Goal: Task Accomplishment & Management: Use online tool/utility

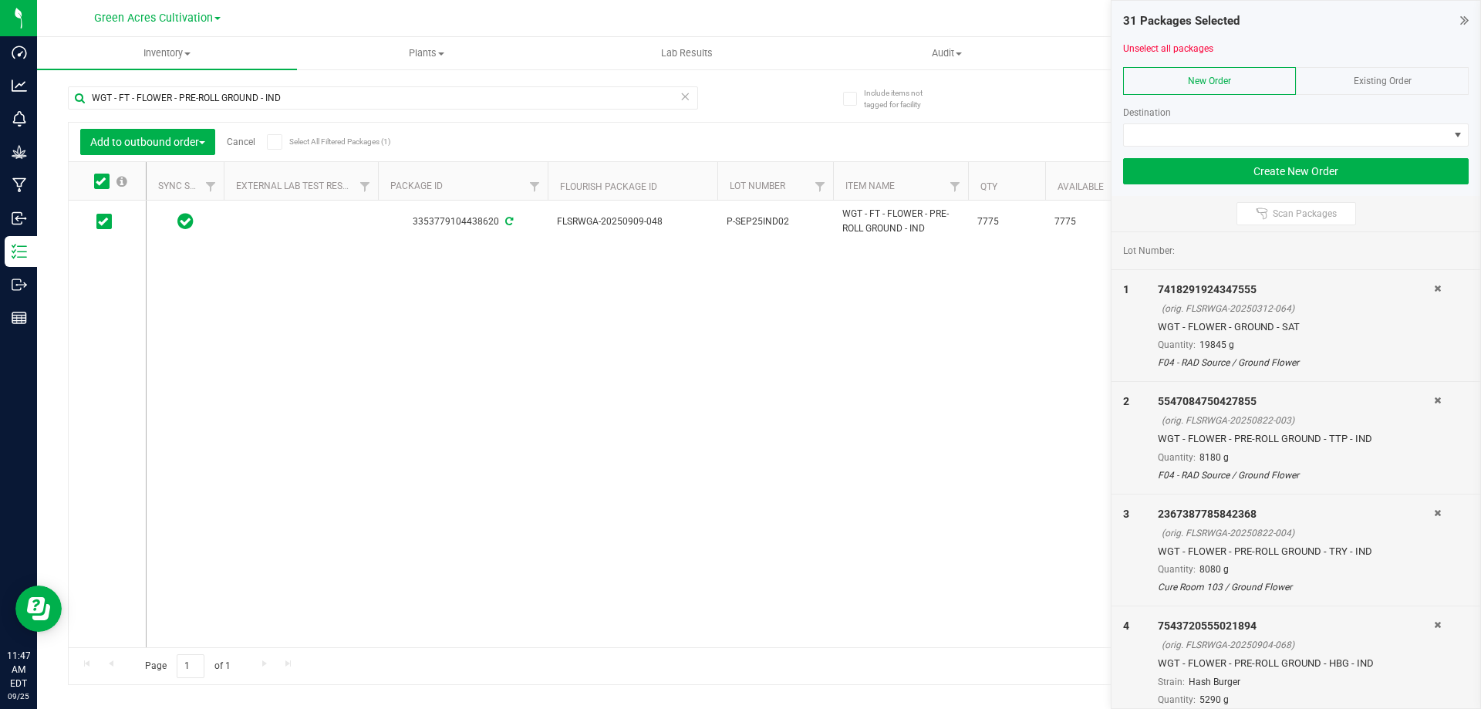
scroll to position [77, 0]
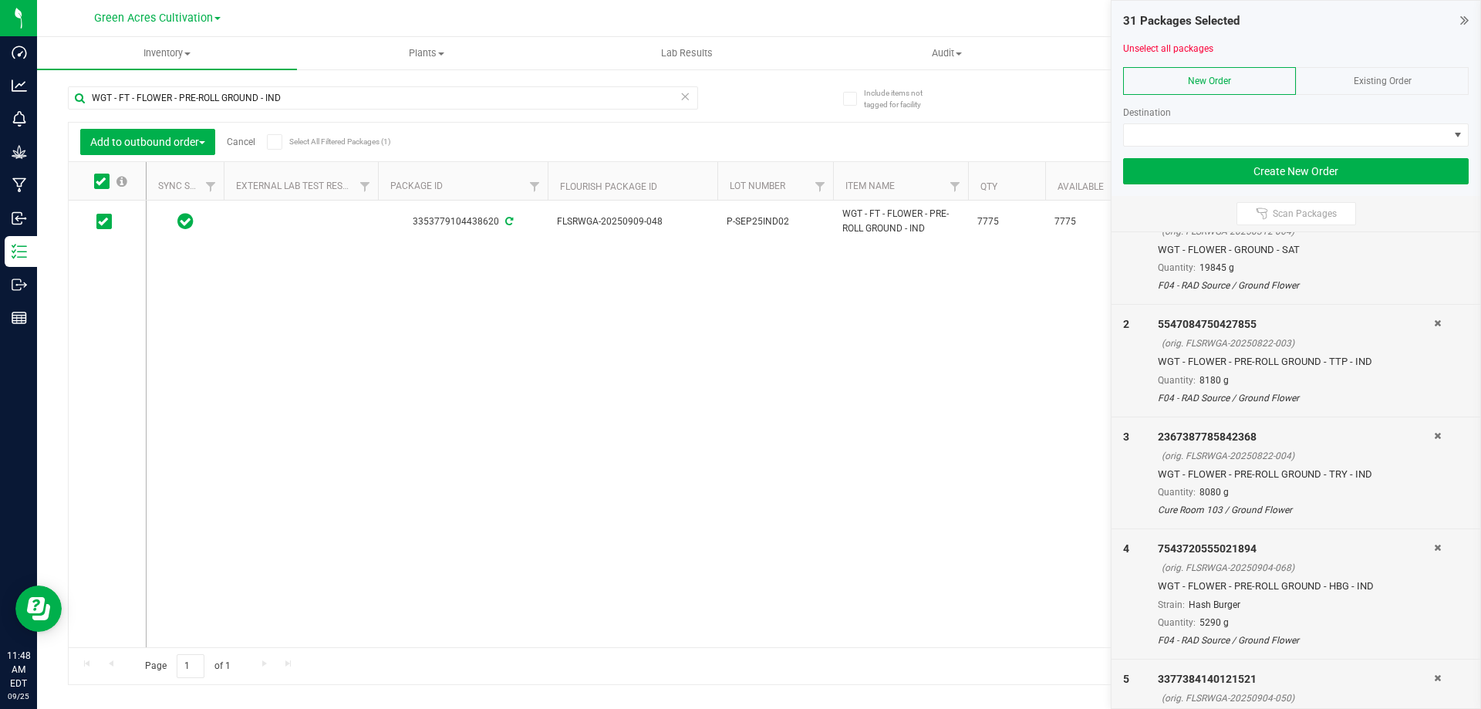
click at [1434, 547] on icon at bounding box center [1437, 547] width 7 height 9
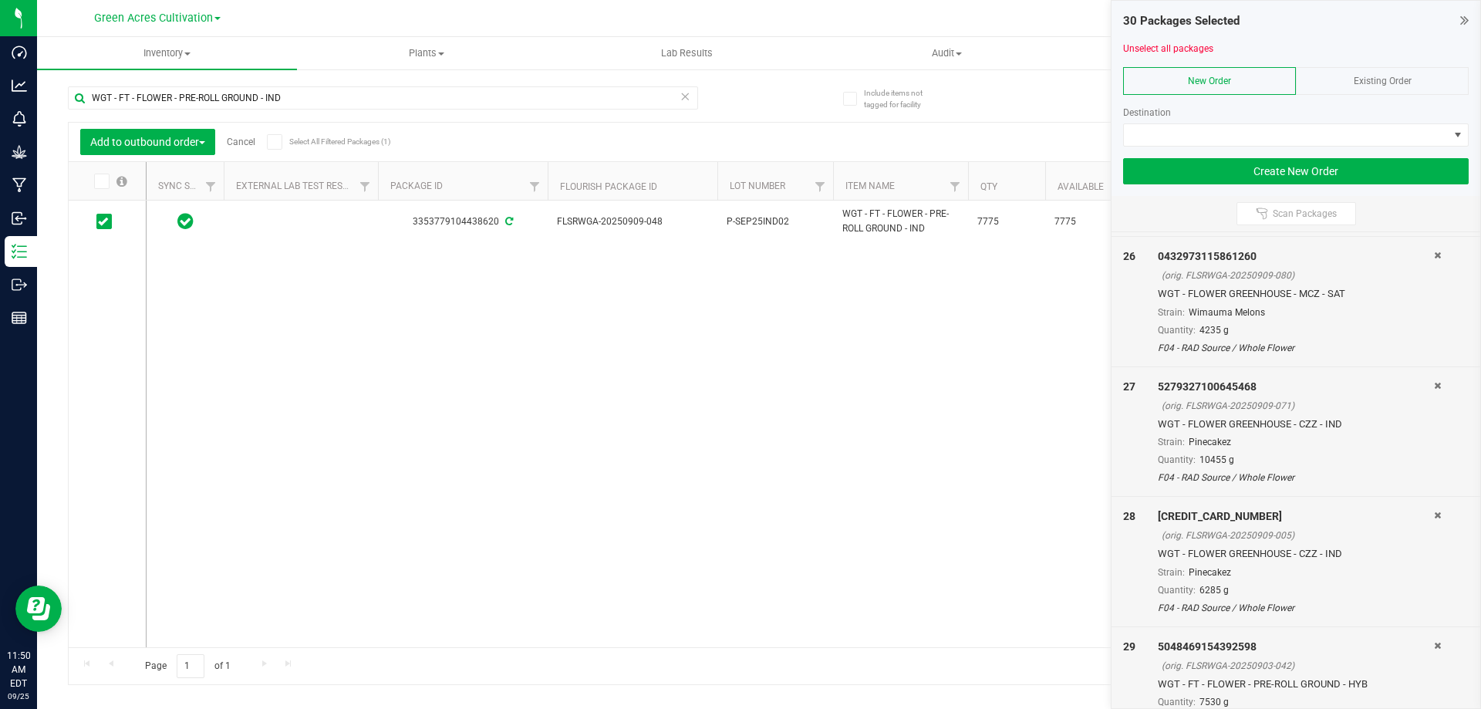
scroll to position [3372, 0]
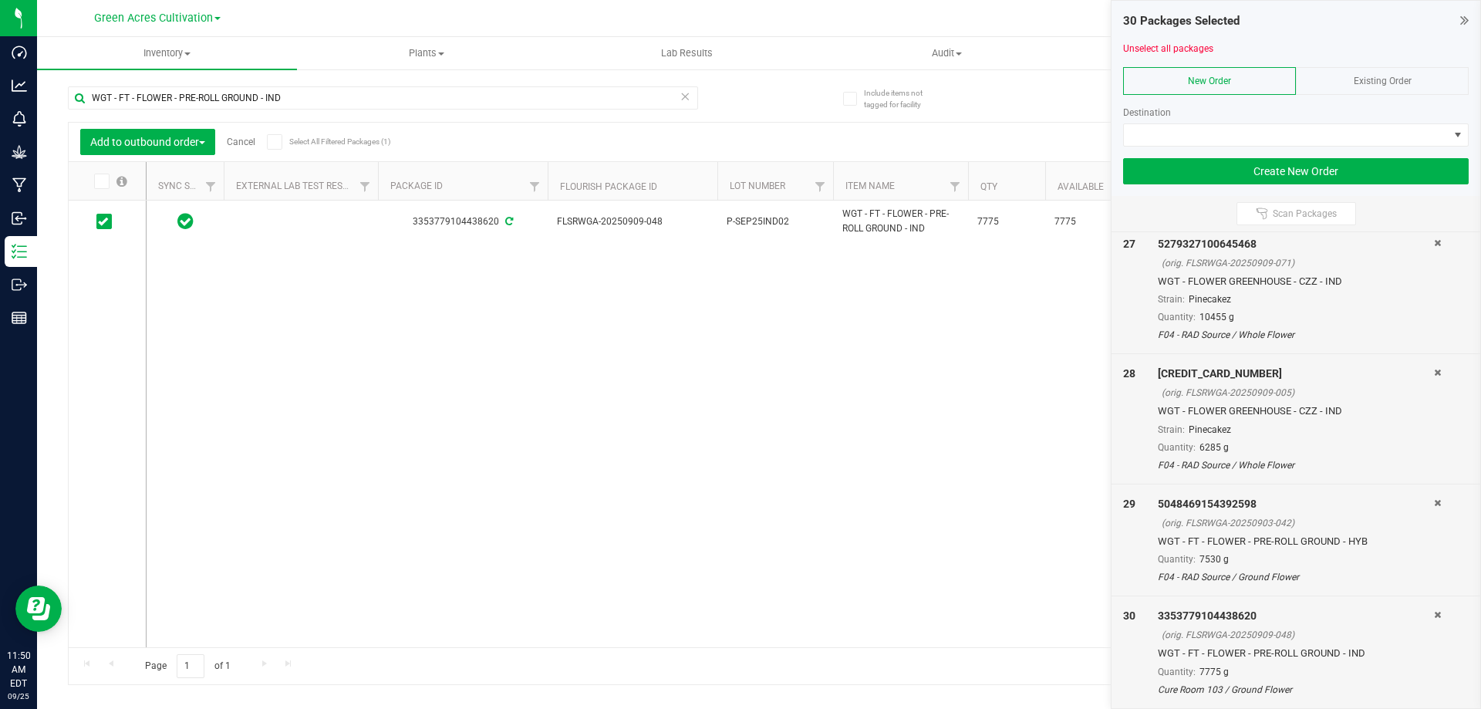
click at [903, 438] on div "3353779104438620 FLSRWGA-20250909-048 P-SEP25IND02 WGT - FT - FLOWER - PRE-ROLL…" at bounding box center [798, 424] width 1302 height 447
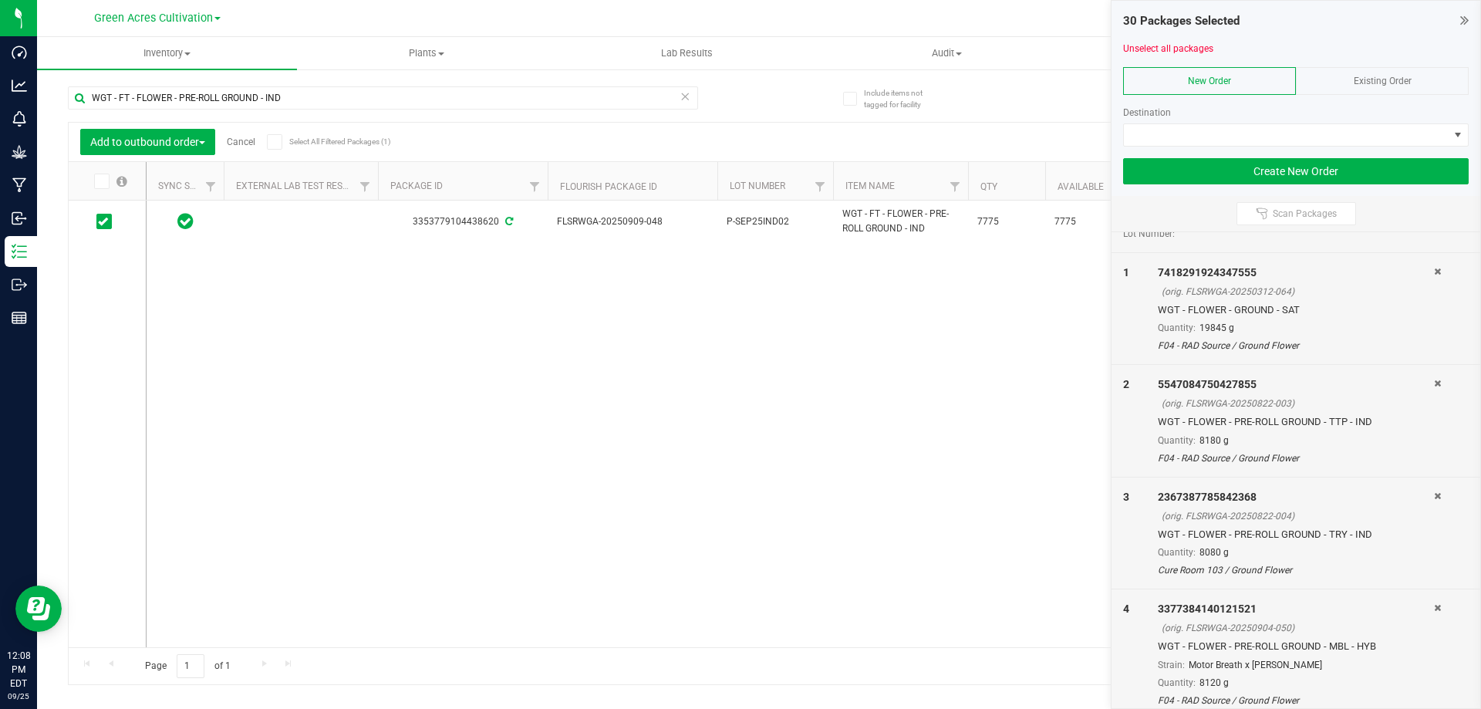
scroll to position [0, 0]
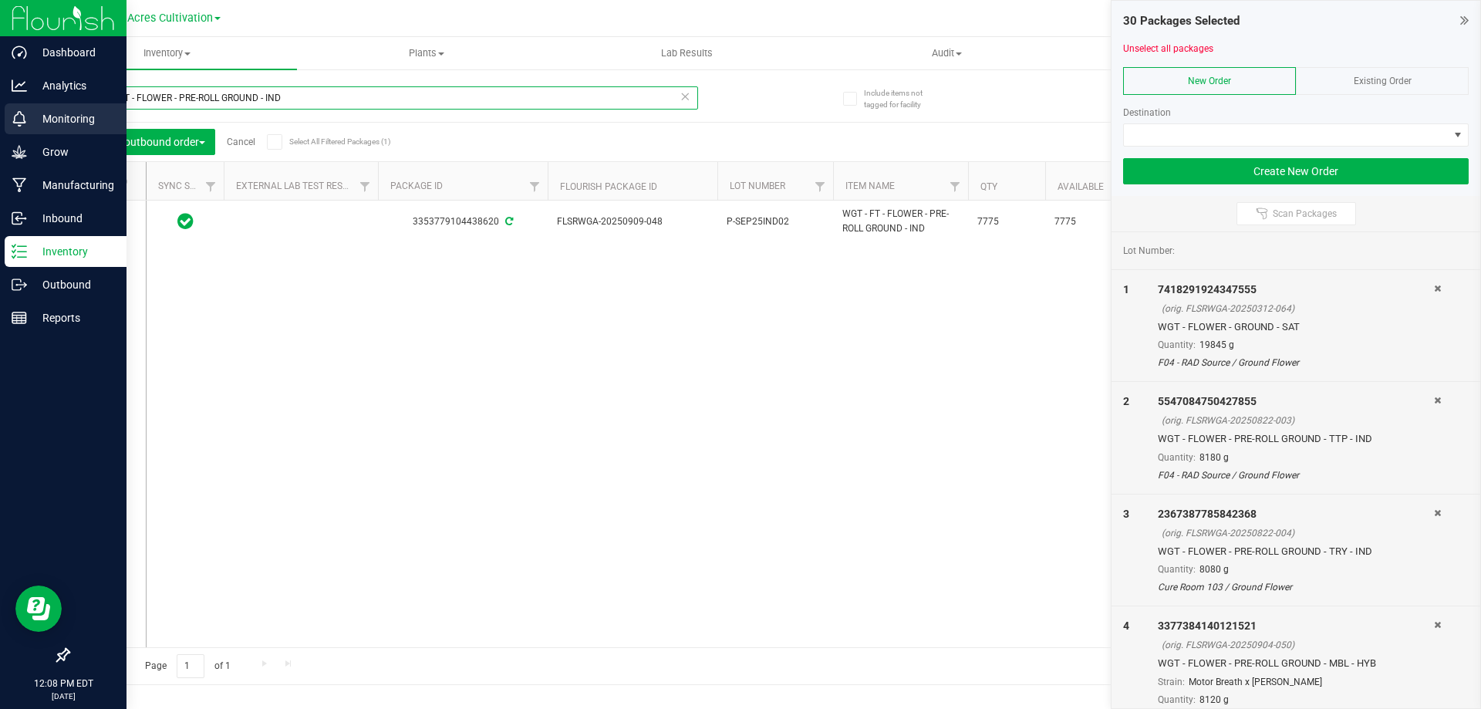
drag, startPoint x: 339, startPoint y: 98, endPoint x: 2, endPoint y: 113, distance: 337.4
click at [3, 110] on div "Dashboard Analytics Monitoring Grow Manufacturing Inbound Inventory Outbound Re…" at bounding box center [740, 354] width 1481 height 709
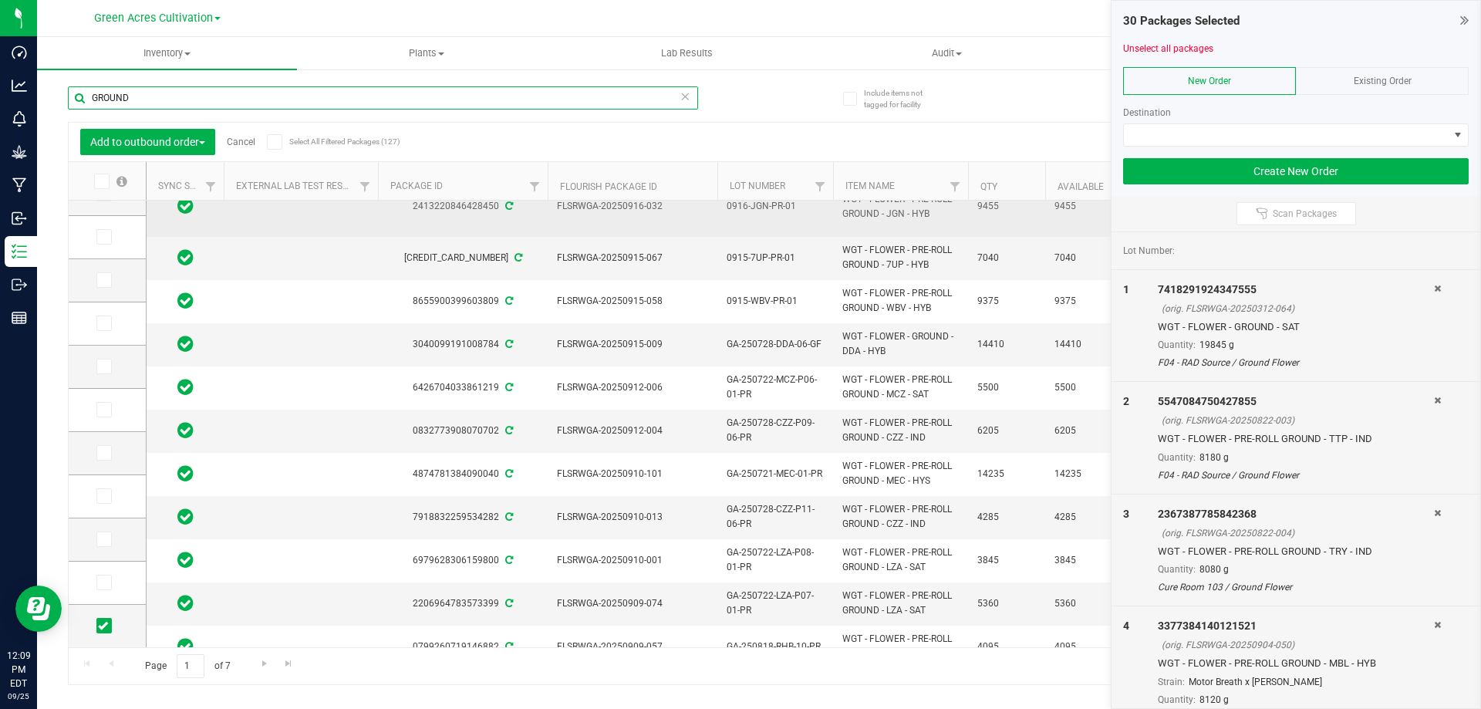
scroll to position [325, 0]
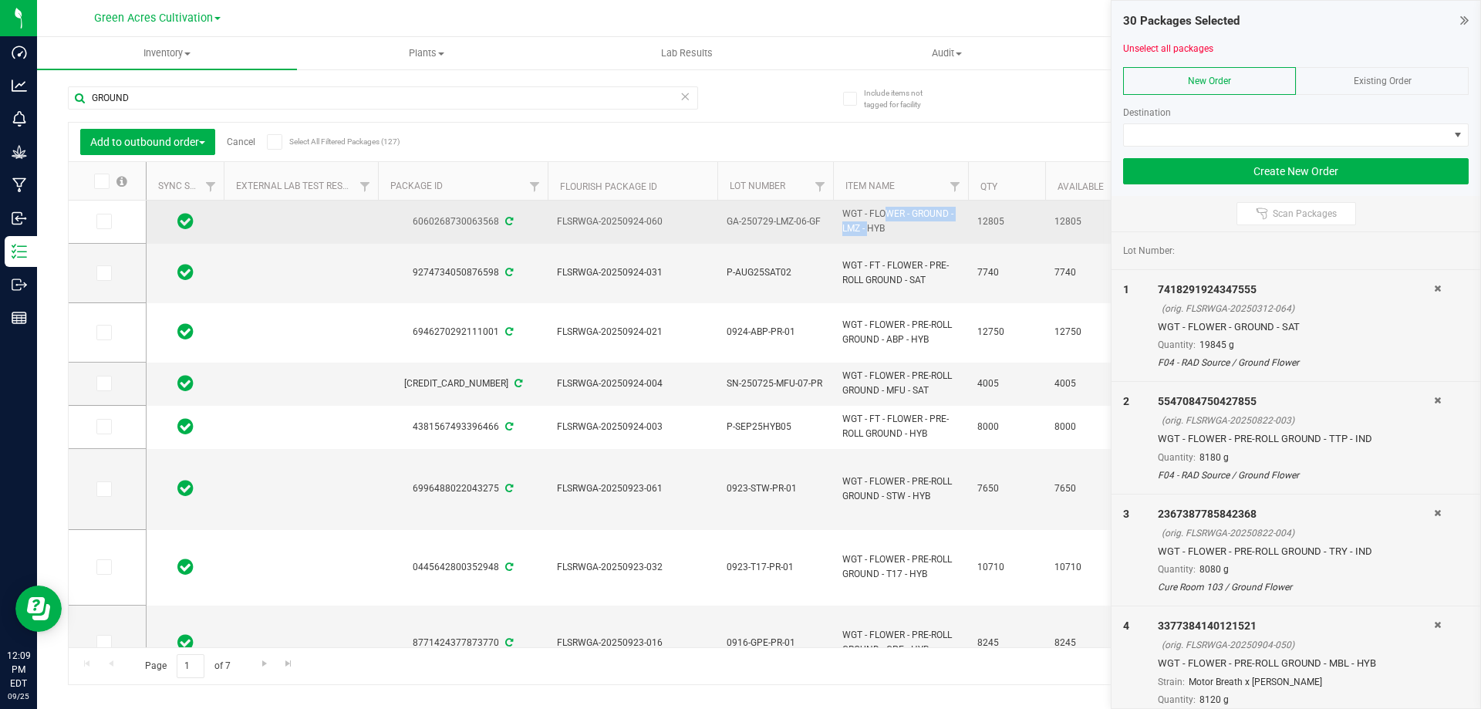
drag, startPoint x: 949, startPoint y: 217, endPoint x: 836, endPoint y: 215, distance: 112.6
click at [836, 215] on td "WGT - FLOWER - GROUND - LMZ - HYB" at bounding box center [900, 222] width 135 height 43
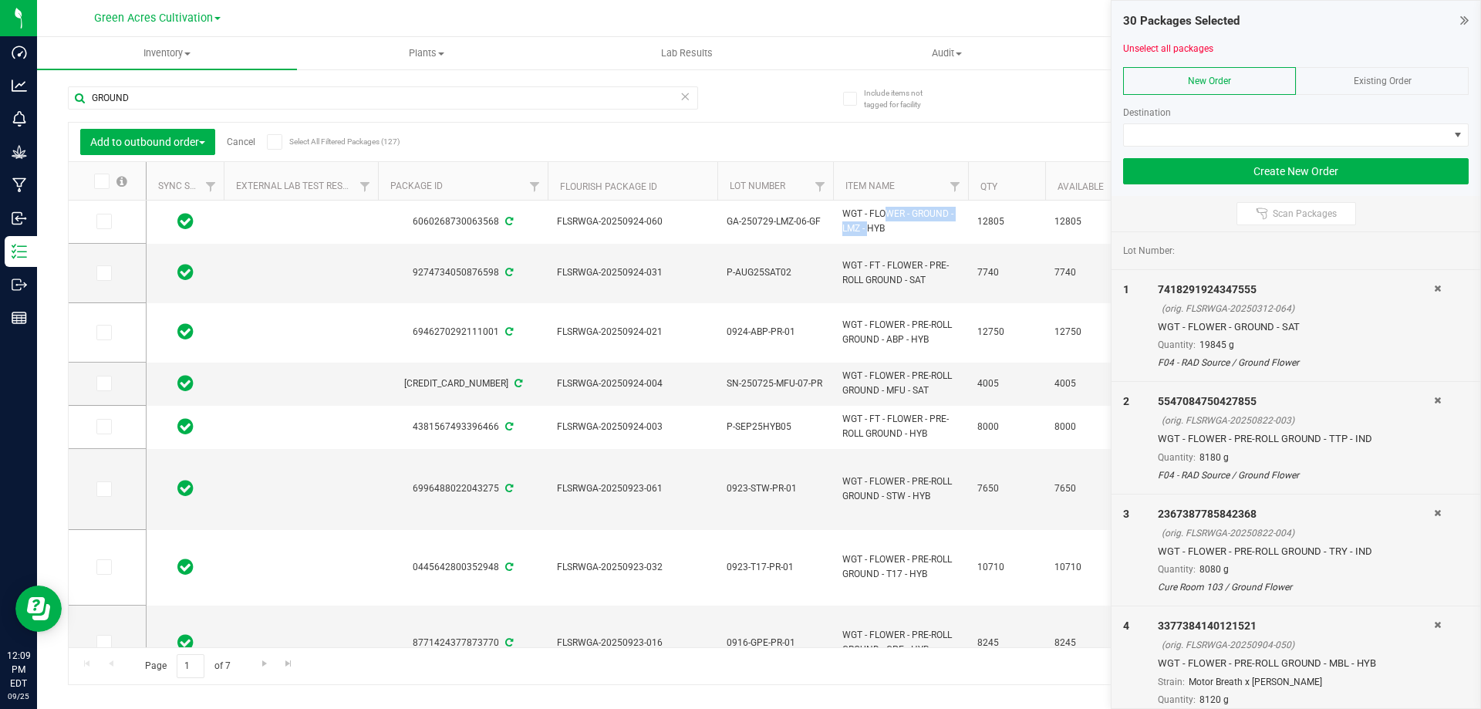
copy span "WGT - FLOWER - GROUND"
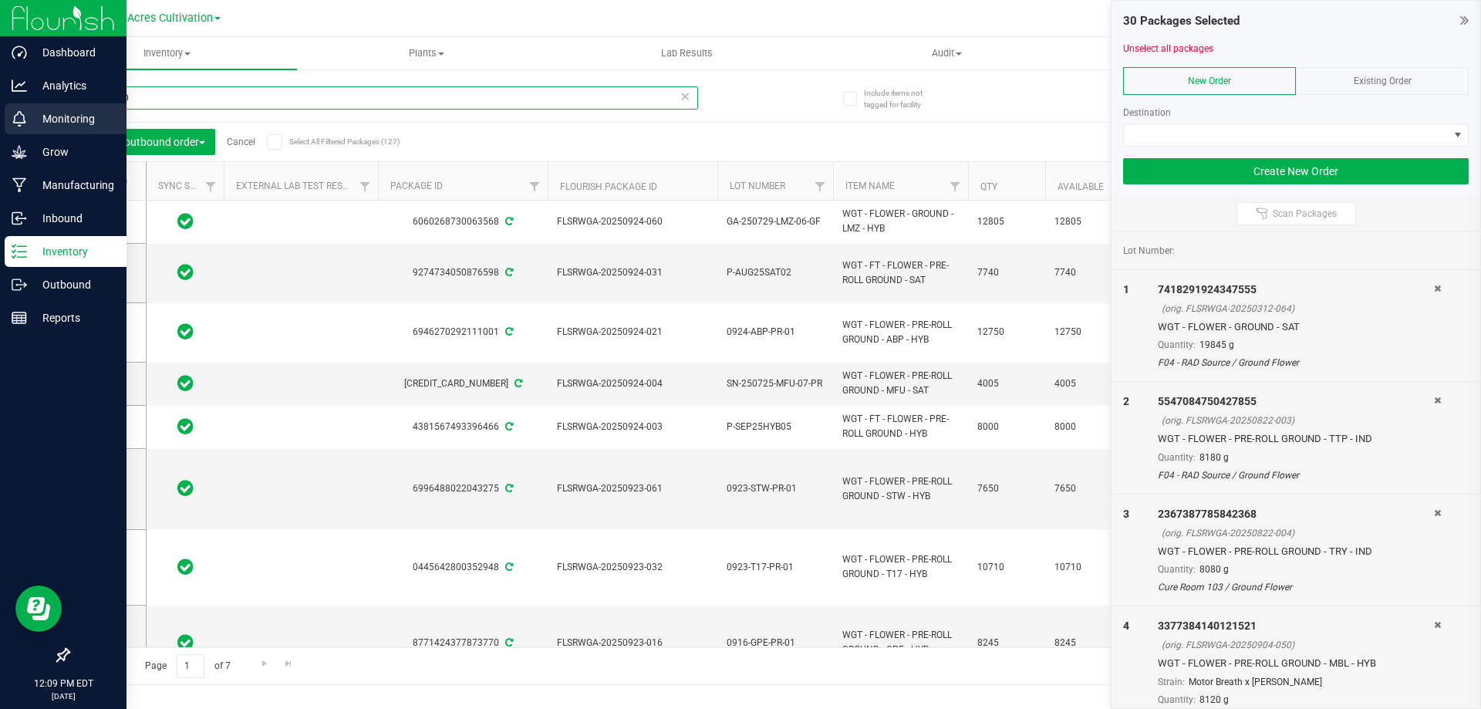
drag, startPoint x: 149, startPoint y: 96, endPoint x: 35, endPoint y: 116, distance: 115.3
click at [35, 116] on div "Dashboard Analytics Monitoring Grow Manufacturing Inbound Inventory Outbound Re…" at bounding box center [740, 354] width 1481 height 709
paste input "WGT - FLOWER -"
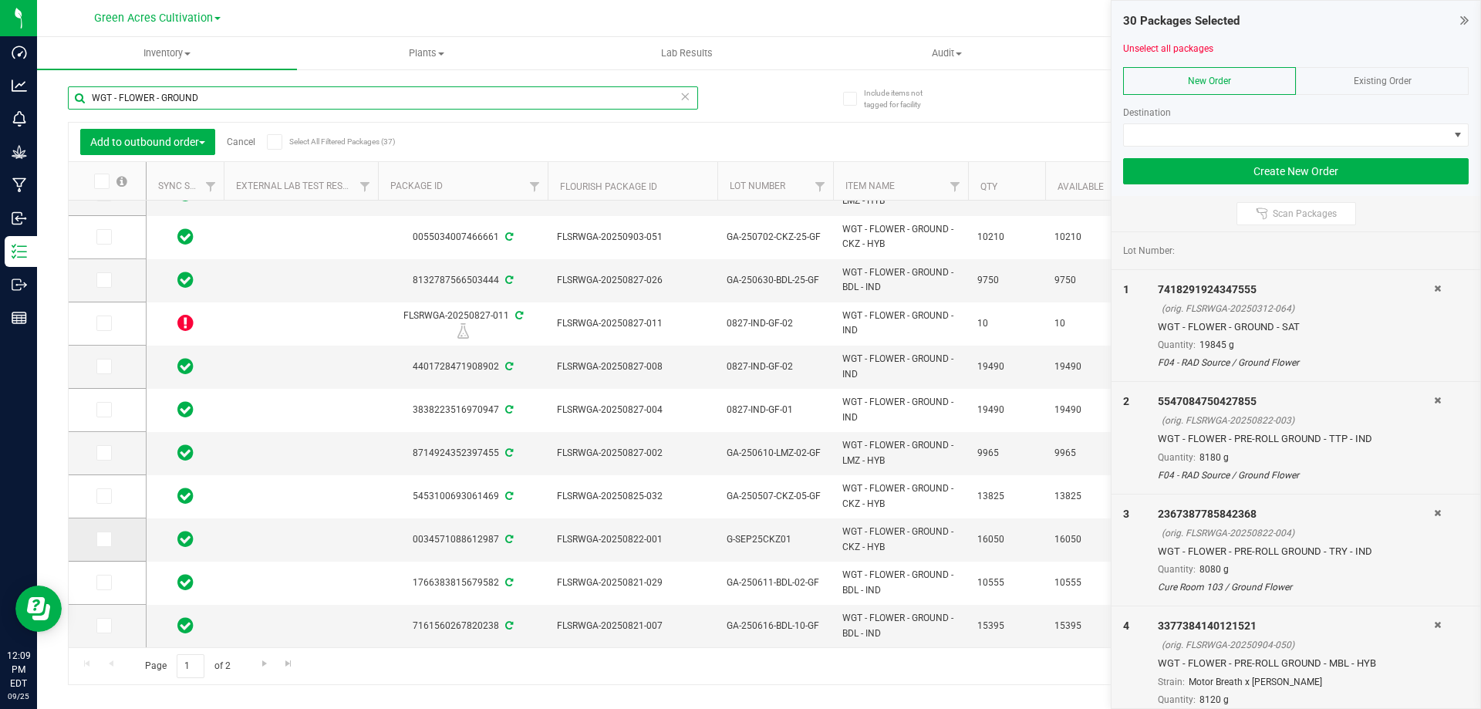
type input "WGT - FLOWER - GROUND"
click at [106, 539] on icon at bounding box center [103, 539] width 10 height 0
click at [0, 0] on input "checkbox" at bounding box center [0, 0] width 0 height 0
click at [758, 532] on span "G-SEP25CKZ01" at bounding box center [775, 539] width 97 height 15
click at [758, 528] on input "G-SEP25CKZ01" at bounding box center [772, 540] width 110 height 24
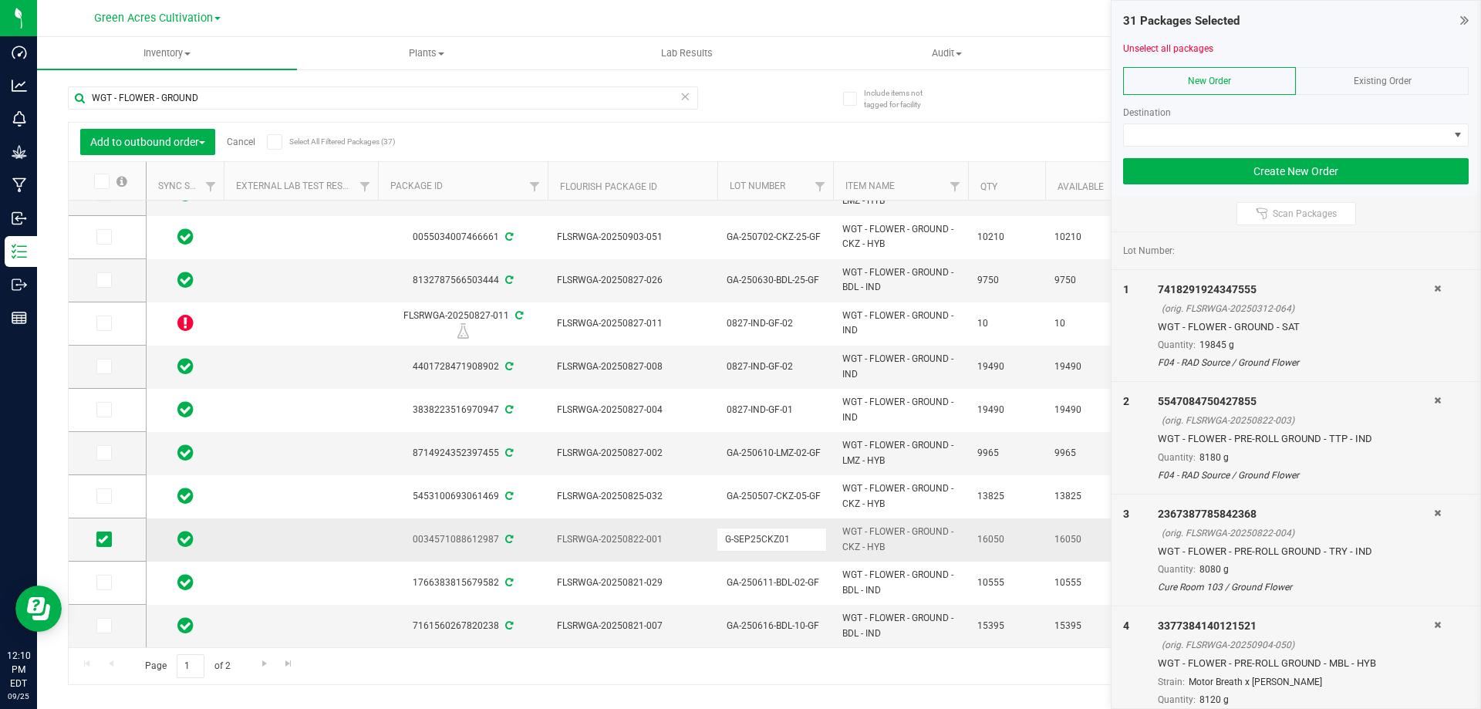
click at [56, 115] on div "Include items not tagged for facility WGT - FLOWER - GROUND Add to outbound ord…" at bounding box center [759, 303] width 1444 height 471
click at [1225, 132] on span at bounding box center [1286, 135] width 325 height 22
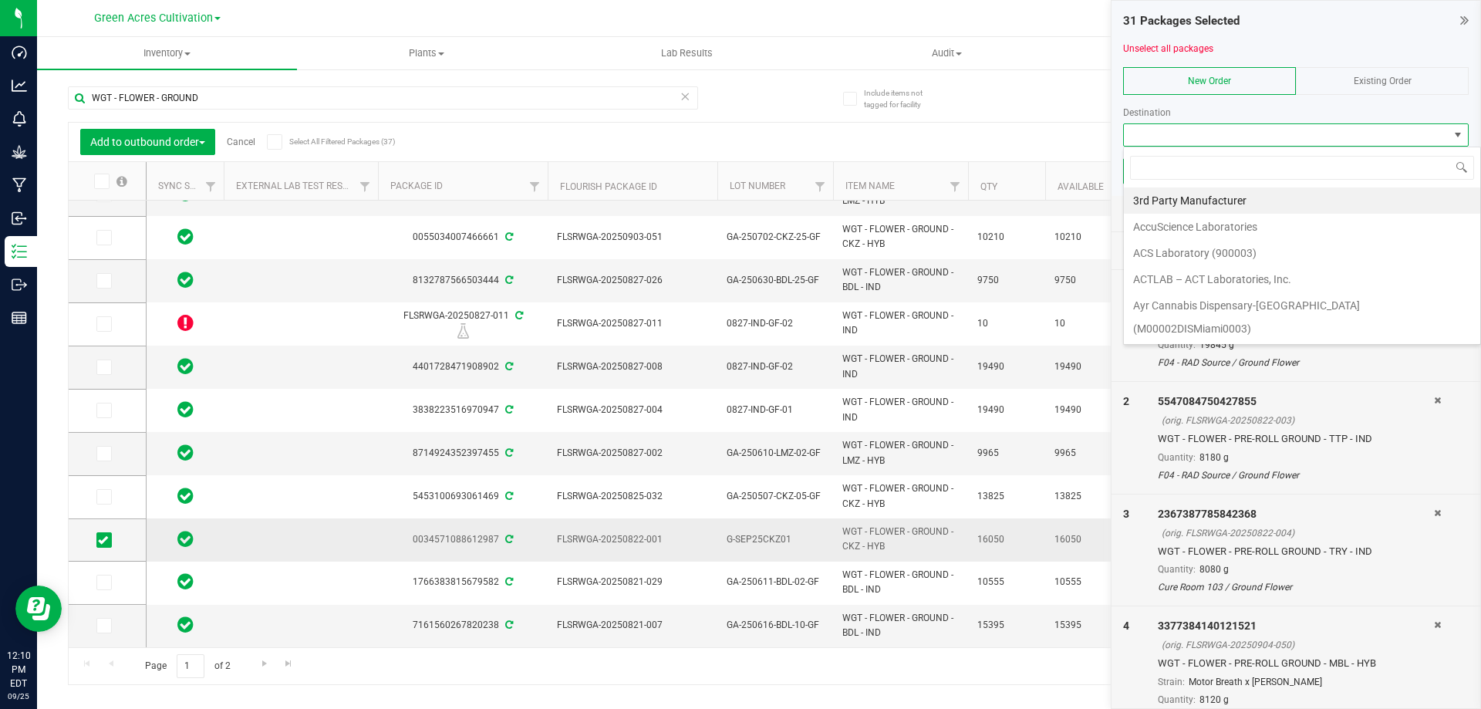
scroll to position [23, 346]
type input "GREE"
click at [1217, 196] on li "Green Acres Manufacturing" at bounding box center [1302, 200] width 356 height 26
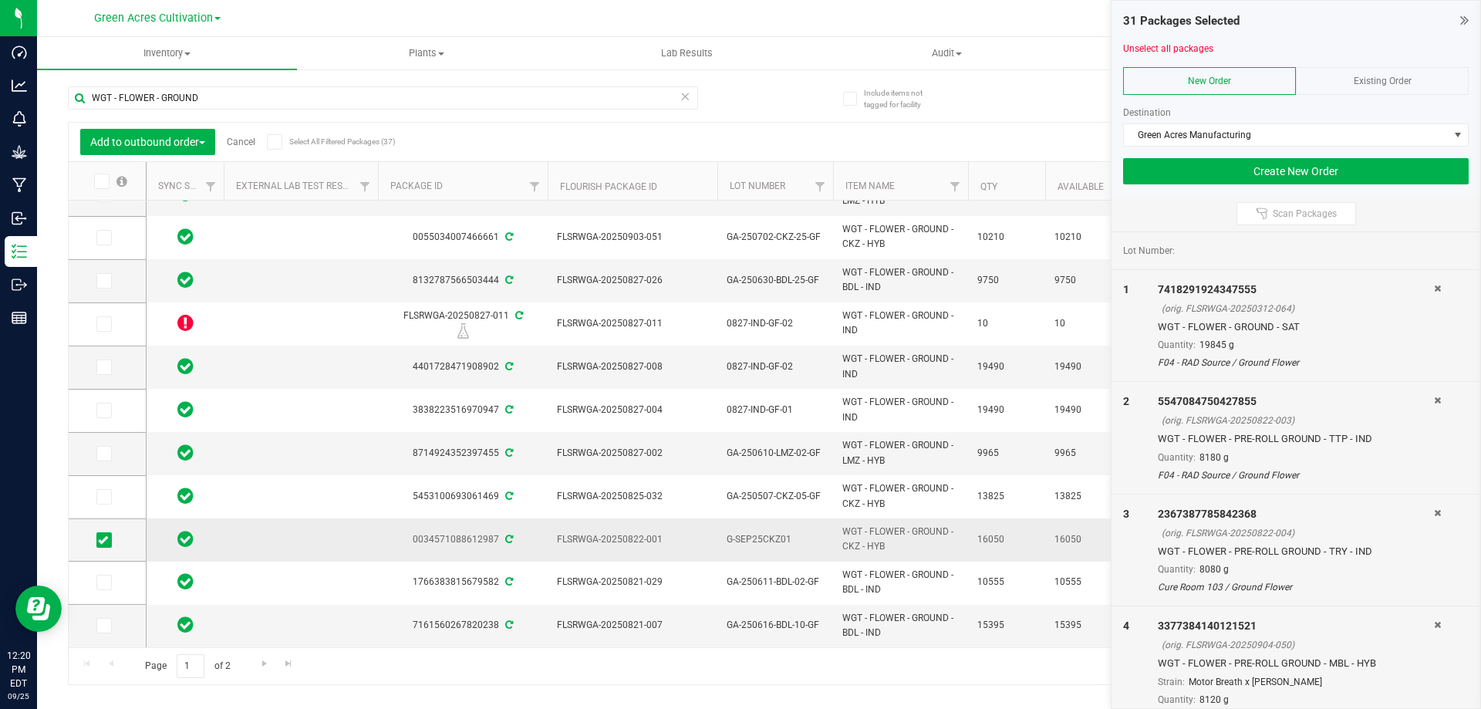
click at [777, 91] on div "WGT - FLOWER - GROUND Add to outbound order Cancel Select All Filtered Packages…" at bounding box center [759, 378] width 1382 height 613
click at [1217, 173] on button "Create New Order" at bounding box center [1296, 171] width 346 height 26
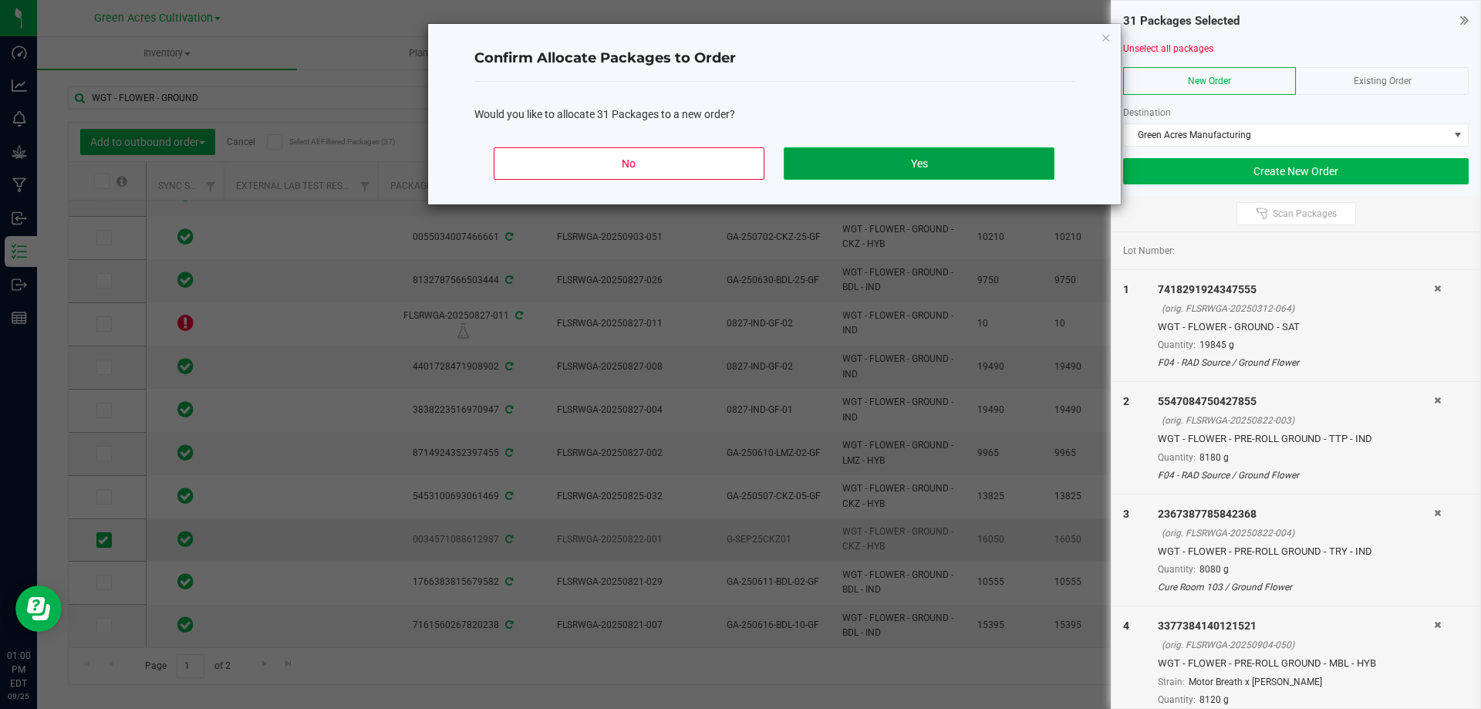
click at [884, 160] on button "Yes" at bounding box center [919, 163] width 270 height 32
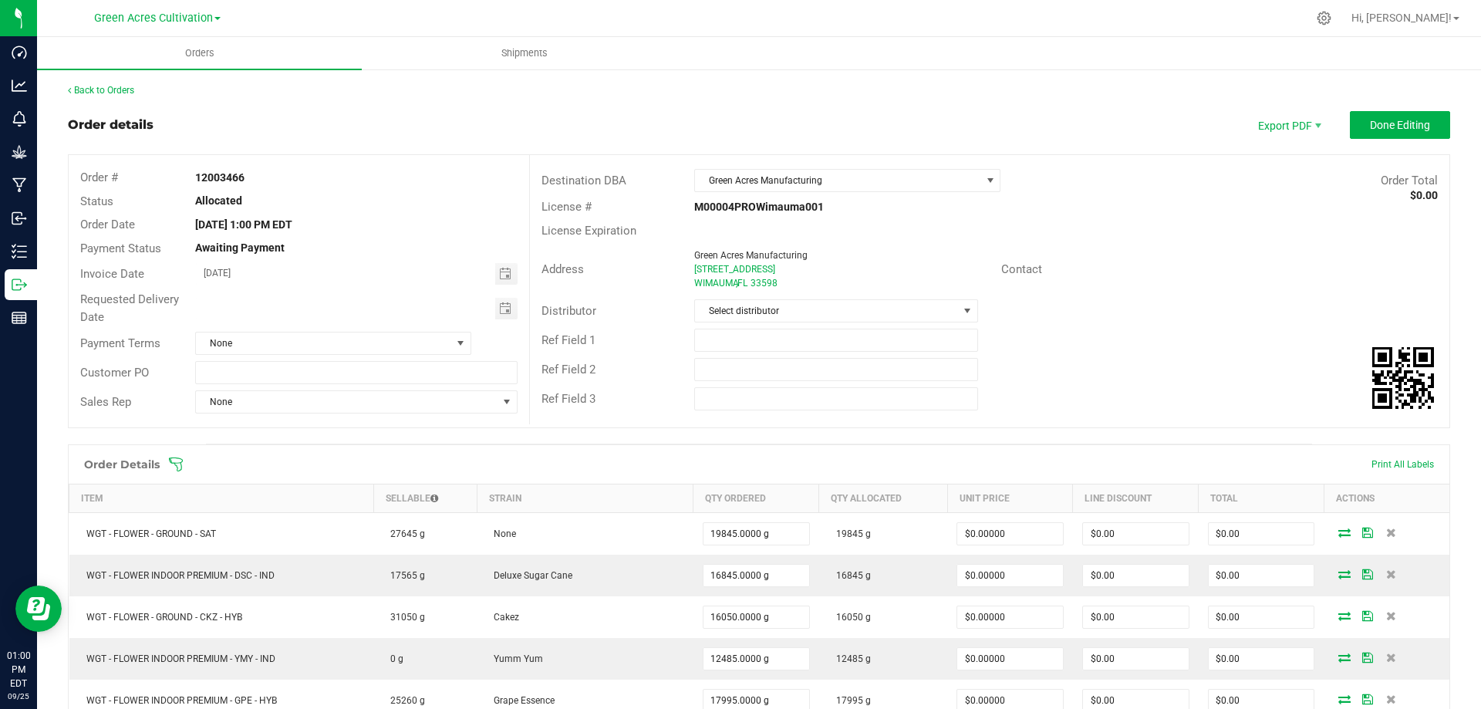
click at [234, 177] on strong "12003466" at bounding box center [219, 177] width 49 height 12
copy strong "12003466"
click at [1428, 128] on button "Done Editing" at bounding box center [1400, 125] width 100 height 28
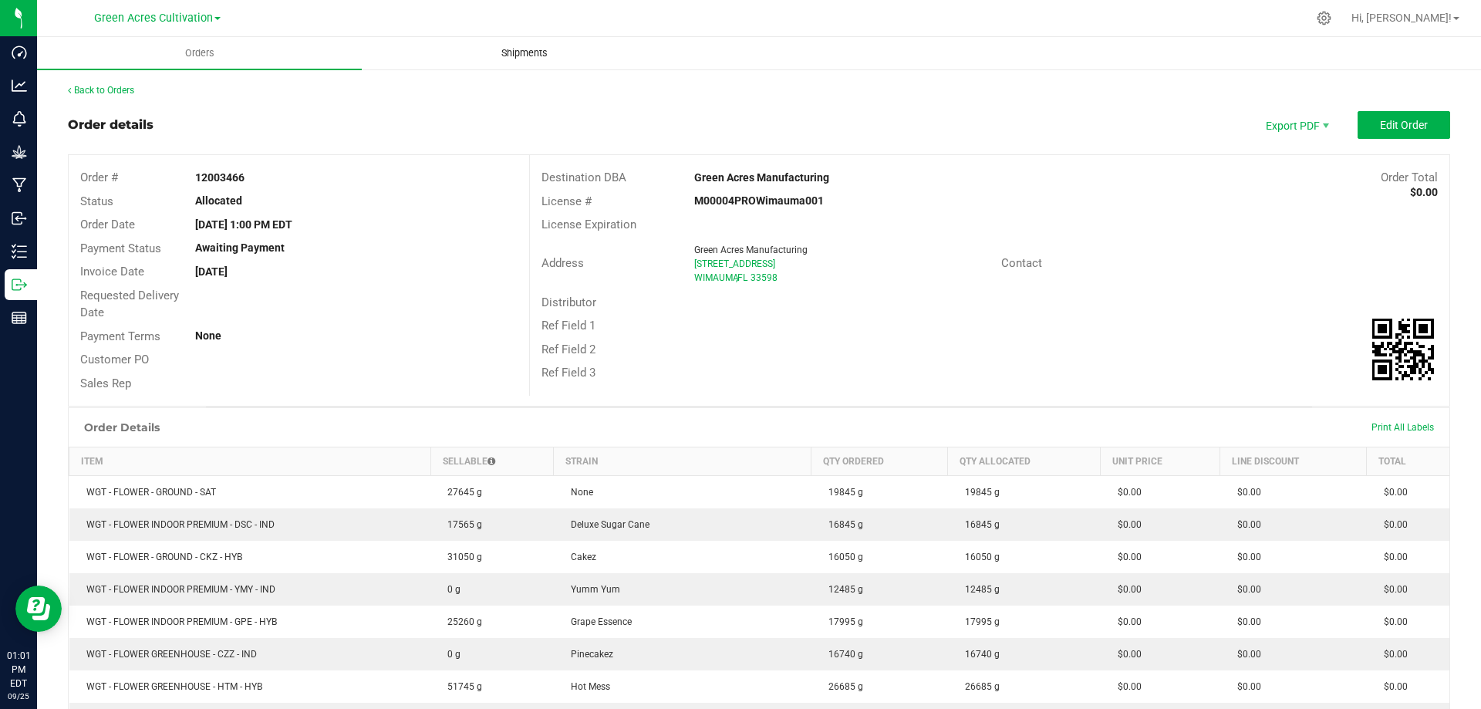
click at [521, 47] on span "Shipments" at bounding box center [525, 53] width 88 height 14
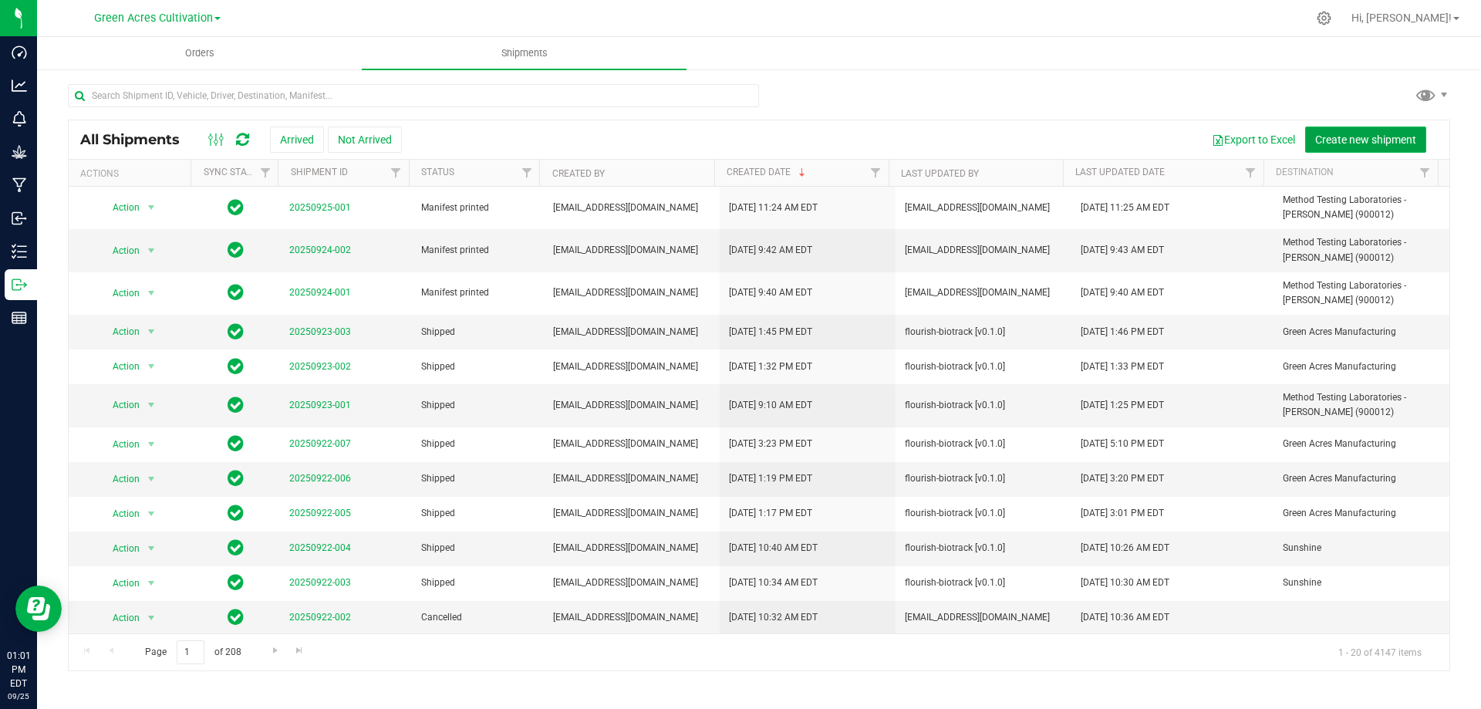
click at [1391, 138] on span "Create new shipment" at bounding box center [1365, 139] width 101 height 12
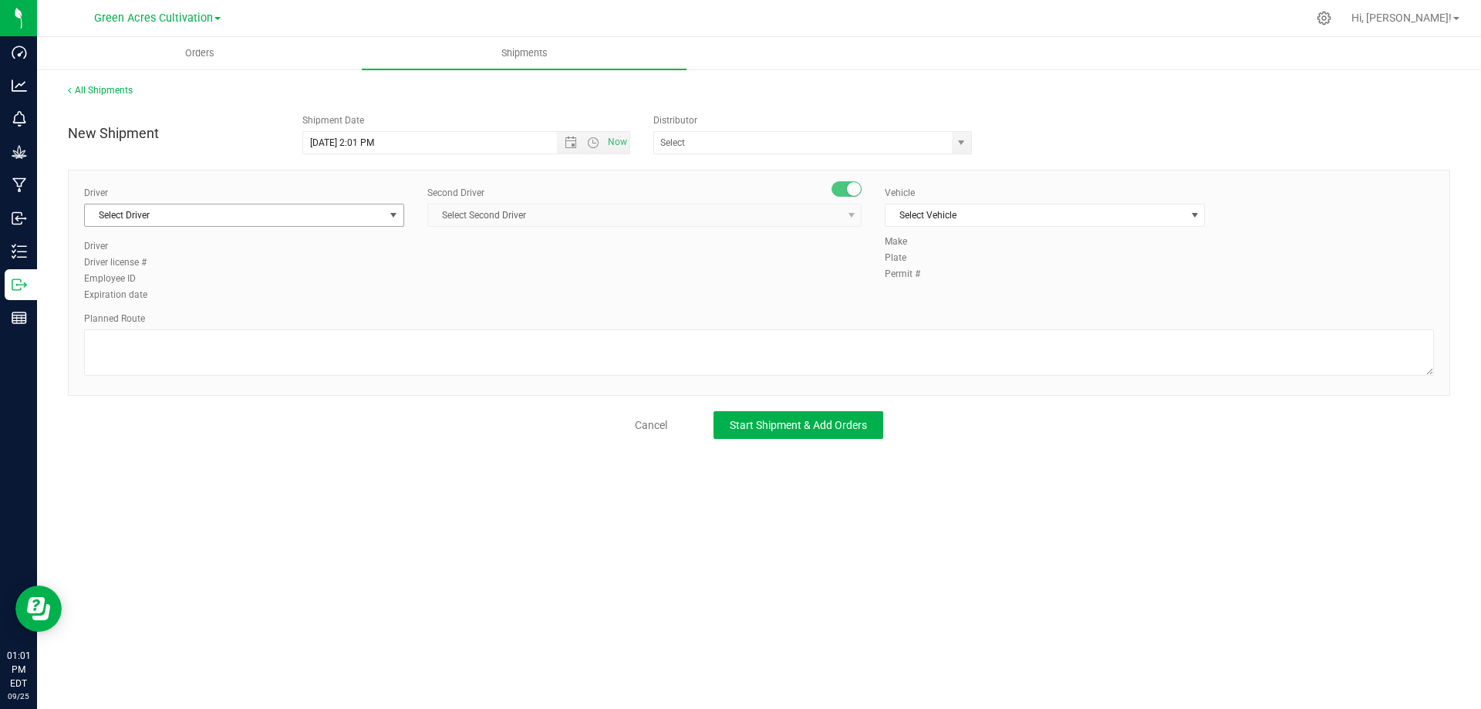
click at [272, 212] on span "Select Driver" at bounding box center [234, 215] width 299 height 22
click at [218, 273] on li "BT Driver1" at bounding box center [244, 279] width 319 height 23
type input "BT"
click at [573, 209] on span "Select Second Driver" at bounding box center [634, 215] width 413 height 22
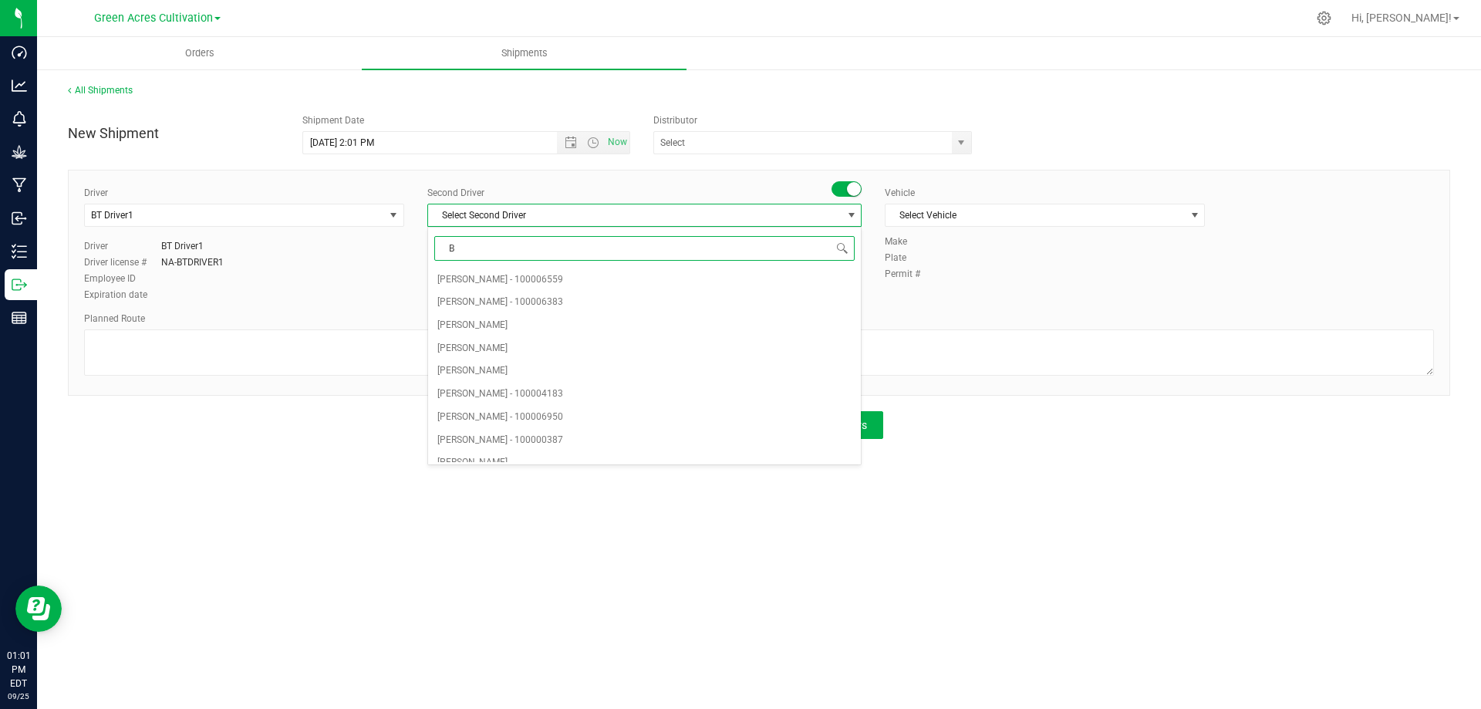
type input "BT"
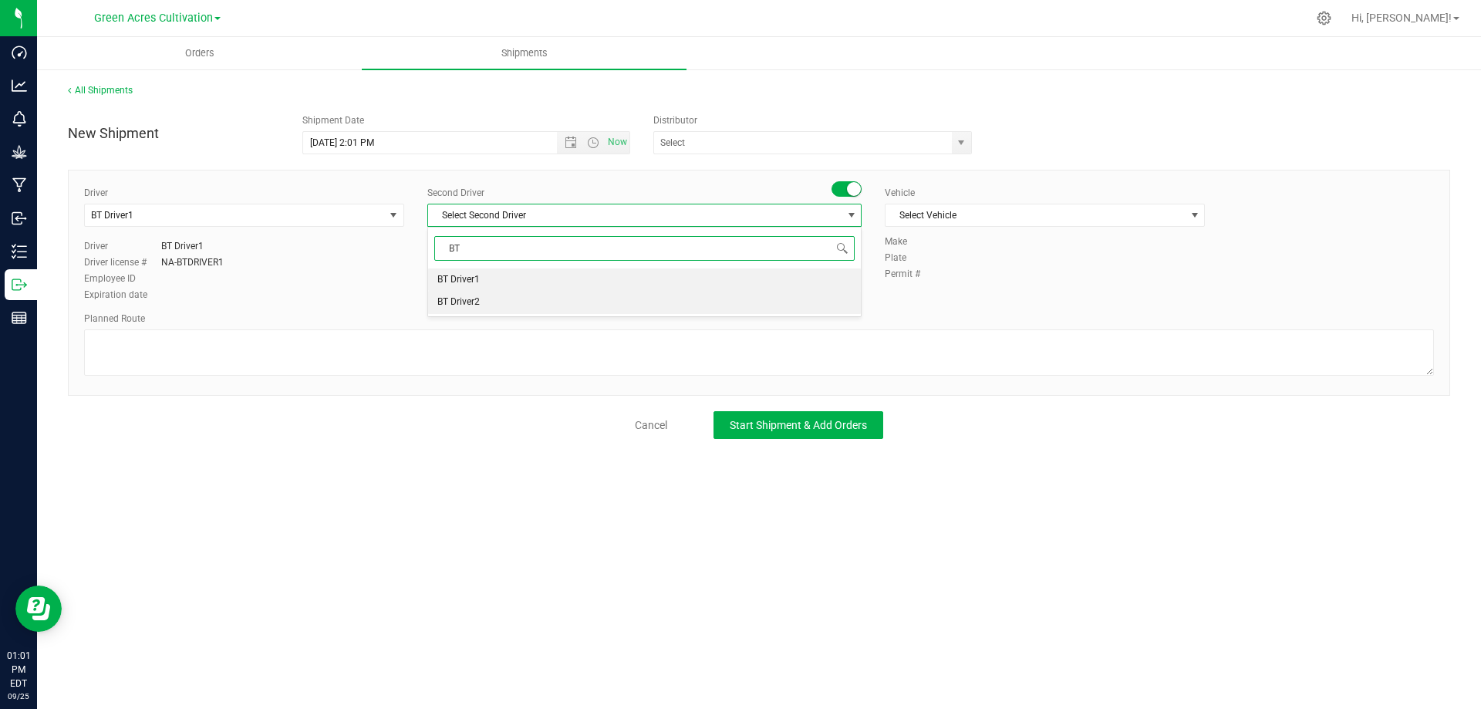
click at [538, 296] on li "BT Driver2" at bounding box center [644, 302] width 433 height 23
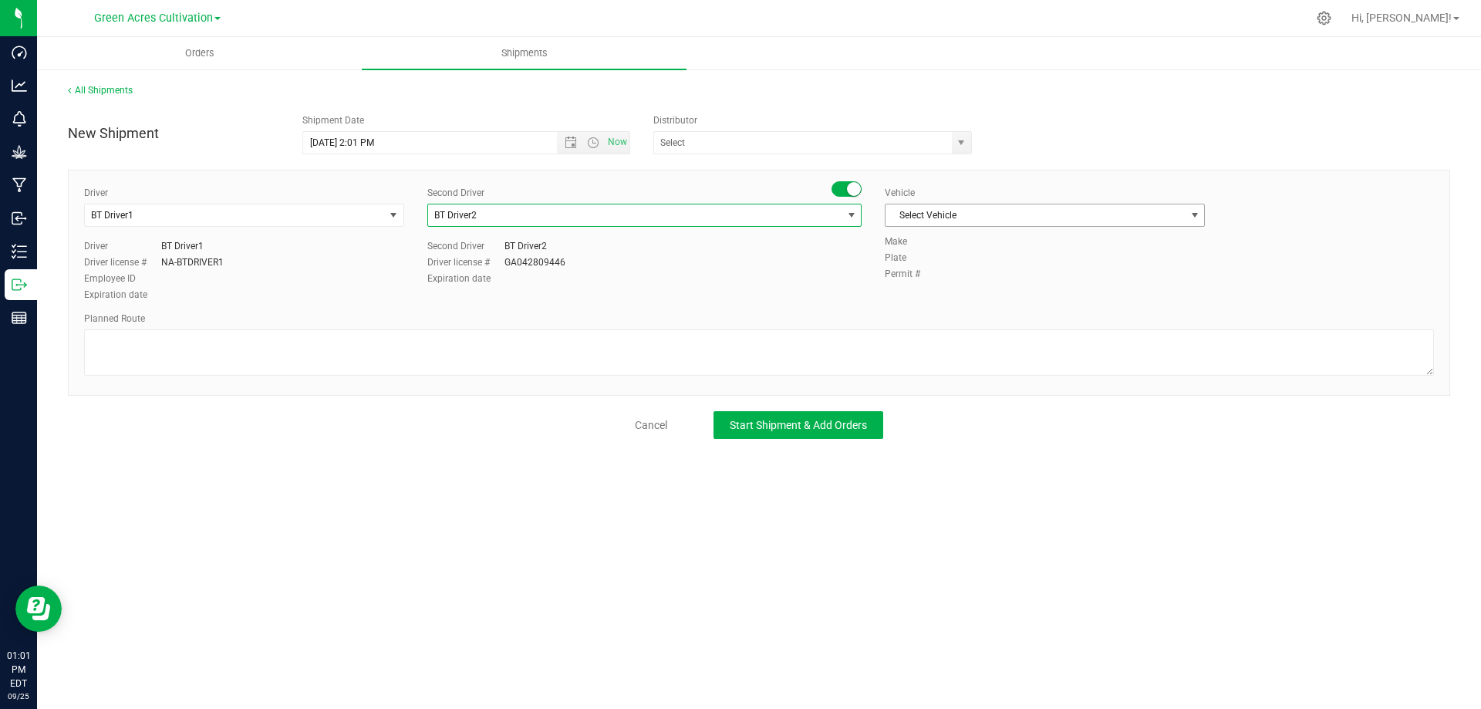
click at [967, 211] on span "Select Vehicle" at bounding box center [1035, 215] width 299 height 22
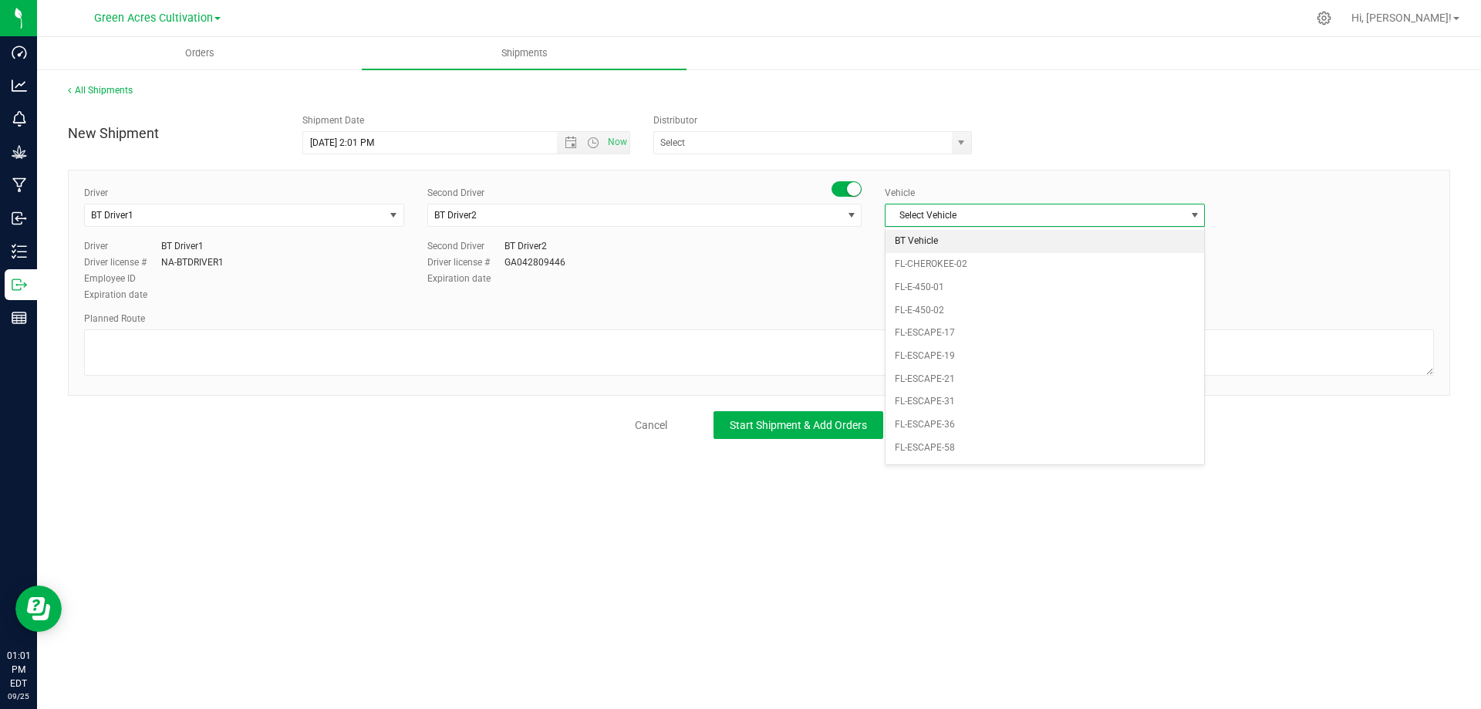
click at [950, 236] on li "BT Vehicle" at bounding box center [1045, 241] width 319 height 23
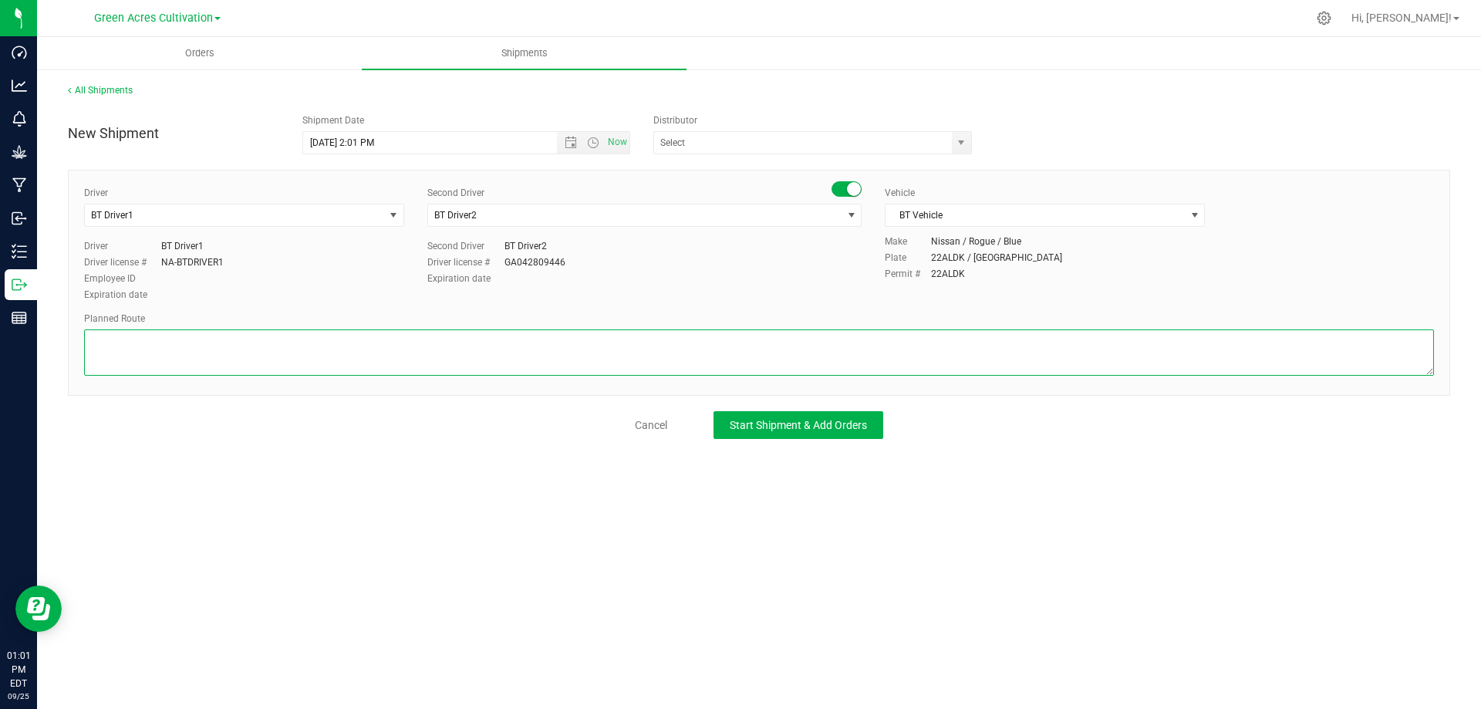
click at [279, 346] on textarea at bounding box center [759, 352] width 1350 height 46
type textarea "GA Cultivation to GA Manufacturing"
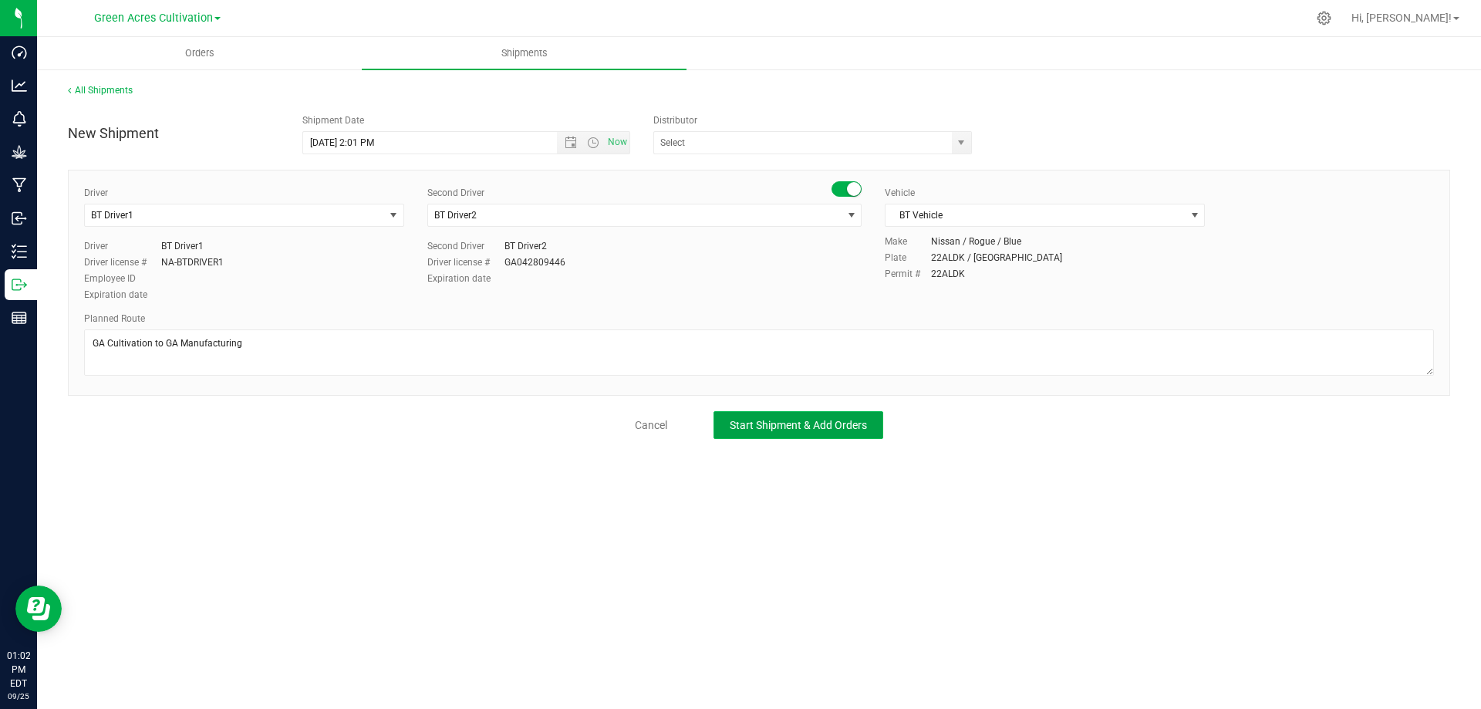
click at [825, 421] on span "Start Shipment & Add Orders" at bounding box center [798, 425] width 137 height 12
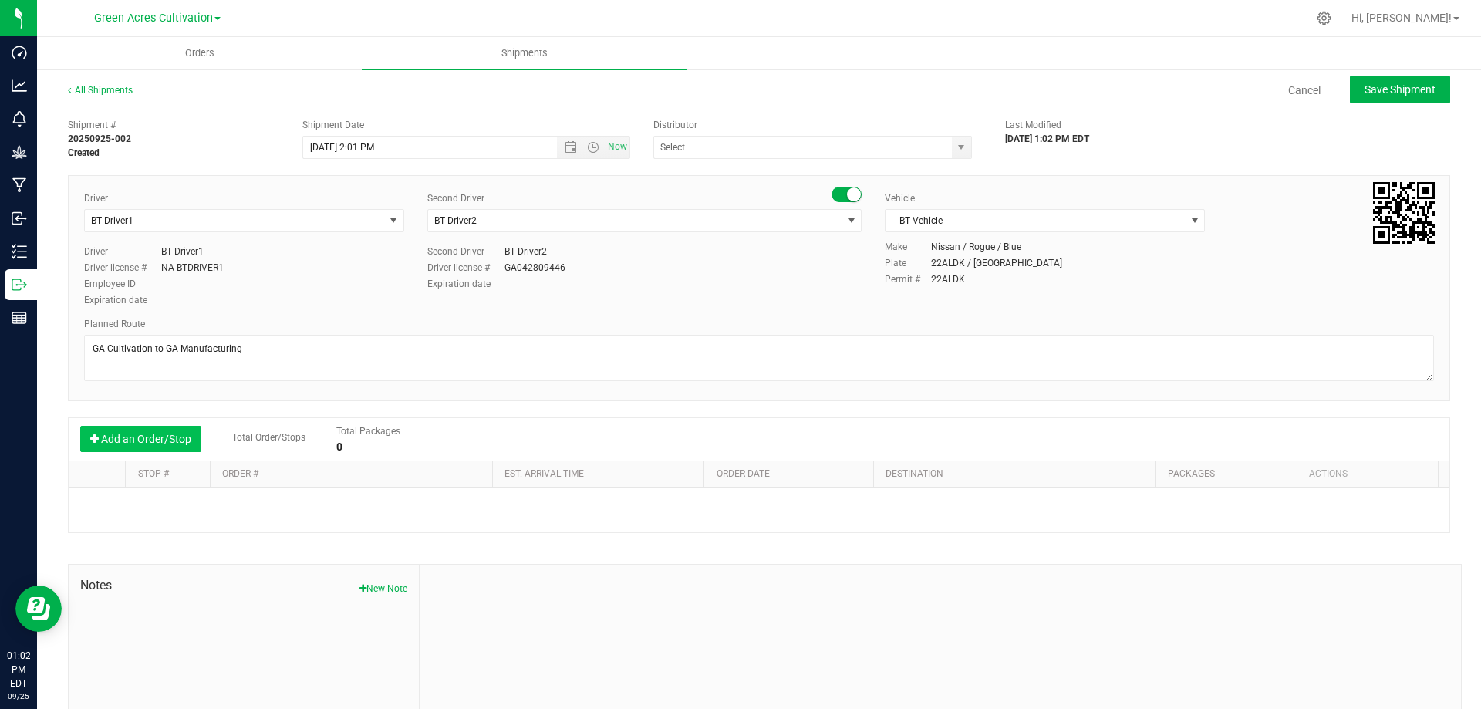
click at [150, 436] on button "Add an Order/Stop" at bounding box center [140, 439] width 121 height 26
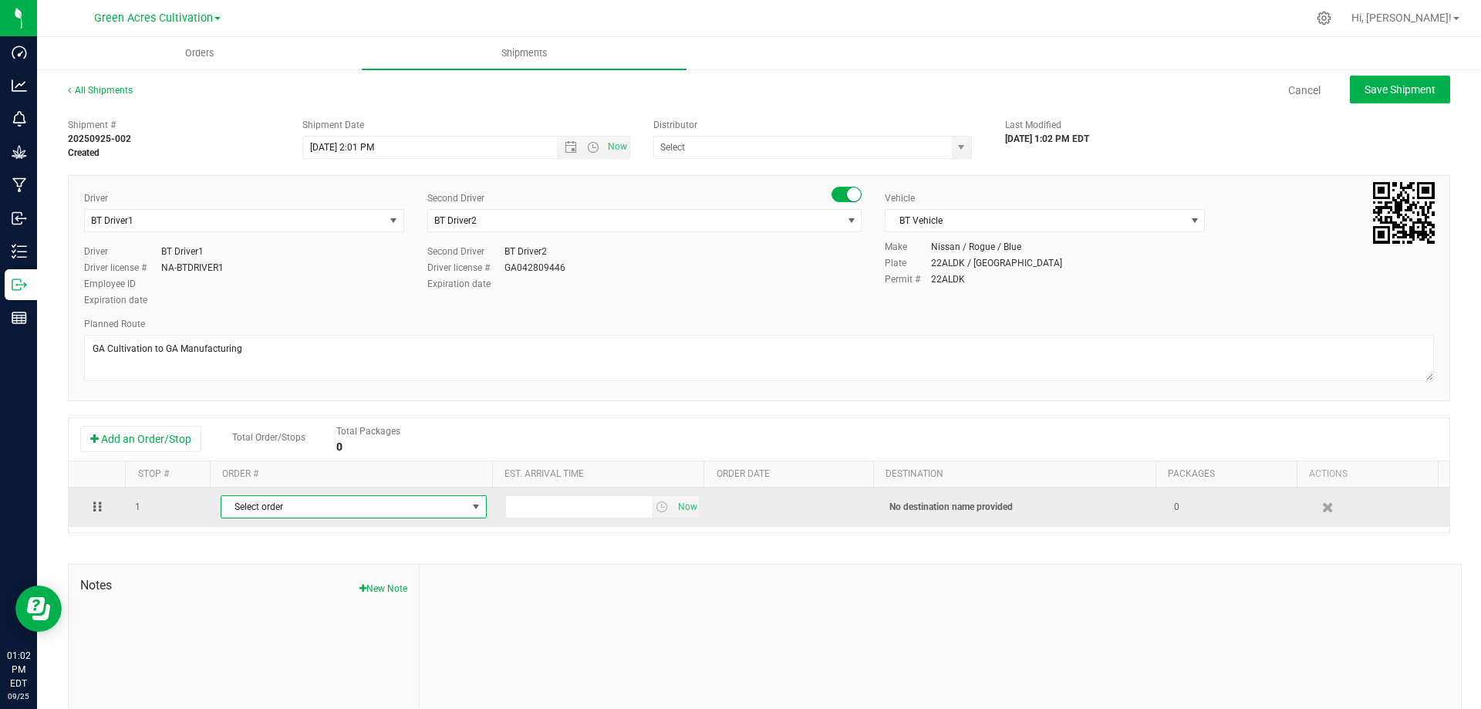
click at [430, 504] on span "Select order" at bounding box center [343, 507] width 245 height 22
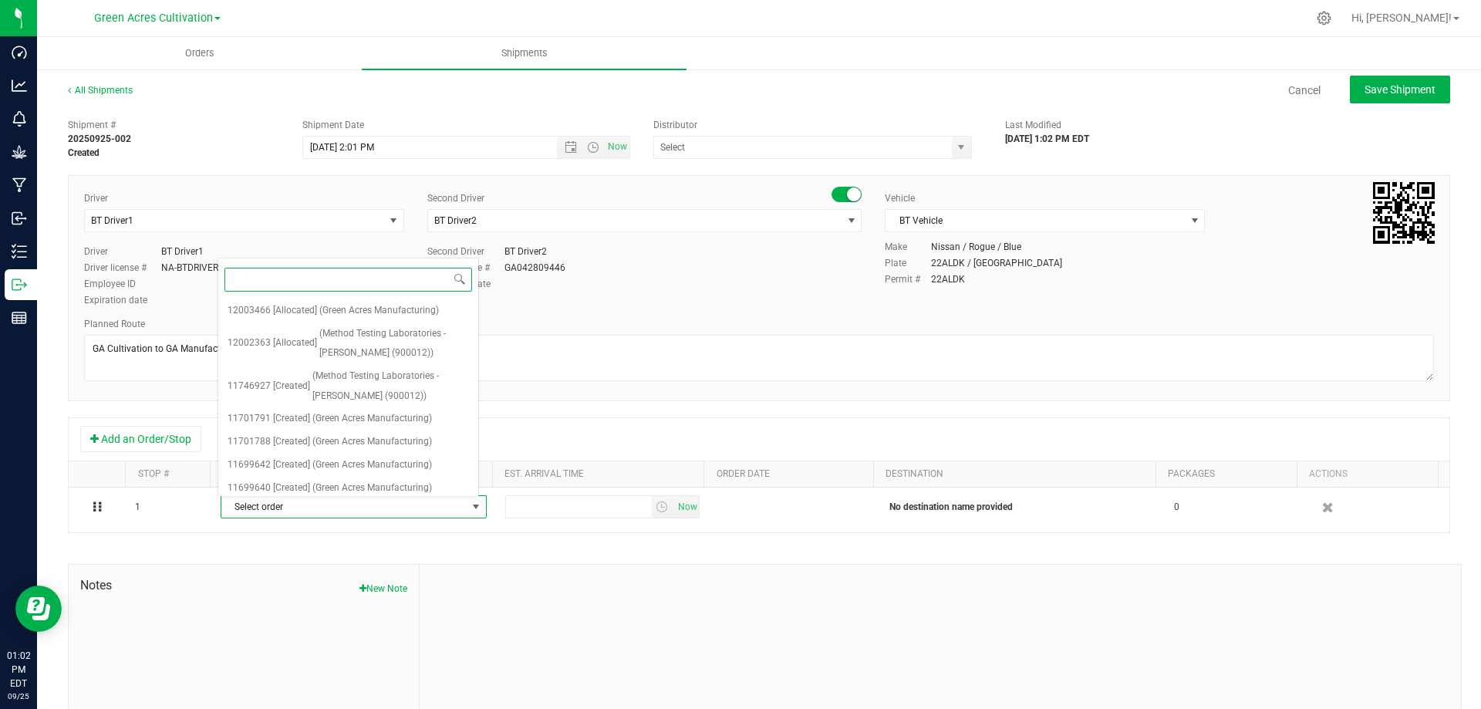
paste input "12003466"
type input "12003466"
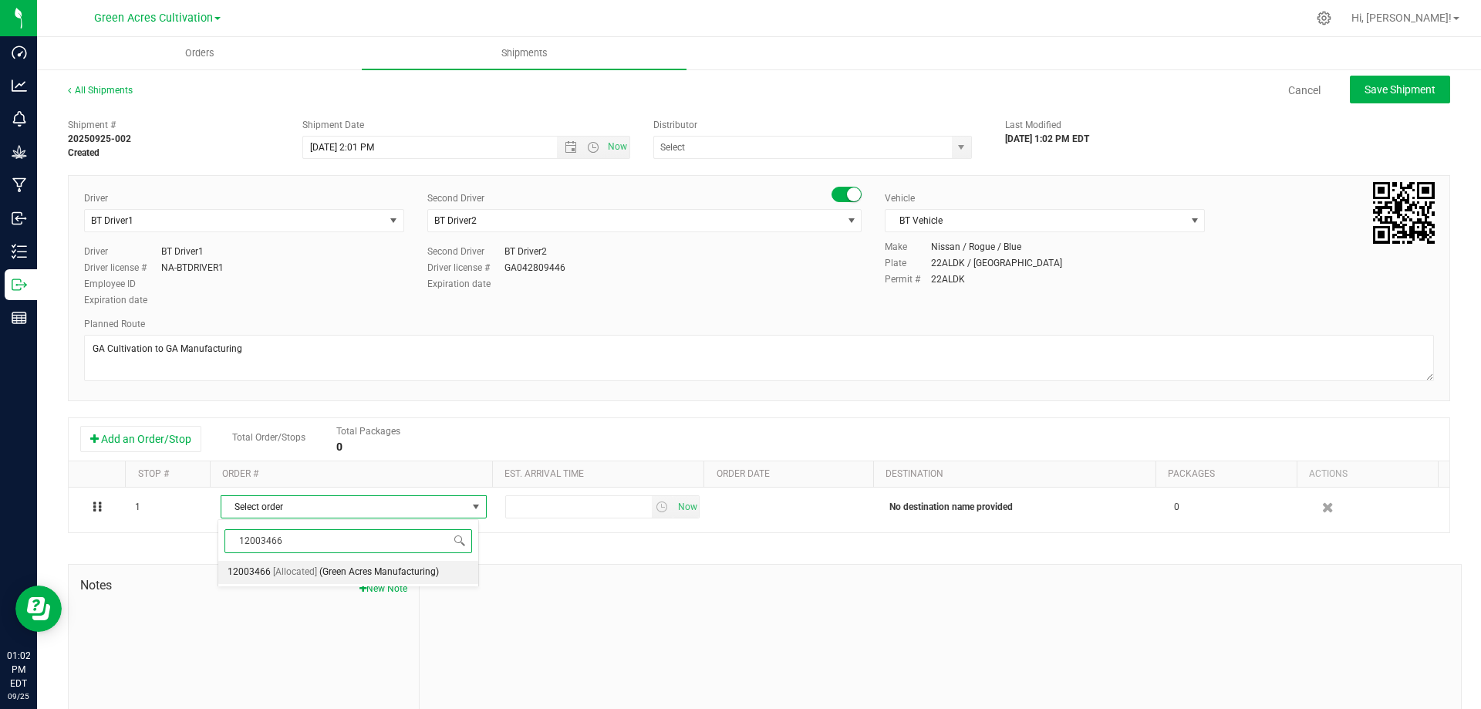
click at [360, 568] on span "(Green Acres Manufacturing)" at bounding box center [379, 572] width 120 height 20
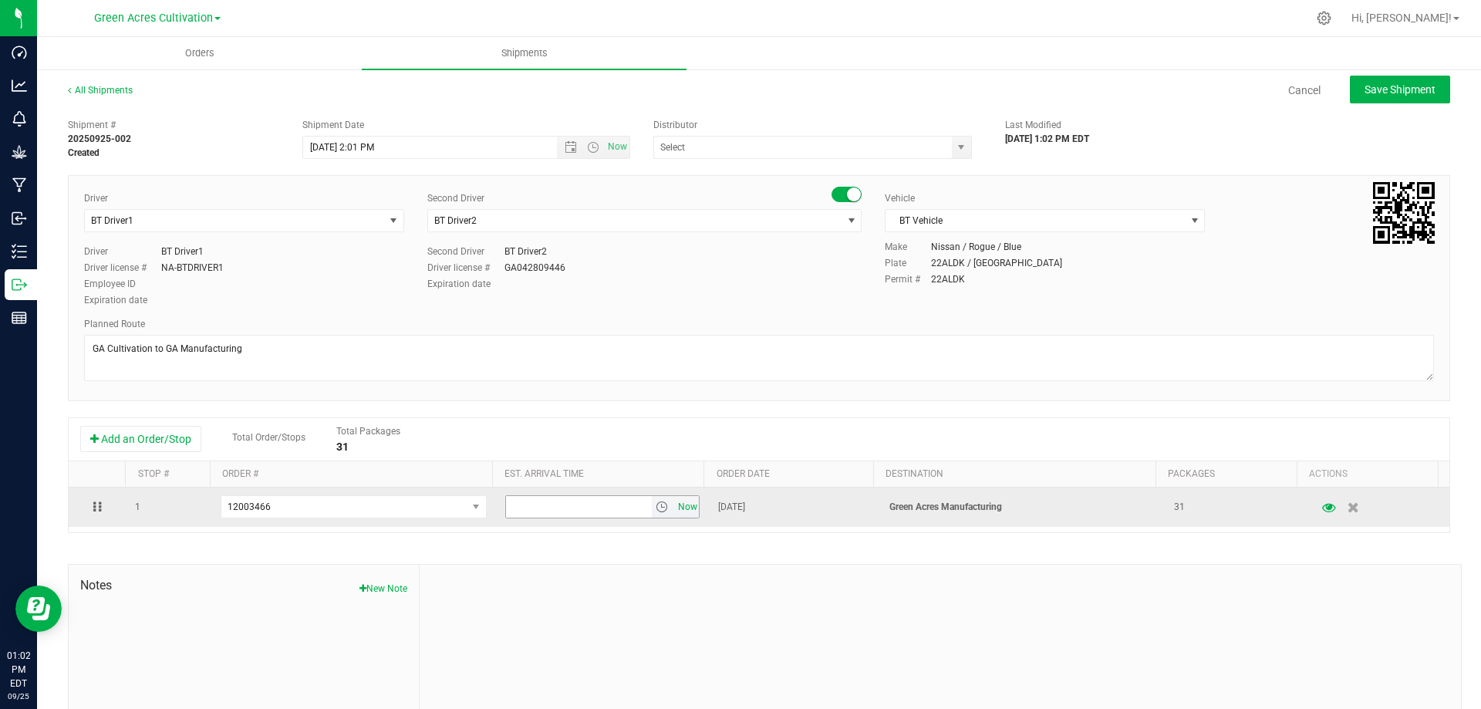
click at [676, 506] on span "Now" at bounding box center [687, 507] width 26 height 22
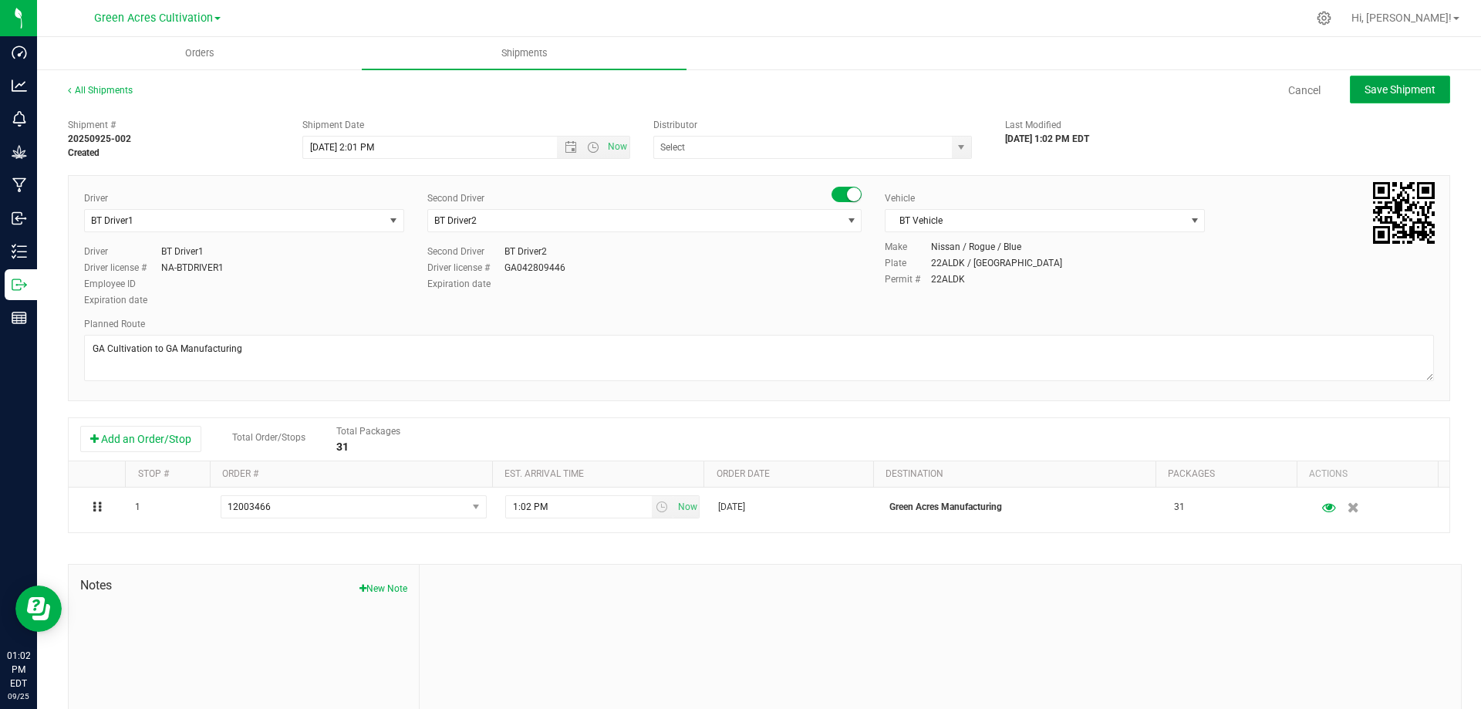
click at [1416, 89] on span "Save Shipment" at bounding box center [1400, 89] width 71 height 12
type input "9/25/2025 6:01 PM"
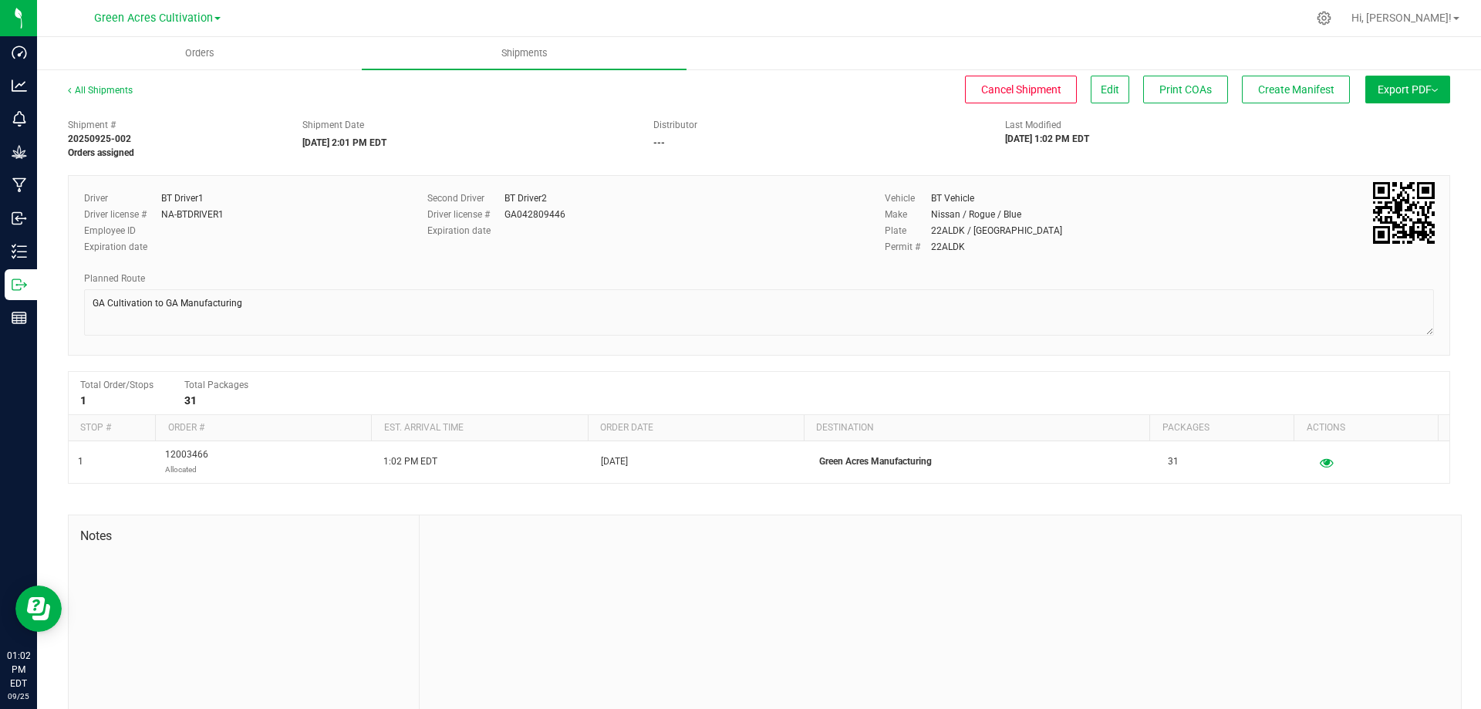
click at [1394, 83] on span "Export PDF" at bounding box center [1408, 89] width 60 height 12
click at [1381, 122] on span "Manifest by Package ID" at bounding box center [1385, 123] width 98 height 11
click at [1286, 84] on span "Create Manifest" at bounding box center [1296, 89] width 76 height 12
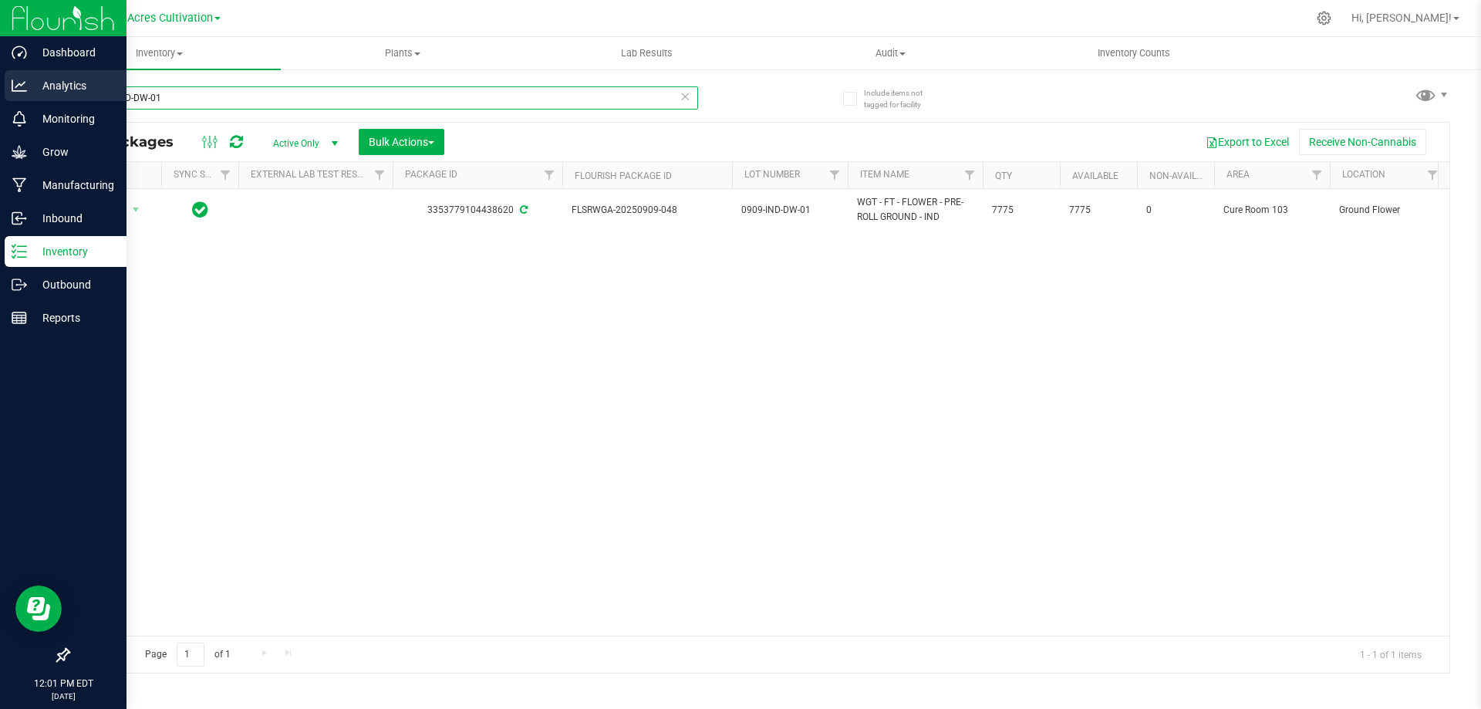
drag, startPoint x: 264, startPoint y: 93, endPoint x: 5, endPoint y: 79, distance: 258.8
click at [5, 79] on div "Dashboard Analytics Monitoring Grow Manufacturing Inbound Inventory Outbound Re…" at bounding box center [740, 354] width 1481 height 709
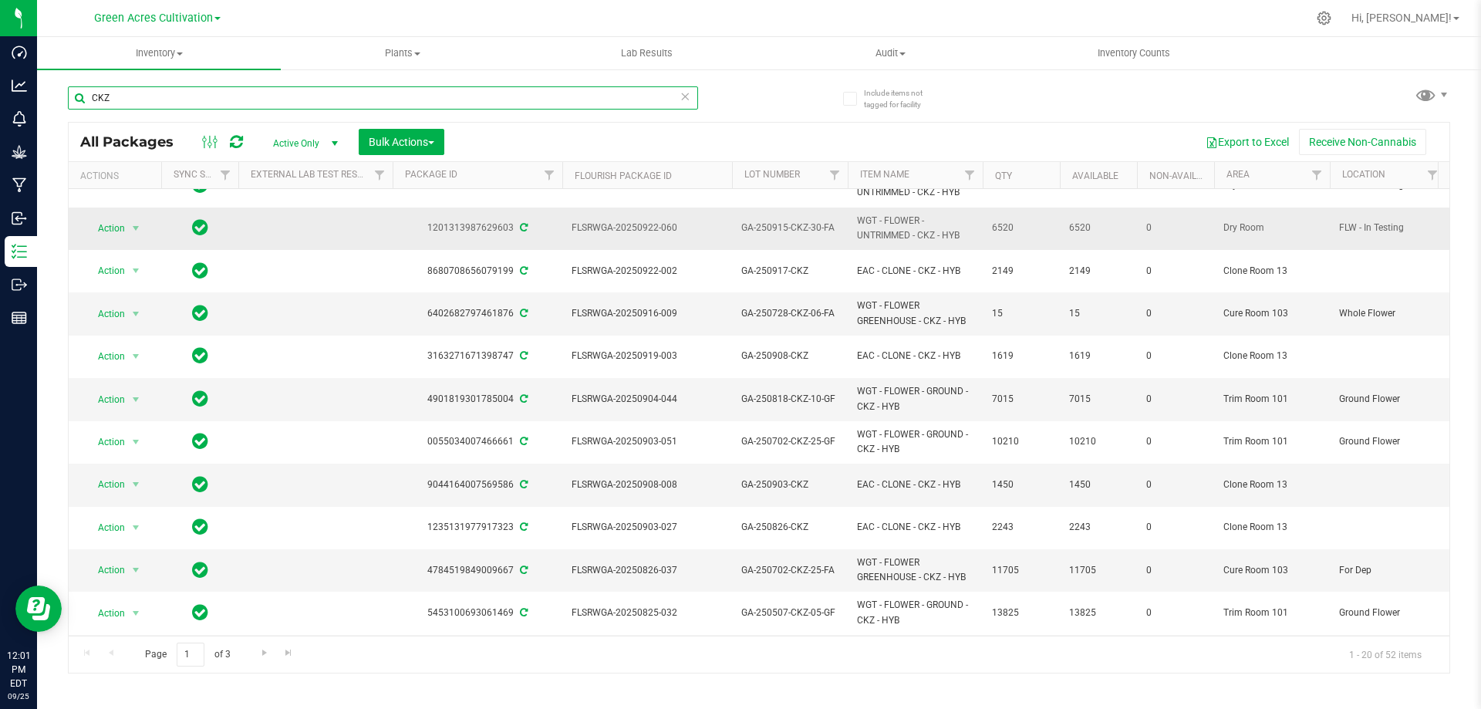
scroll to position [371, 0]
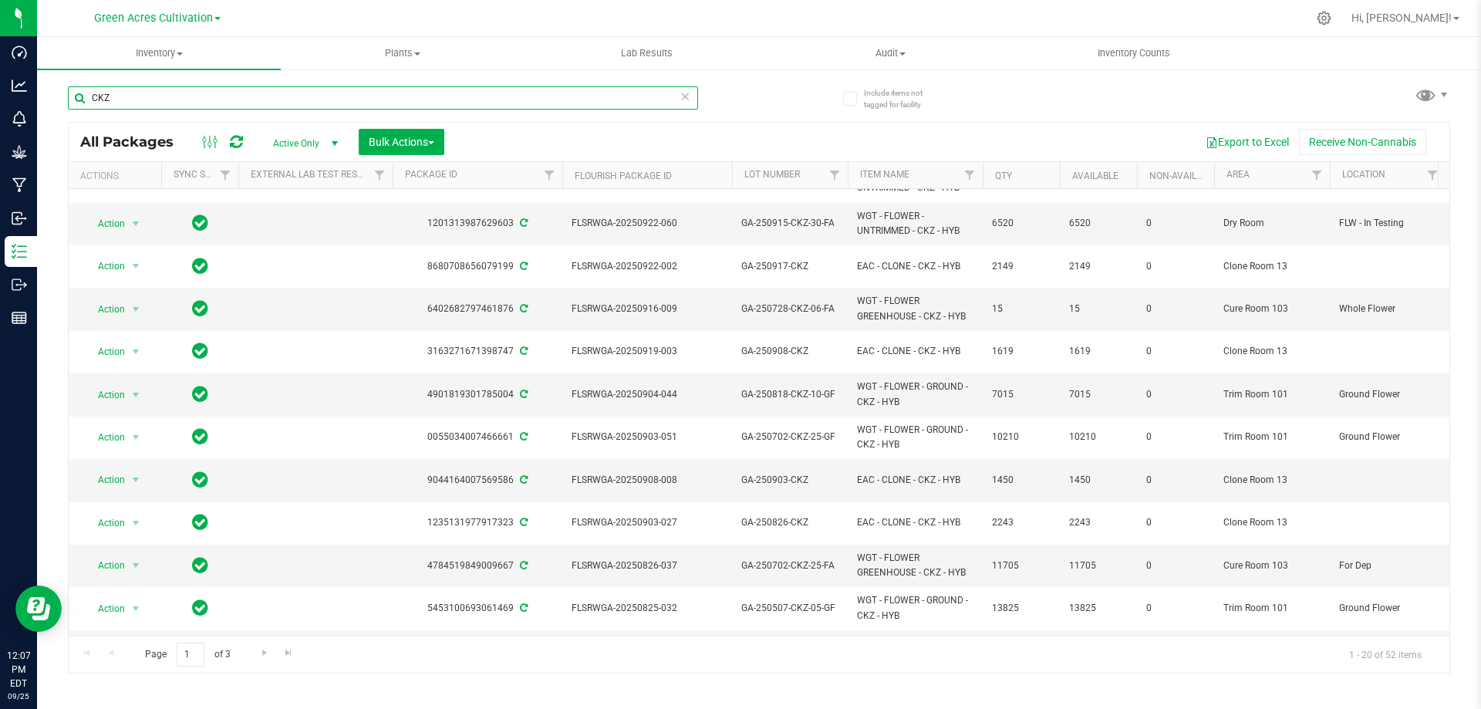
type input "CKZ"
click at [785, 643] on span "GA-250709-CKZ-26-GF" at bounding box center [789, 650] width 97 height 15
click at [785, 639] on input "GA-250709-CKZ-26-GF" at bounding box center [786, 651] width 110 height 24
click at [750, 639] on input "GA-SEP25CKZ01" at bounding box center [786, 651] width 110 height 24
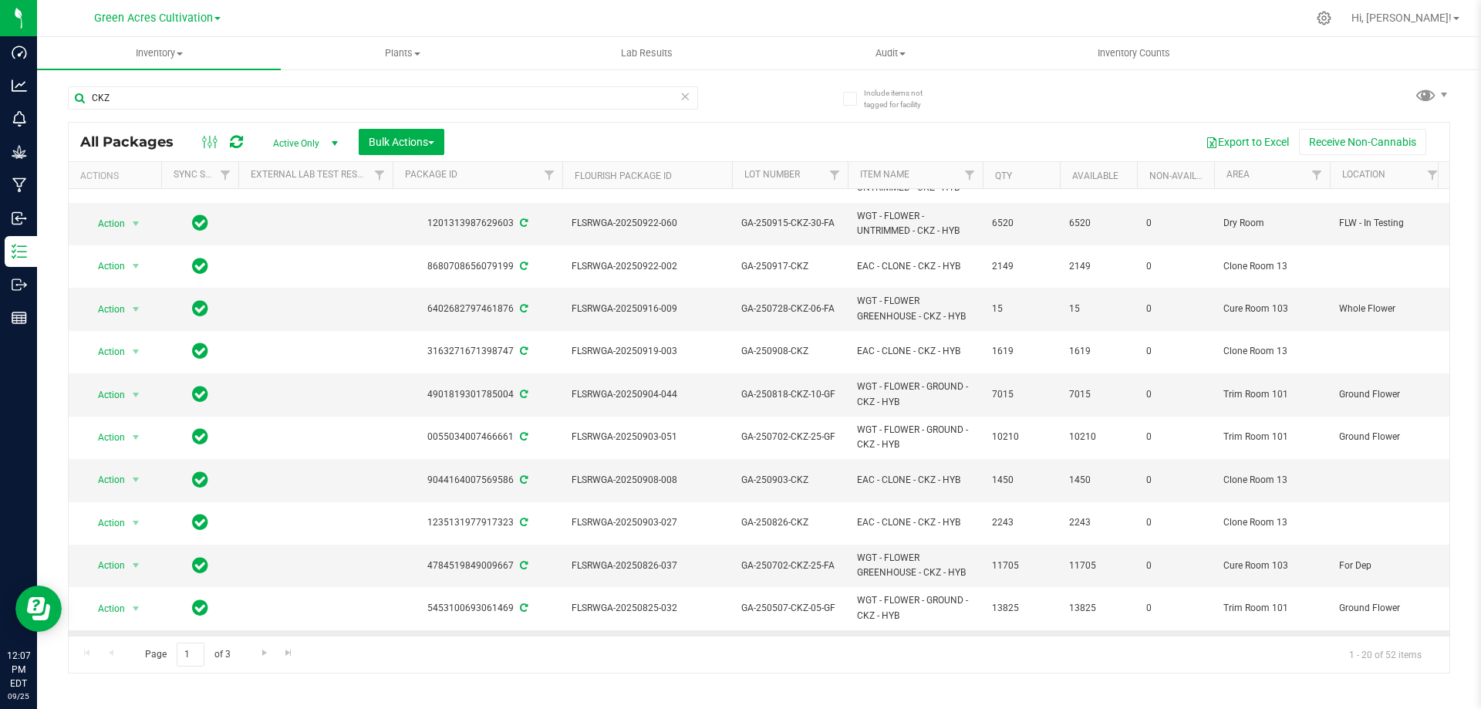
type input "G-SEP25CKZ01"
click at [895, 605] on div "All Packages Active Only Active Only Lab Samples Locked All External Internal B…" at bounding box center [759, 398] width 1382 height 552
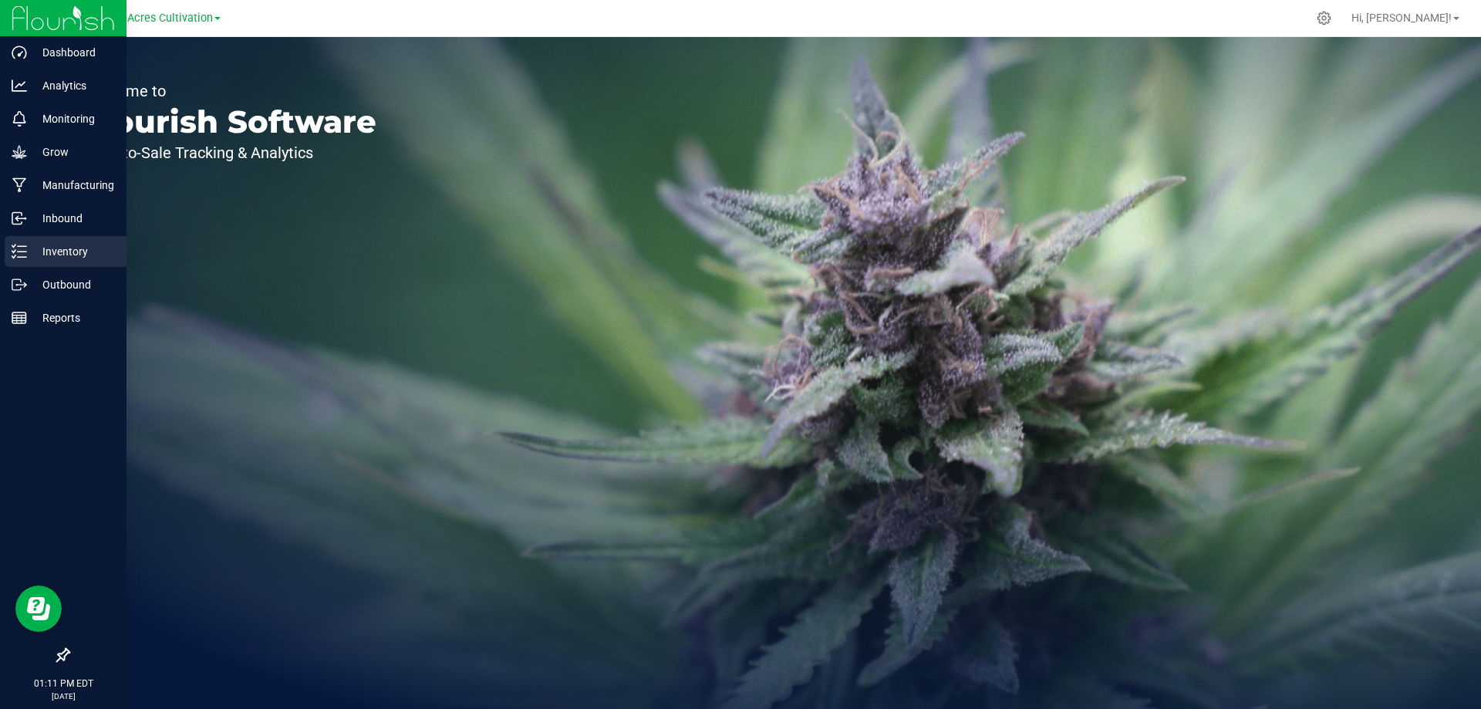
click at [45, 242] on p "Inventory" at bounding box center [73, 251] width 93 height 19
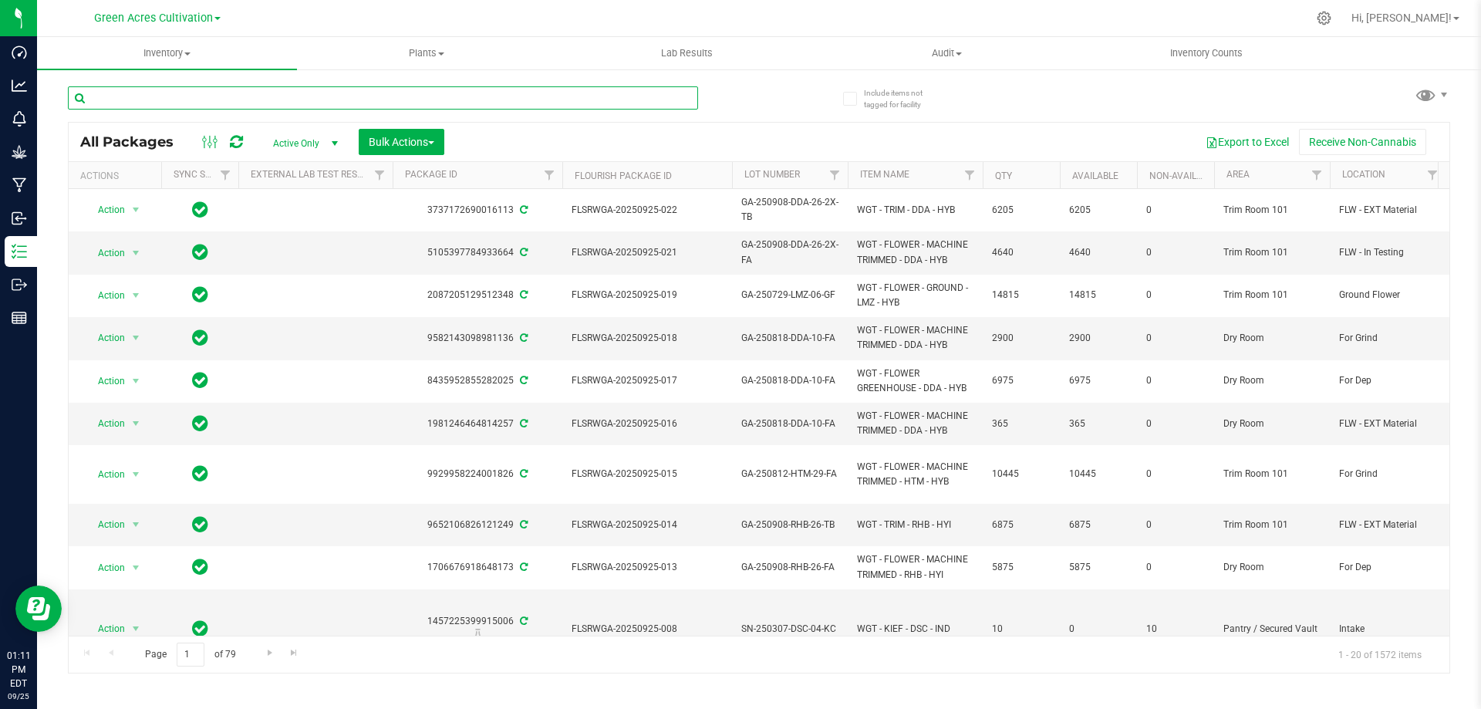
click at [302, 100] on input "text" at bounding box center [383, 97] width 630 height 23
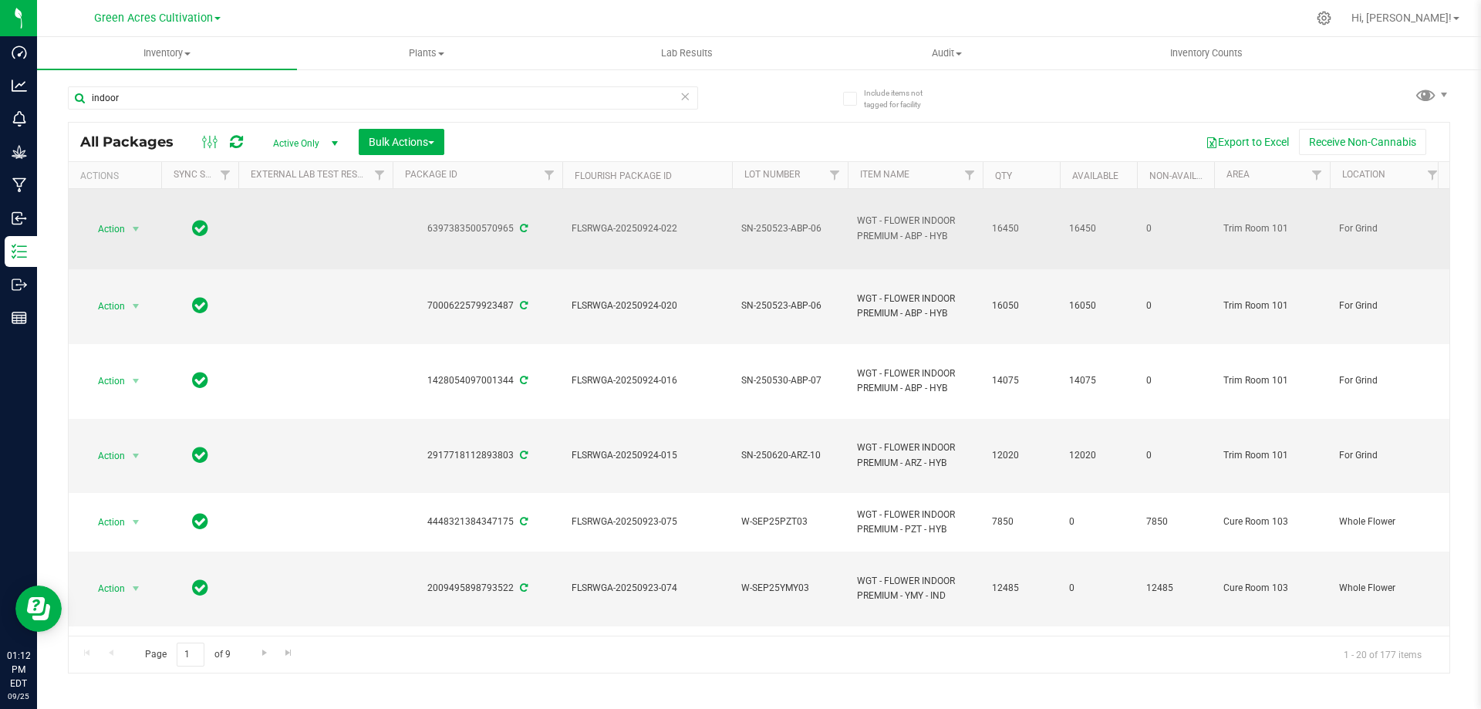
drag, startPoint x: 900, startPoint y: 235, endPoint x: 847, endPoint y: 226, distance: 53.9
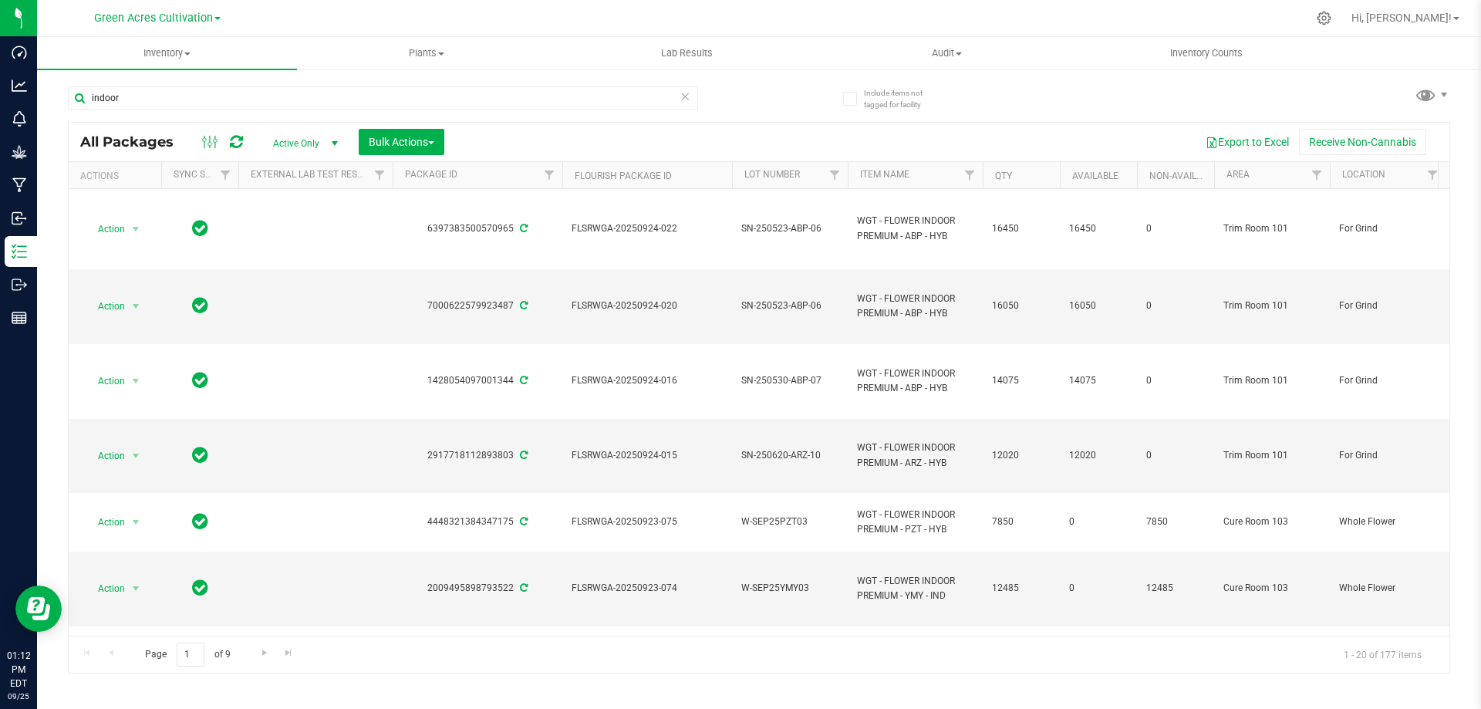
copy tr "WGT - FLOWER INDOOR PREMIUM"
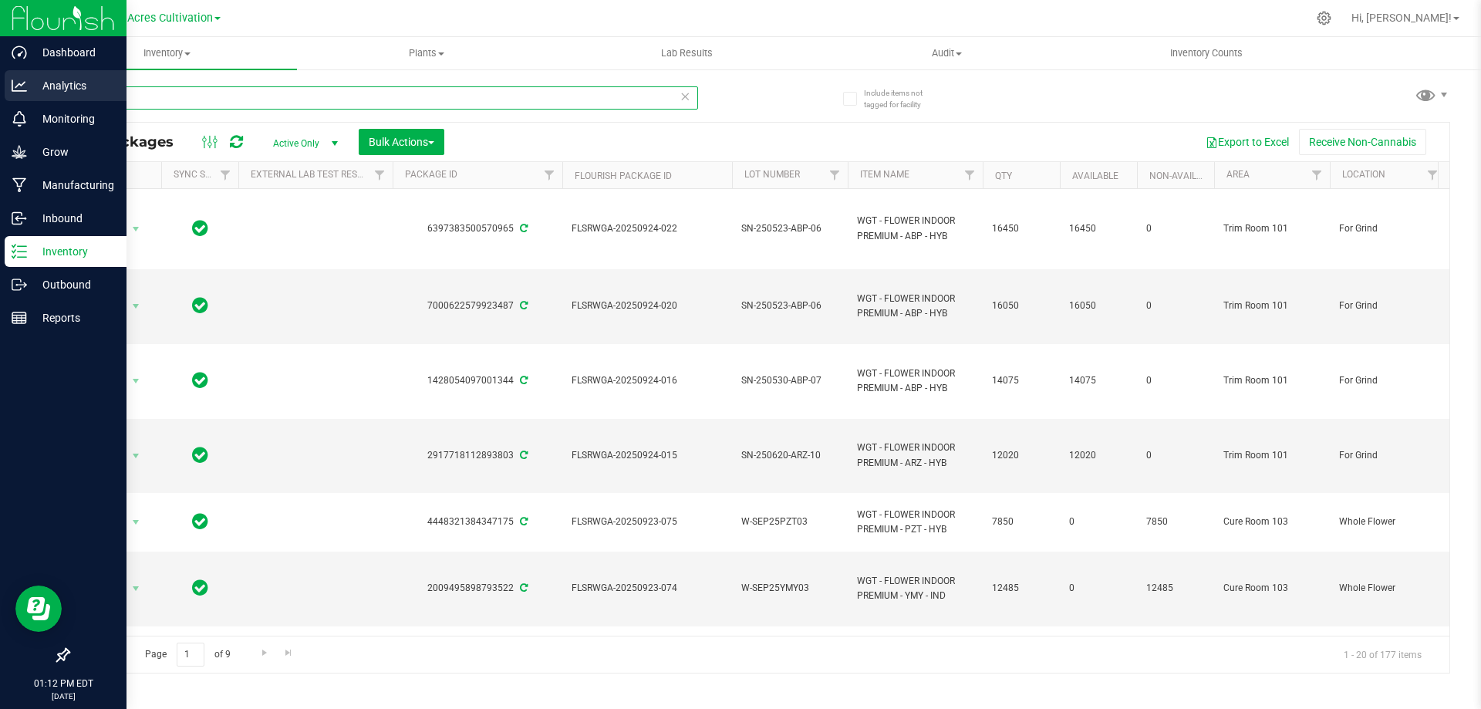
drag, startPoint x: 95, startPoint y: 102, endPoint x: 25, endPoint y: 96, distance: 70.4
click at [25, 96] on div "Dashboard Analytics Monitoring Grow Manufacturing Inbound Inventory Outbound Re…" at bounding box center [740, 354] width 1481 height 709
paste input "WGT - FLOWER INDOOR PREMIUM"
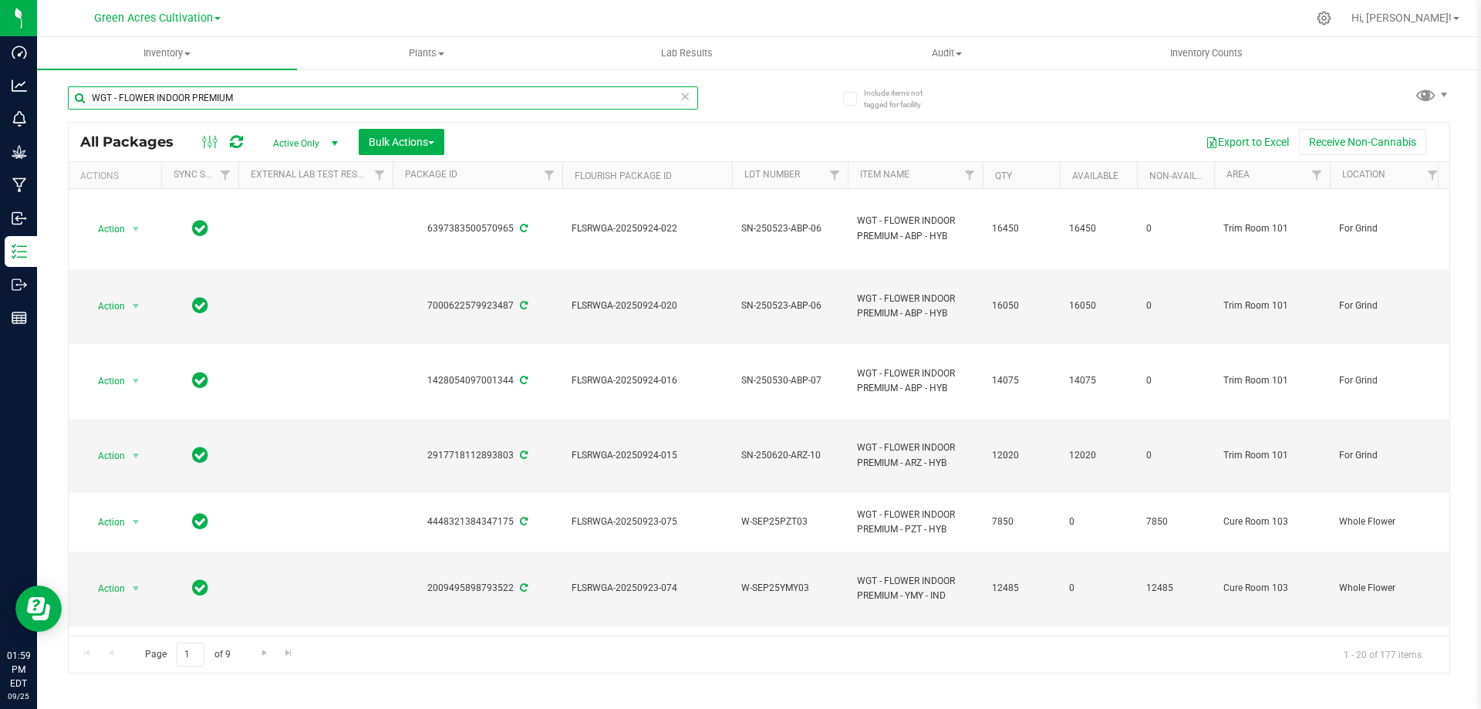
type input "WGT - FLOWER INDOOR PREMIUM"
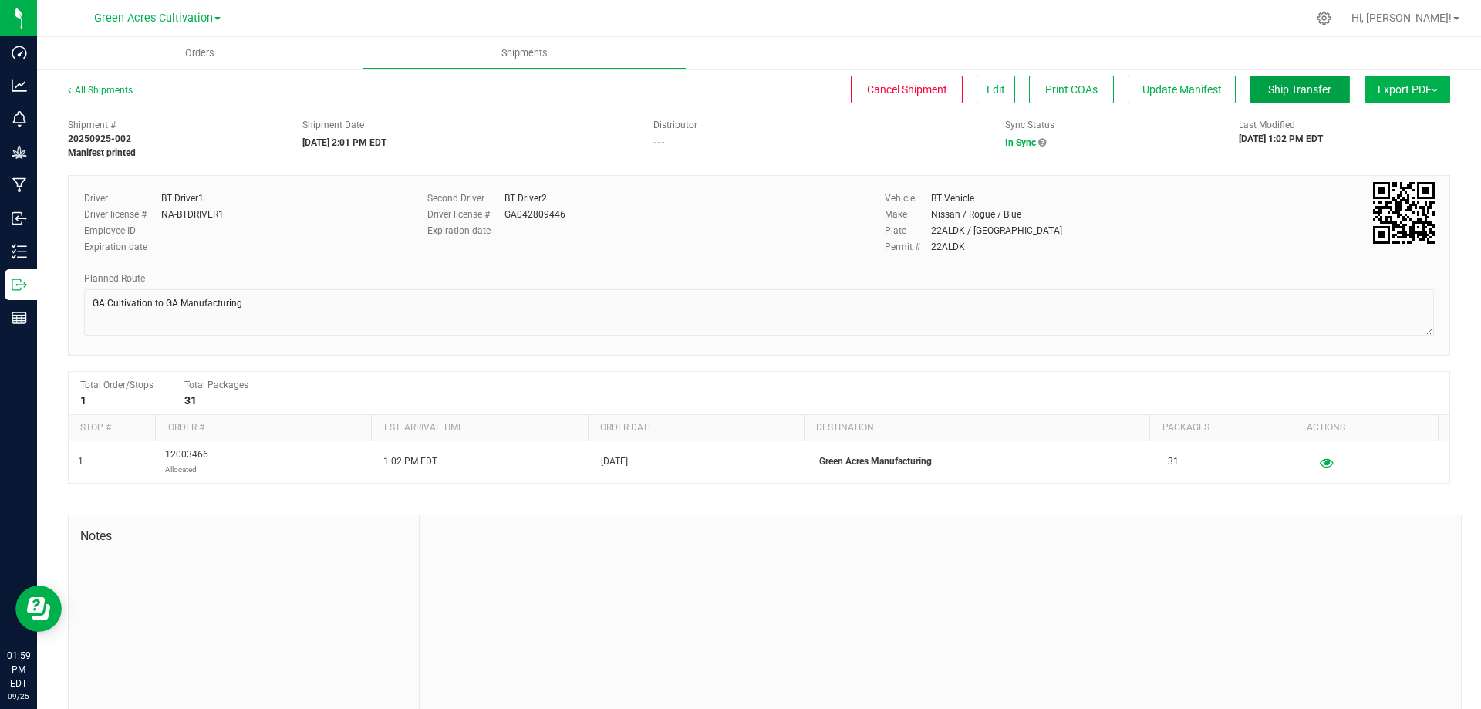
click at [1277, 83] on span "Ship Transfer" at bounding box center [1299, 89] width 63 height 12
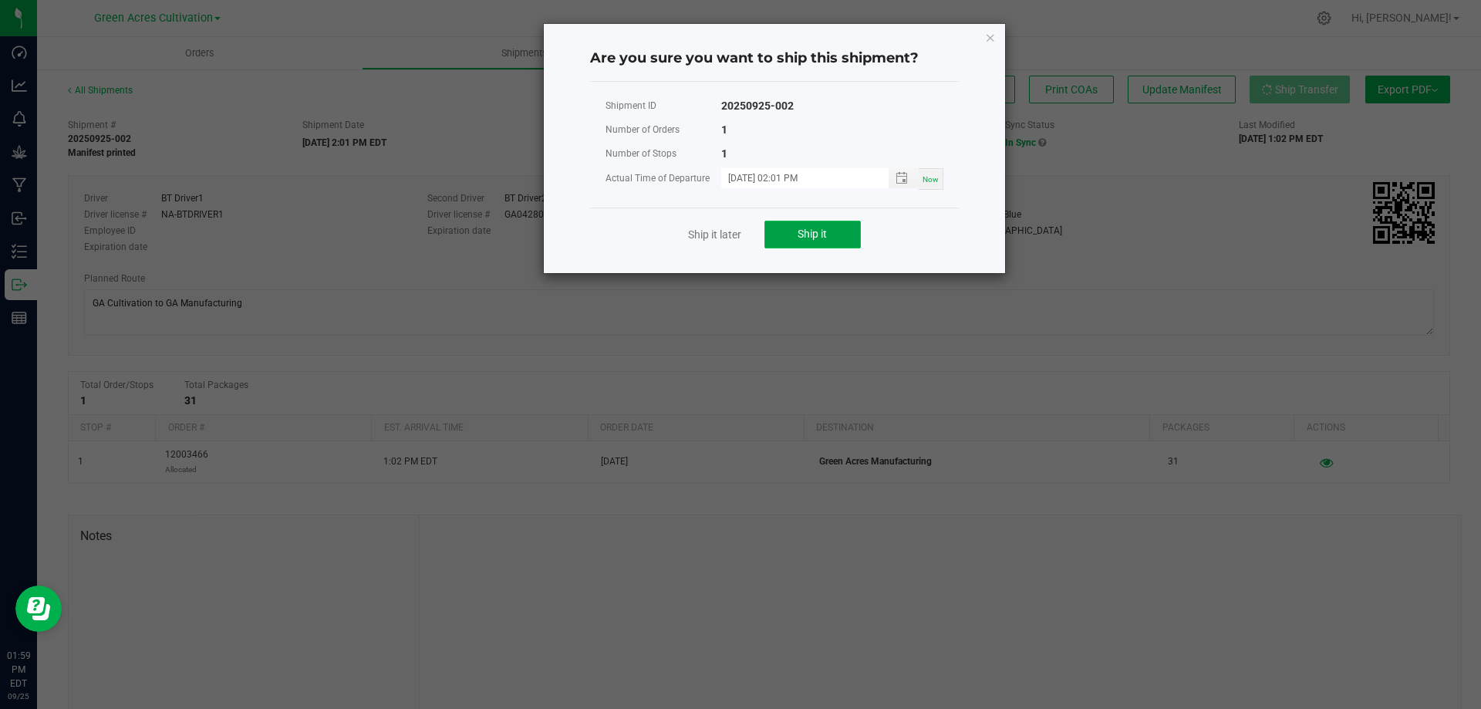
click at [822, 232] on span "Ship it" at bounding box center [812, 234] width 29 height 12
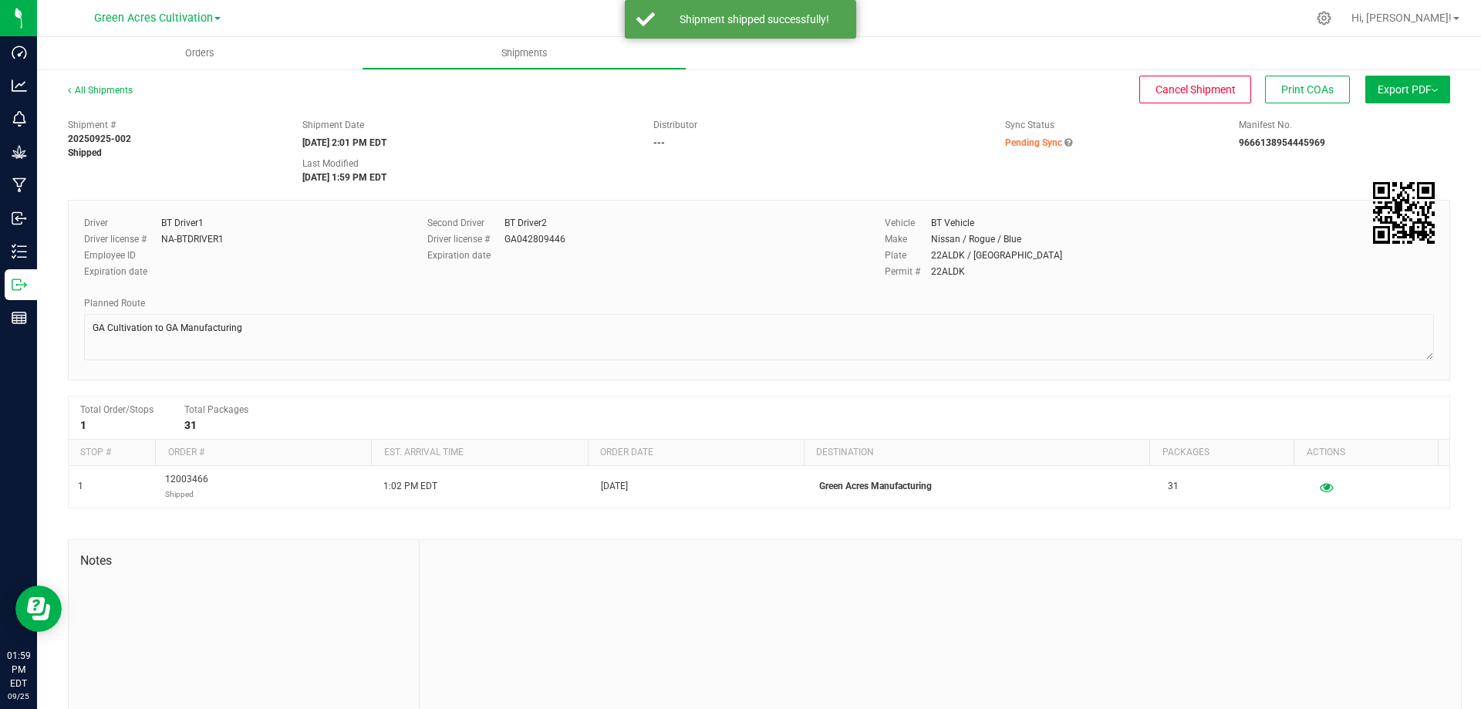
click at [1413, 85] on span "Export PDF" at bounding box center [1408, 89] width 60 height 12
click at [1406, 127] on span "Manifest by Package ID" at bounding box center [1385, 123] width 98 height 11
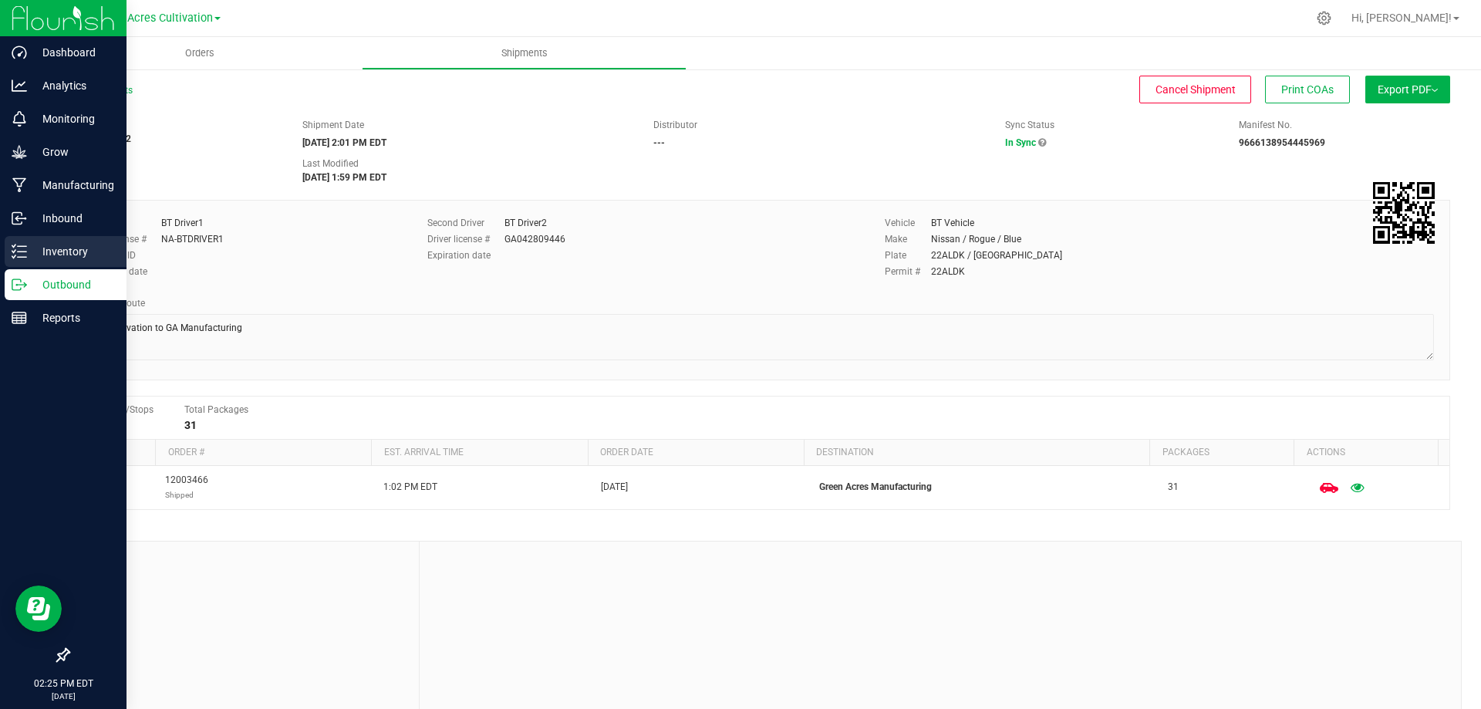
click at [90, 242] on p "Inventory" at bounding box center [73, 251] width 93 height 19
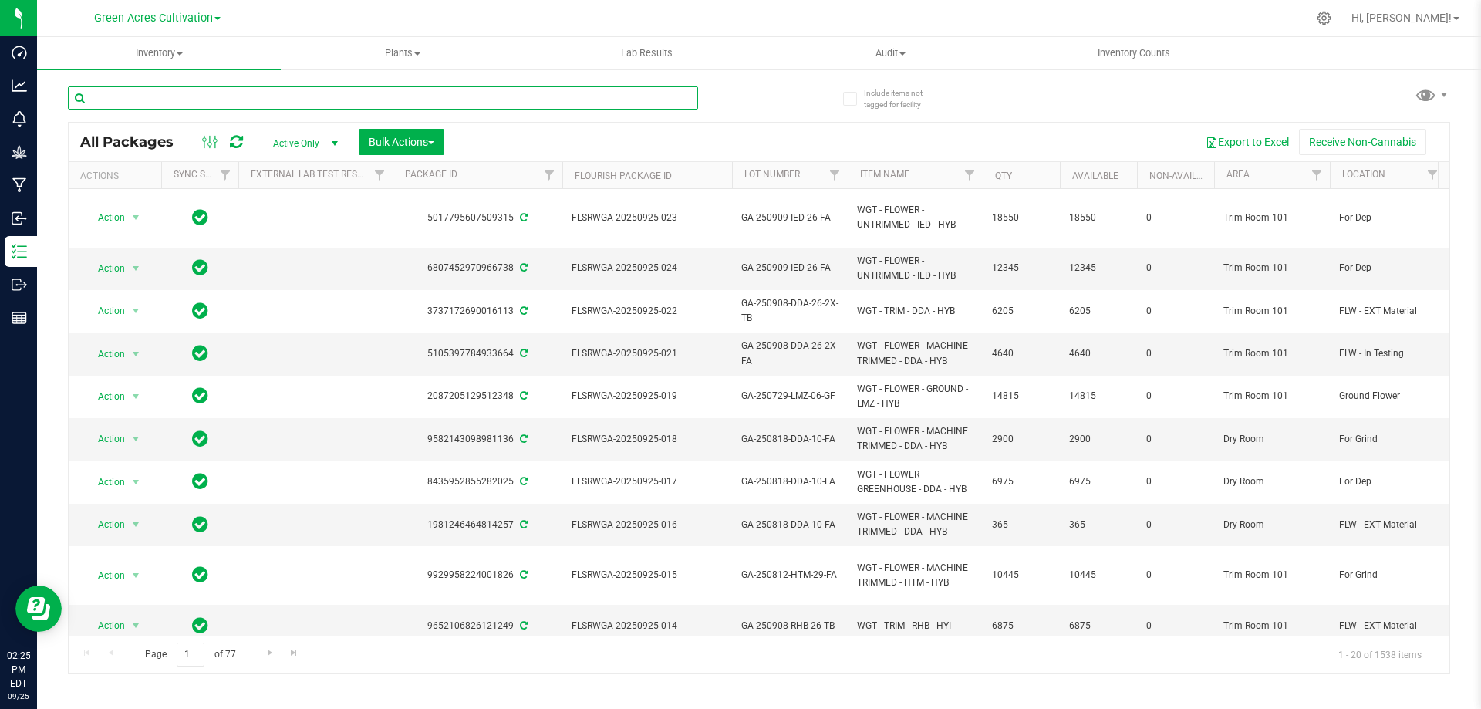
click at [243, 107] on input "text" at bounding box center [383, 97] width 630 height 23
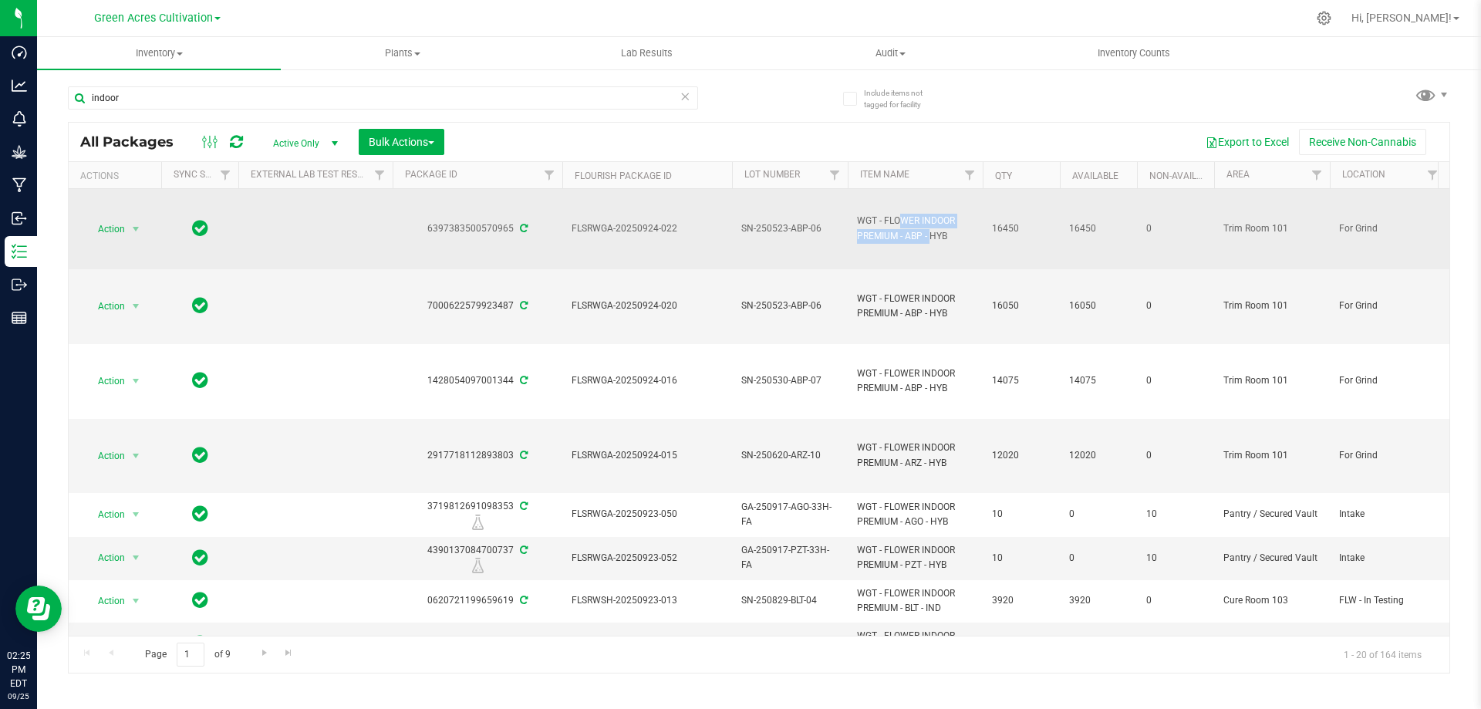
drag, startPoint x: 899, startPoint y: 235, endPoint x: 852, endPoint y: 214, distance: 50.8
click at [852, 214] on td "WGT - FLOWER INDOOR PREMIUM - ABP - HYB" at bounding box center [915, 229] width 135 height 80
copy span "WGT - FLOWER INDOOR PREMIUM"
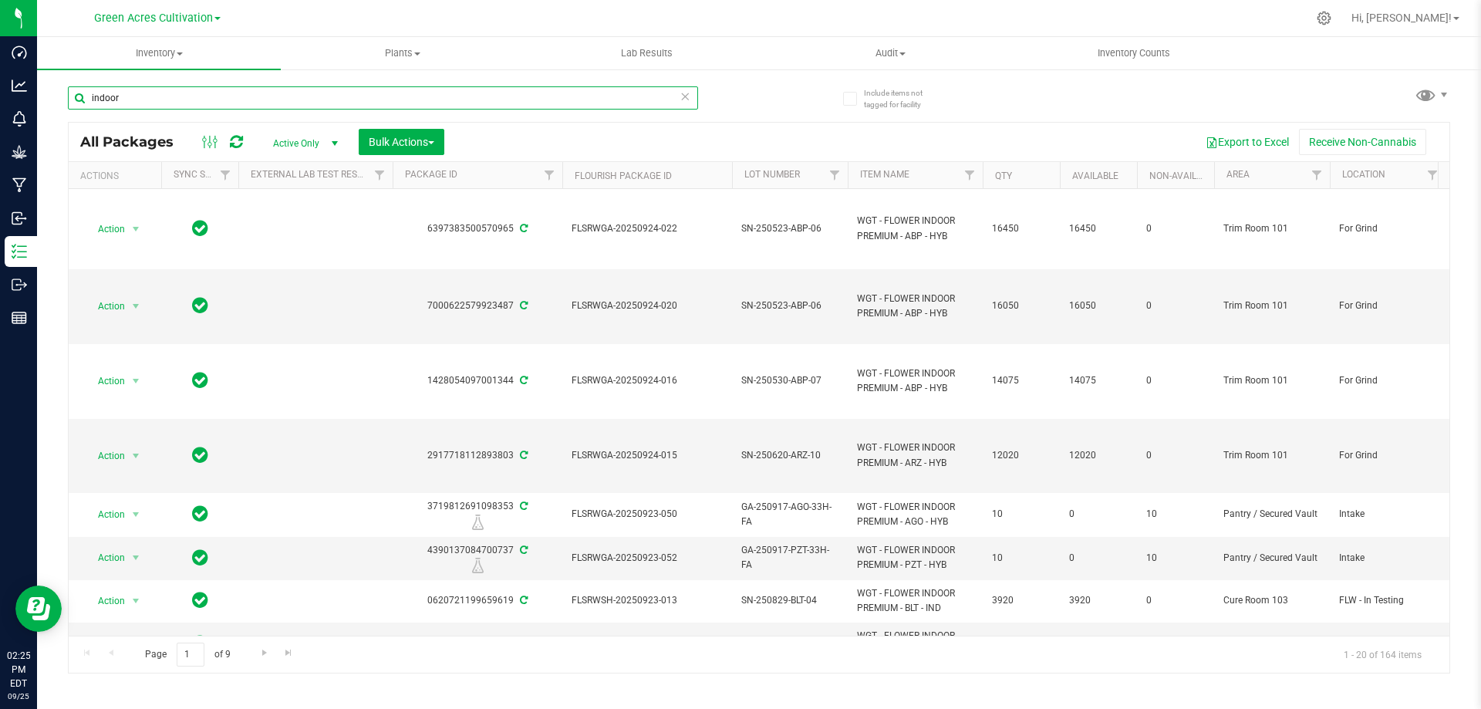
drag, startPoint x: 140, startPoint y: 93, endPoint x: 70, endPoint y: 103, distance: 70.1
click at [70, 103] on input "indoor" at bounding box center [383, 97] width 630 height 23
paste input "WGT - FLOWER INDOOR PREMIUM"
type input "WGT - FLOWER INDOOR PREMIUM"
click at [1319, 166] on link "Filter" at bounding box center [1316, 175] width 25 height 26
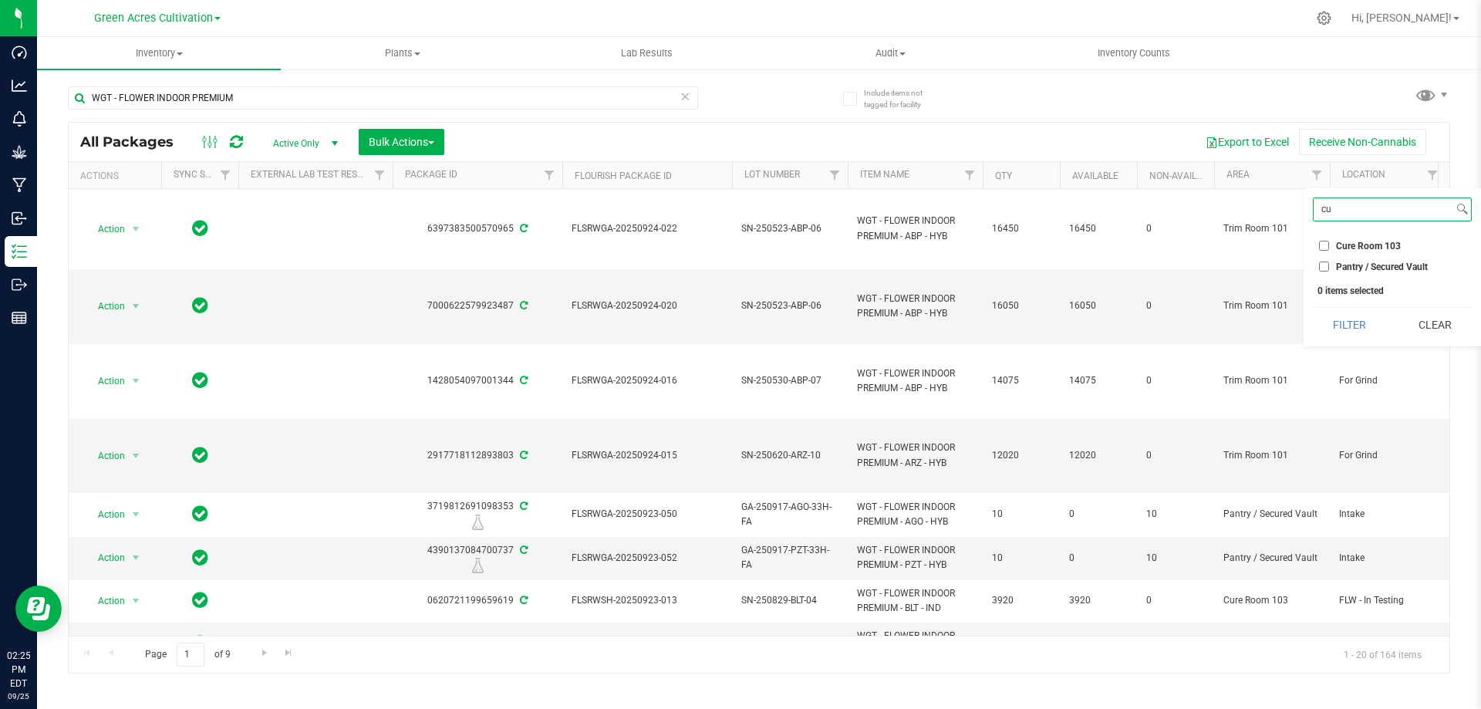
type input "cu"
click at [1366, 245] on span "Cure Room 103" at bounding box center [1368, 245] width 65 height 9
click at [1329, 245] on input "Cure Room 103" at bounding box center [1324, 246] width 10 height 10
checkbox input "true"
click at [1362, 322] on button "Filter" at bounding box center [1350, 325] width 74 height 34
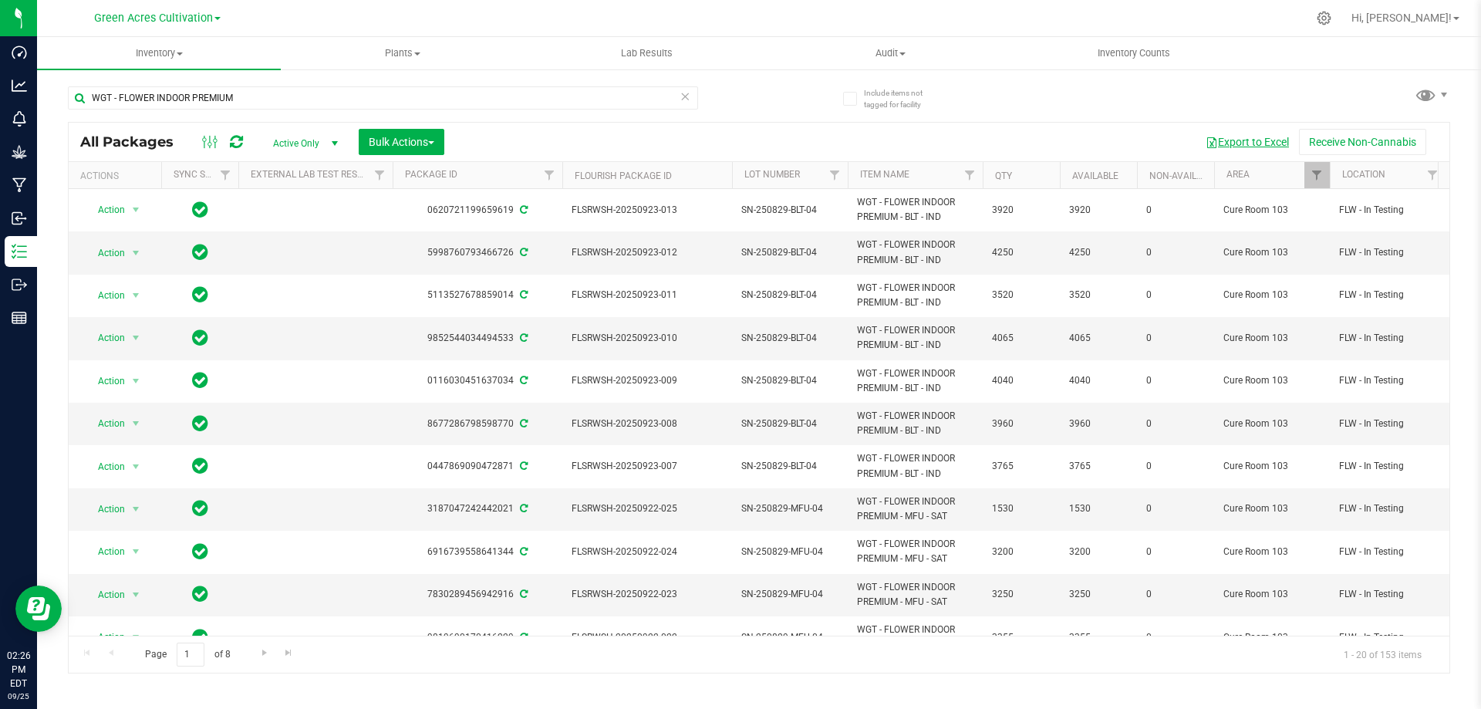
click at [1267, 143] on button "Export to Excel" at bounding box center [1247, 142] width 103 height 26
click at [1319, 179] on span "Filter" at bounding box center [1317, 175] width 12 height 12
click at [1449, 322] on button "Clear" at bounding box center [1435, 325] width 74 height 34
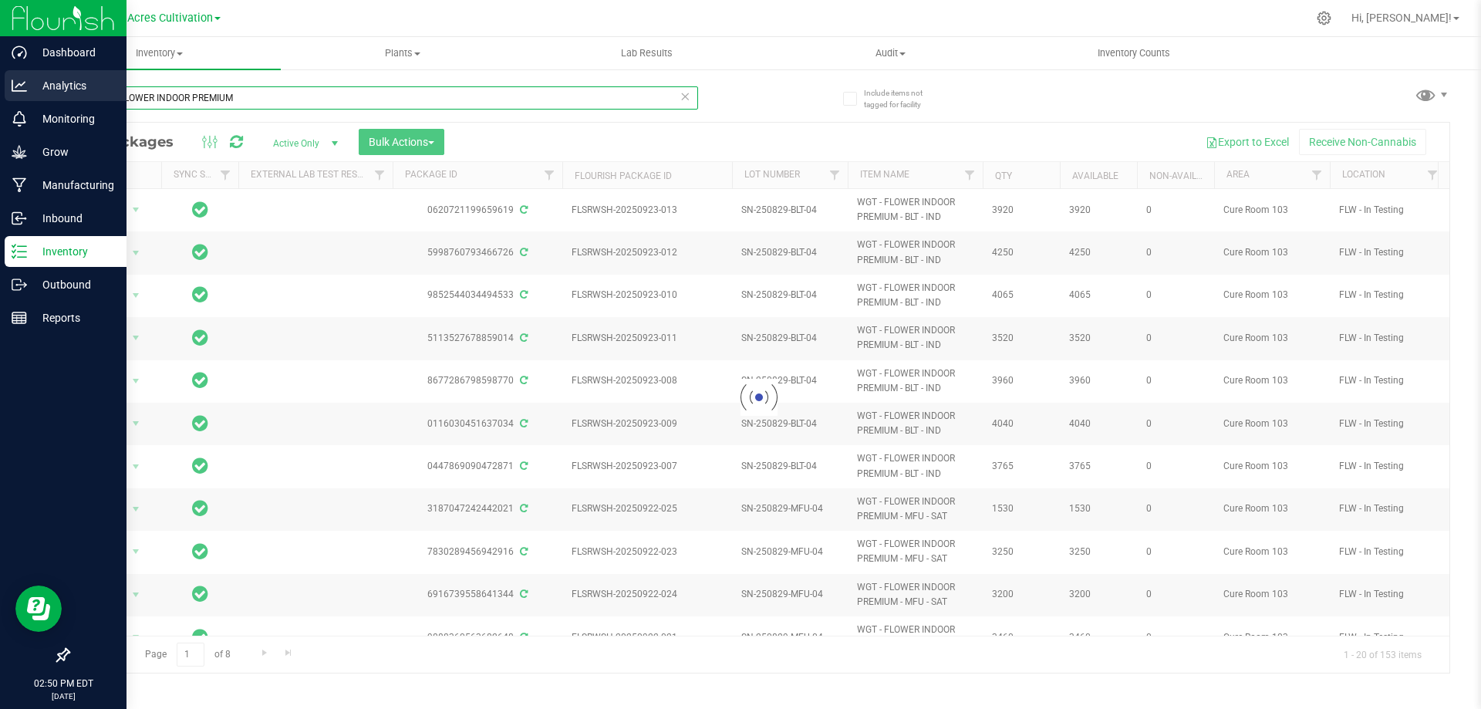
drag, startPoint x: 278, startPoint y: 99, endPoint x: 15, endPoint y: 76, distance: 264.8
click at [15, 76] on div "Dashboard Analytics Monitoring Grow Manufacturing Inbound Inventory Outbound Re…" at bounding box center [740, 354] width 1481 height 709
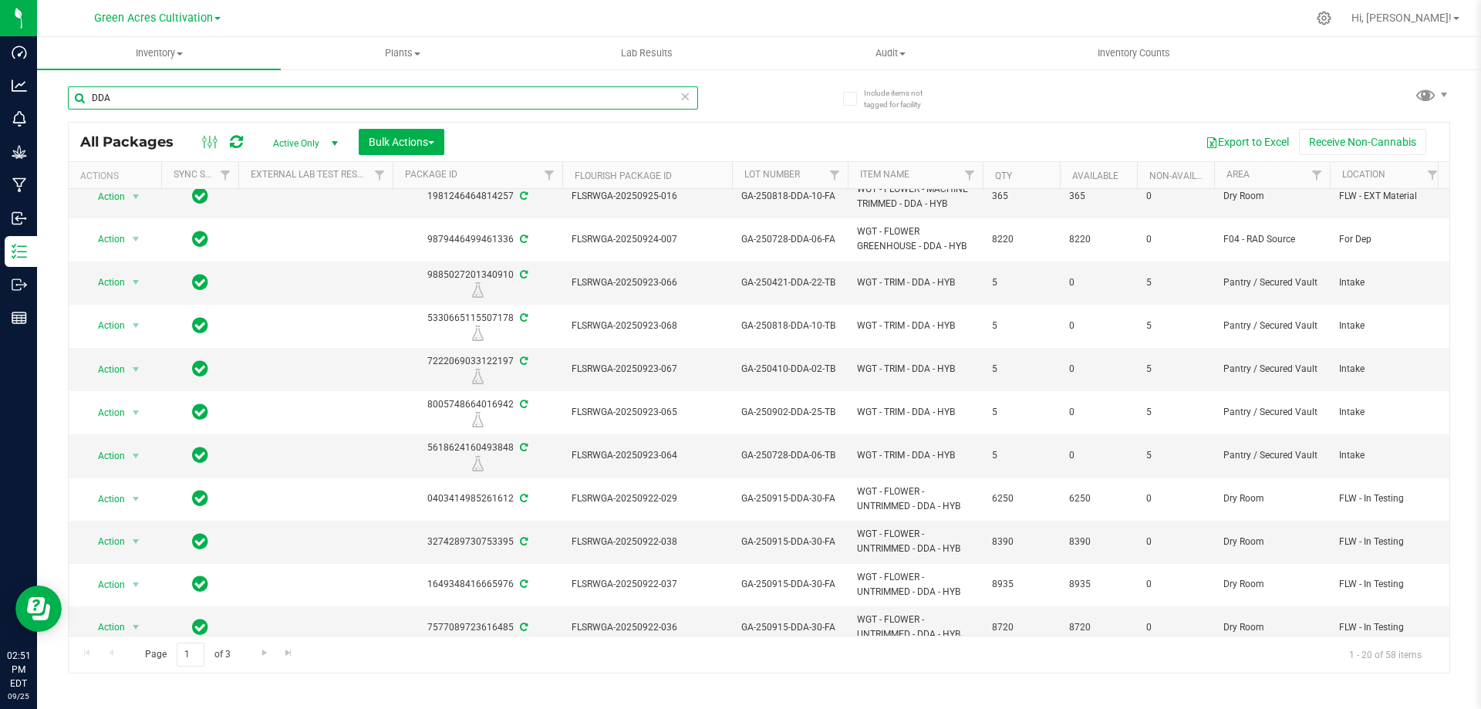
scroll to position [36, 0]
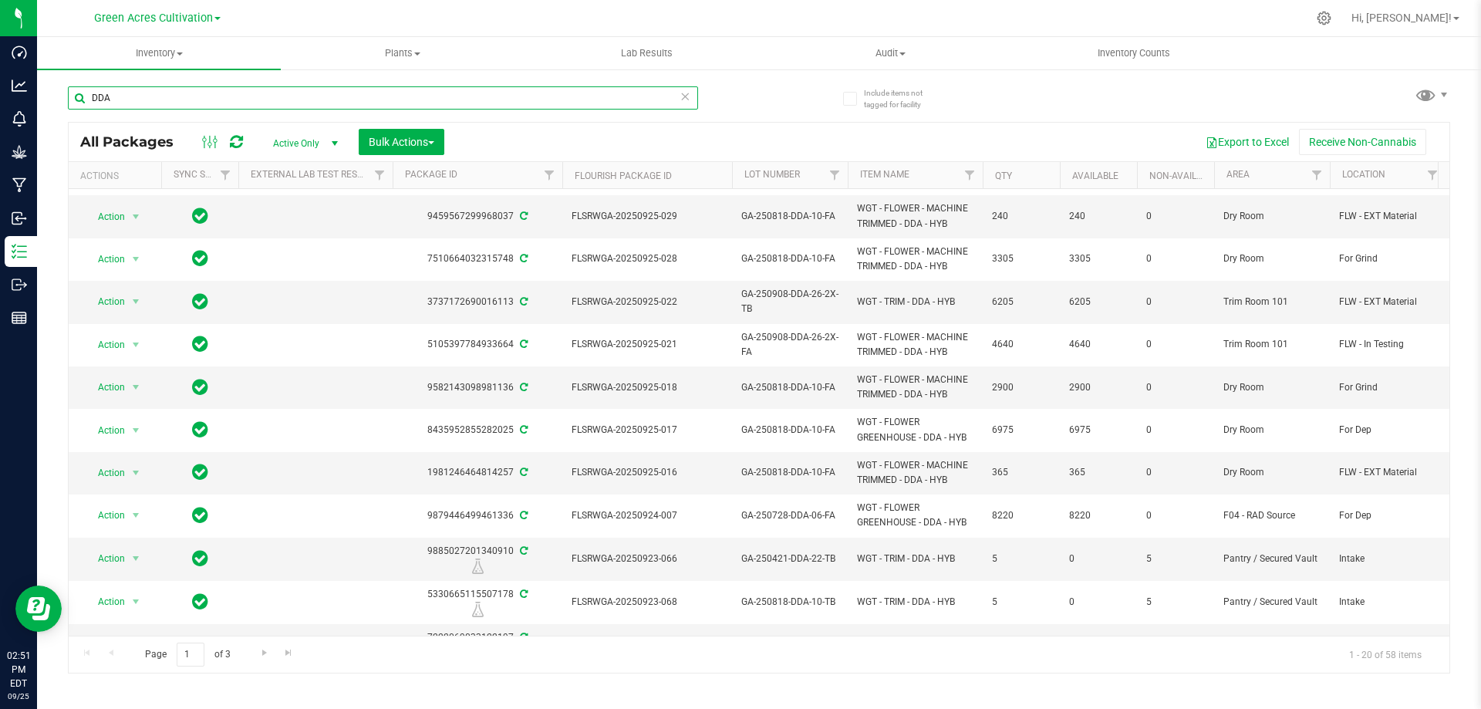
drag, startPoint x: 132, startPoint y: 100, endPoint x: 49, endPoint y: 100, distance: 83.3
click at [49, 100] on div "Include items not tagged for facility DDA All Packages Active Only Active Only …" at bounding box center [759, 303] width 1444 height 471
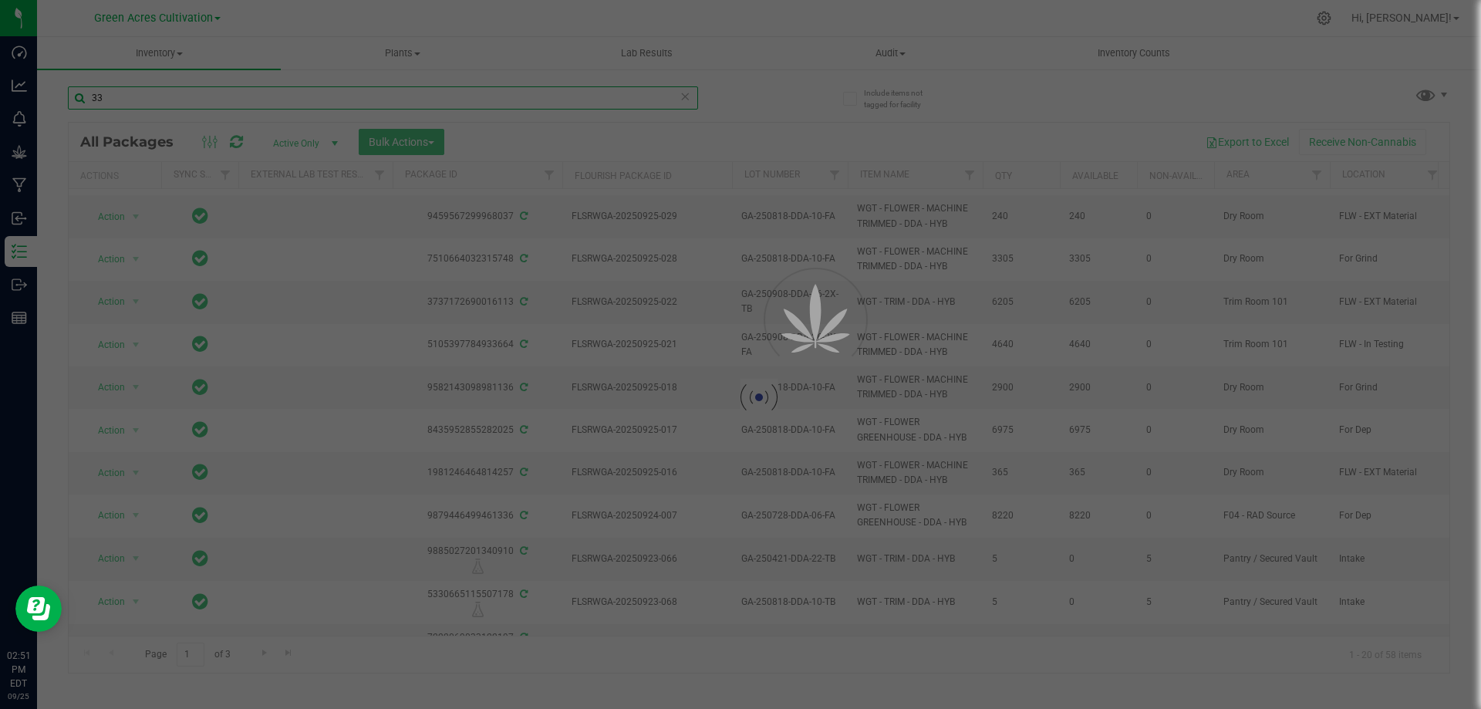
type input "3"
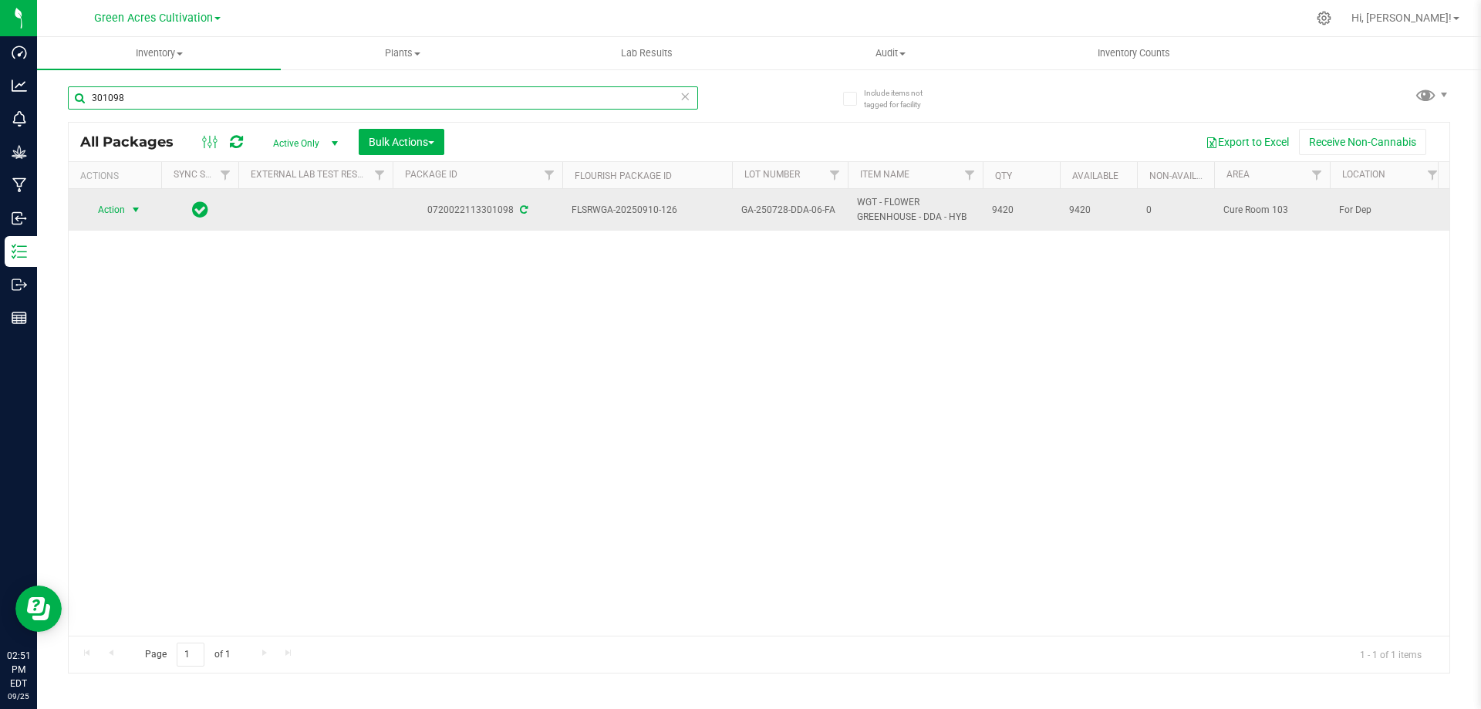
type input "301098"
click at [109, 213] on span "Action" at bounding box center [105, 210] width 42 height 22
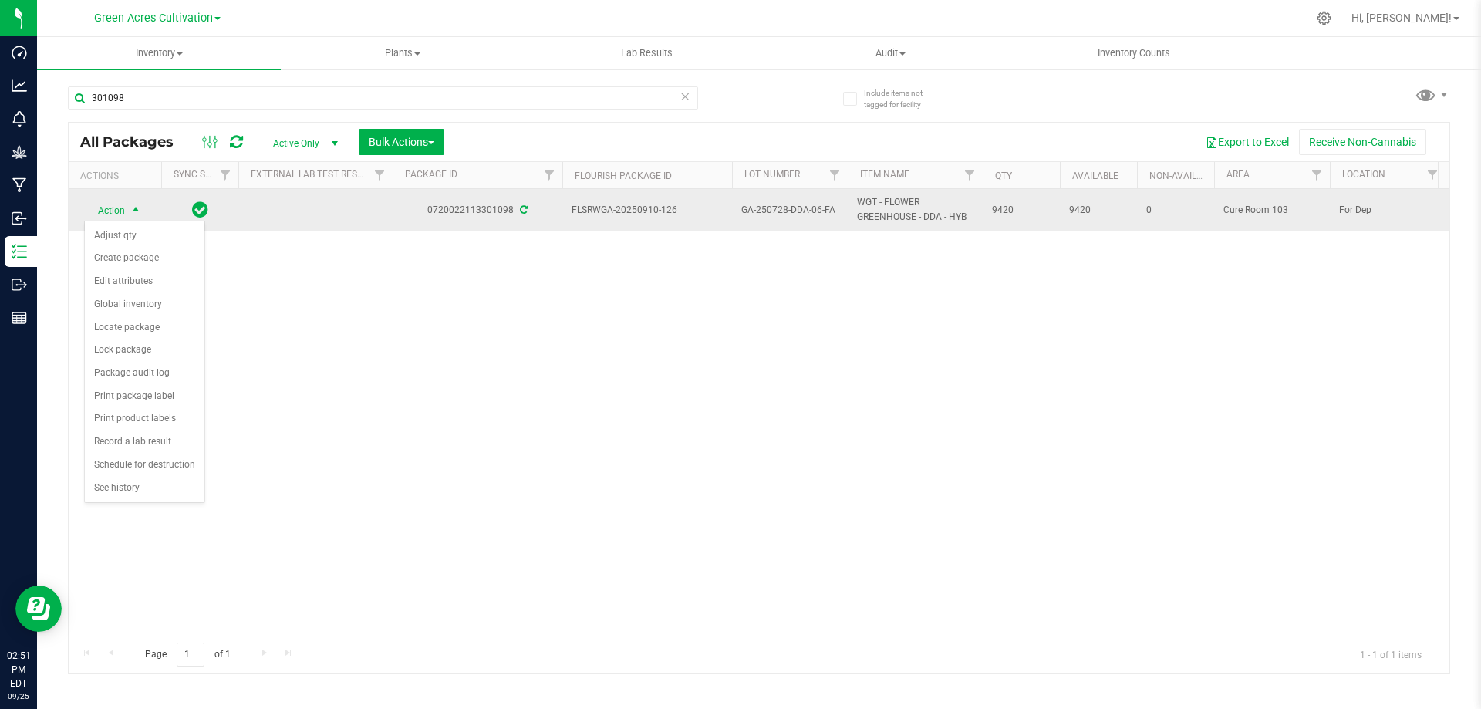
click at [109, 213] on span "Action" at bounding box center [105, 211] width 42 height 22
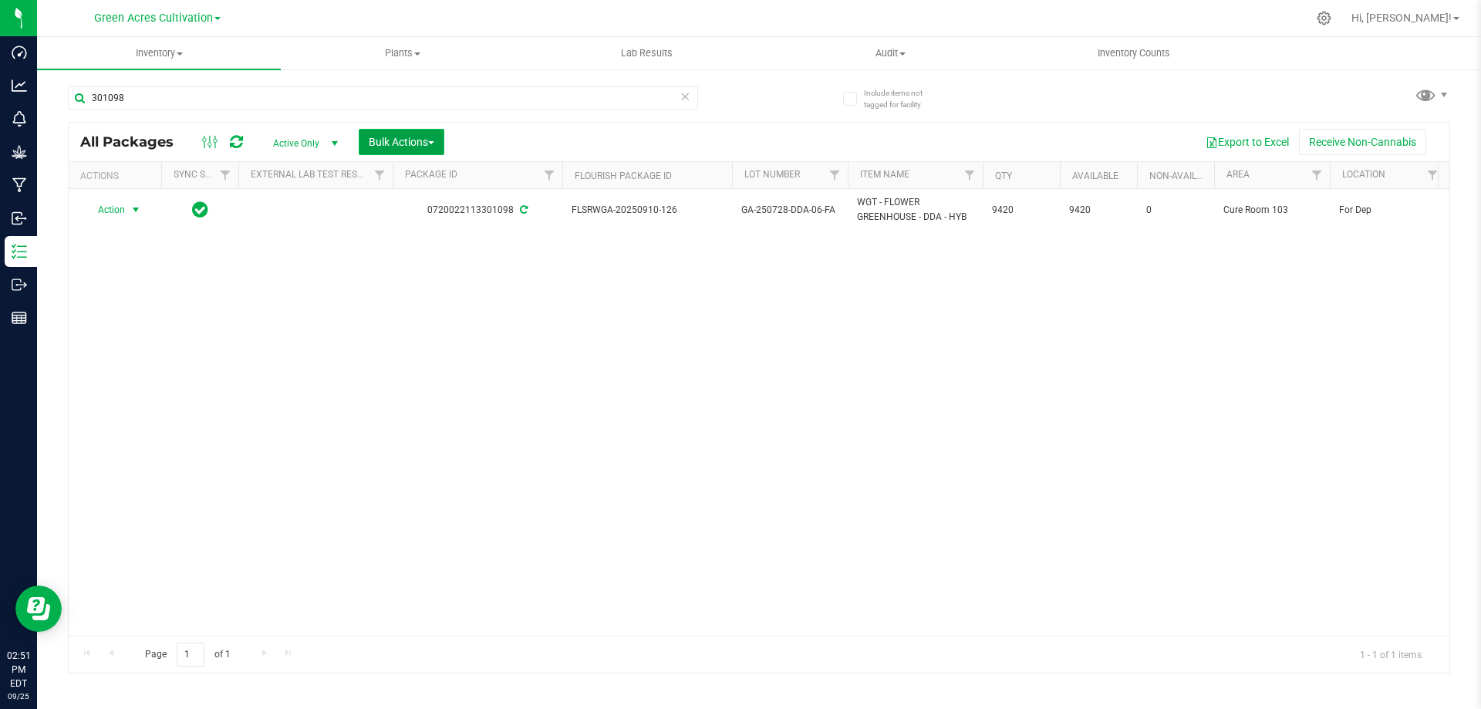
click at [434, 140] on span "Bulk Actions" at bounding box center [402, 142] width 66 height 12
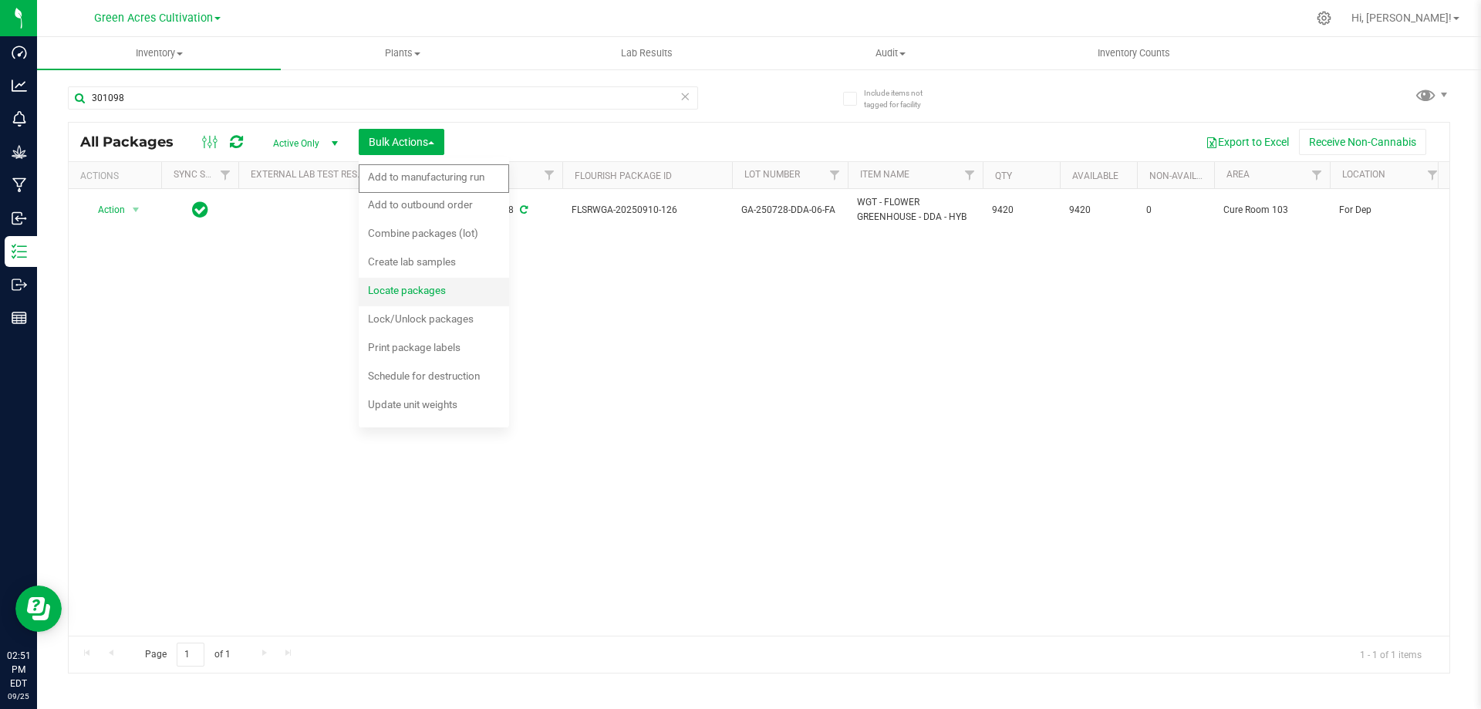
click at [423, 284] on span "Locate packages" at bounding box center [407, 290] width 78 height 12
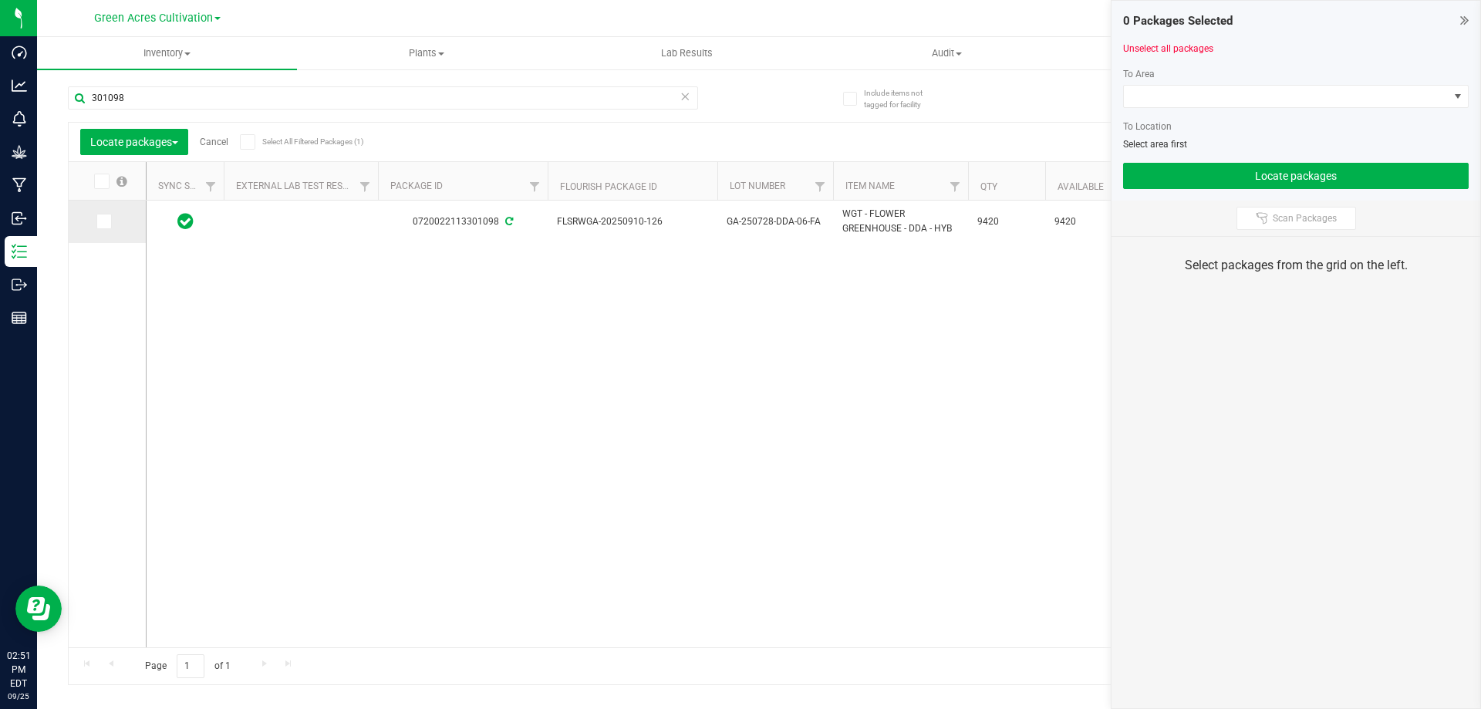
click at [106, 221] on icon at bounding box center [103, 221] width 10 height 0
click at [0, 0] on input "checkbox" at bounding box center [0, 0] width 0 height 0
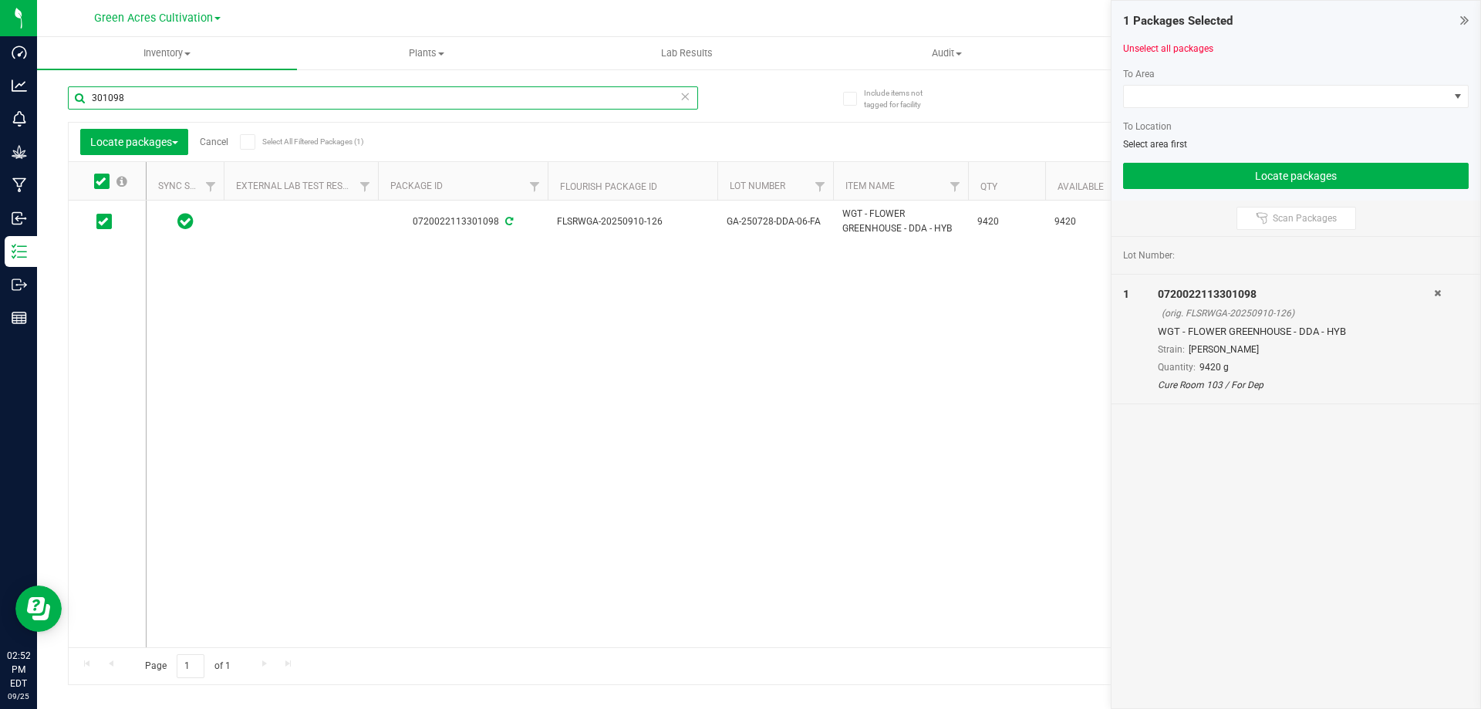
click at [166, 98] on input "301098" at bounding box center [383, 97] width 630 height 23
type input "3"
click at [103, 221] on icon at bounding box center [103, 221] width 10 height 0
click at [0, 0] on input "checkbox" at bounding box center [0, 0] width 0 height 0
drag, startPoint x: 162, startPoint y: 91, endPoint x: 55, endPoint y: 113, distance: 109.5
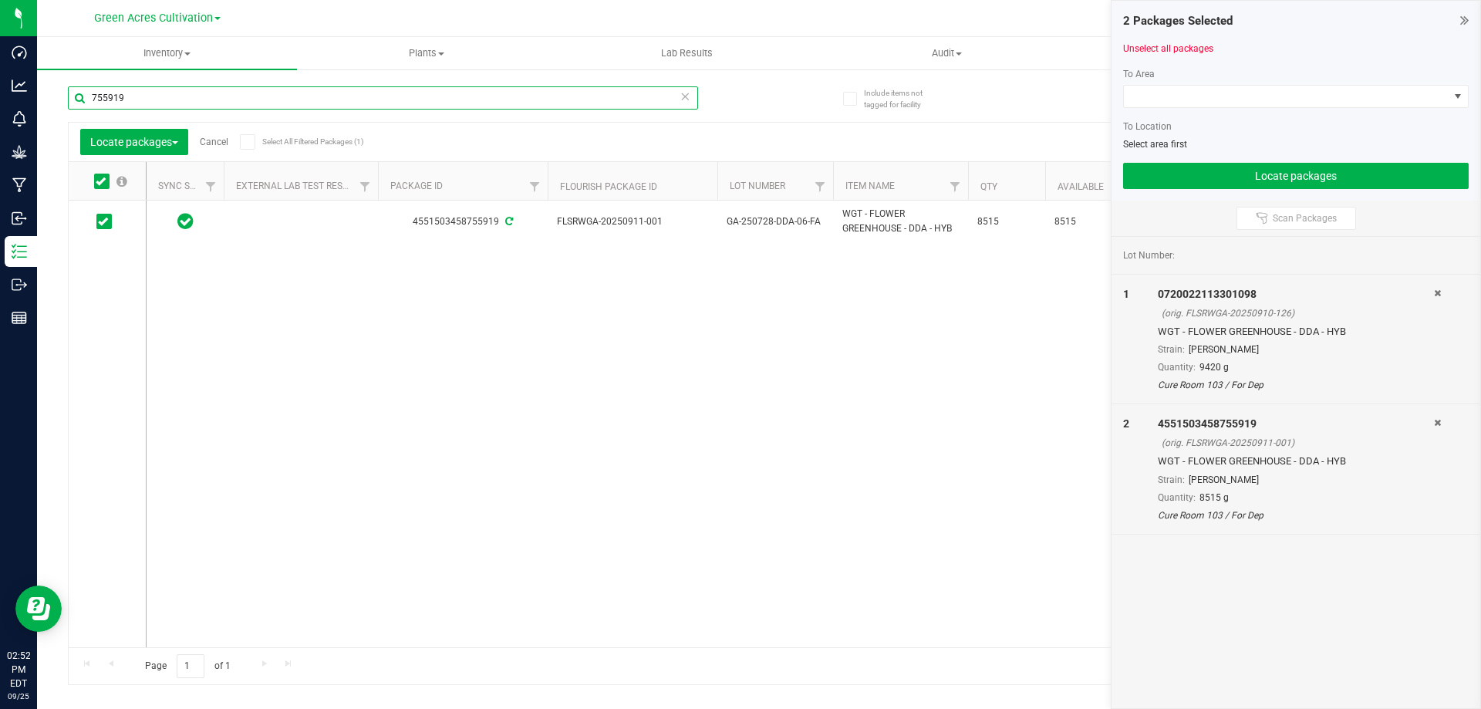
click at [55, 113] on div "Include items not tagged for facility 755919 Locate packages Cancel Select All …" at bounding box center [759, 303] width 1444 height 471
click at [101, 221] on icon at bounding box center [103, 221] width 10 height 0
click at [0, 0] on input "checkbox" at bounding box center [0, 0] width 0 height 0
click at [125, 90] on input "612748" at bounding box center [383, 97] width 630 height 23
type input "6"
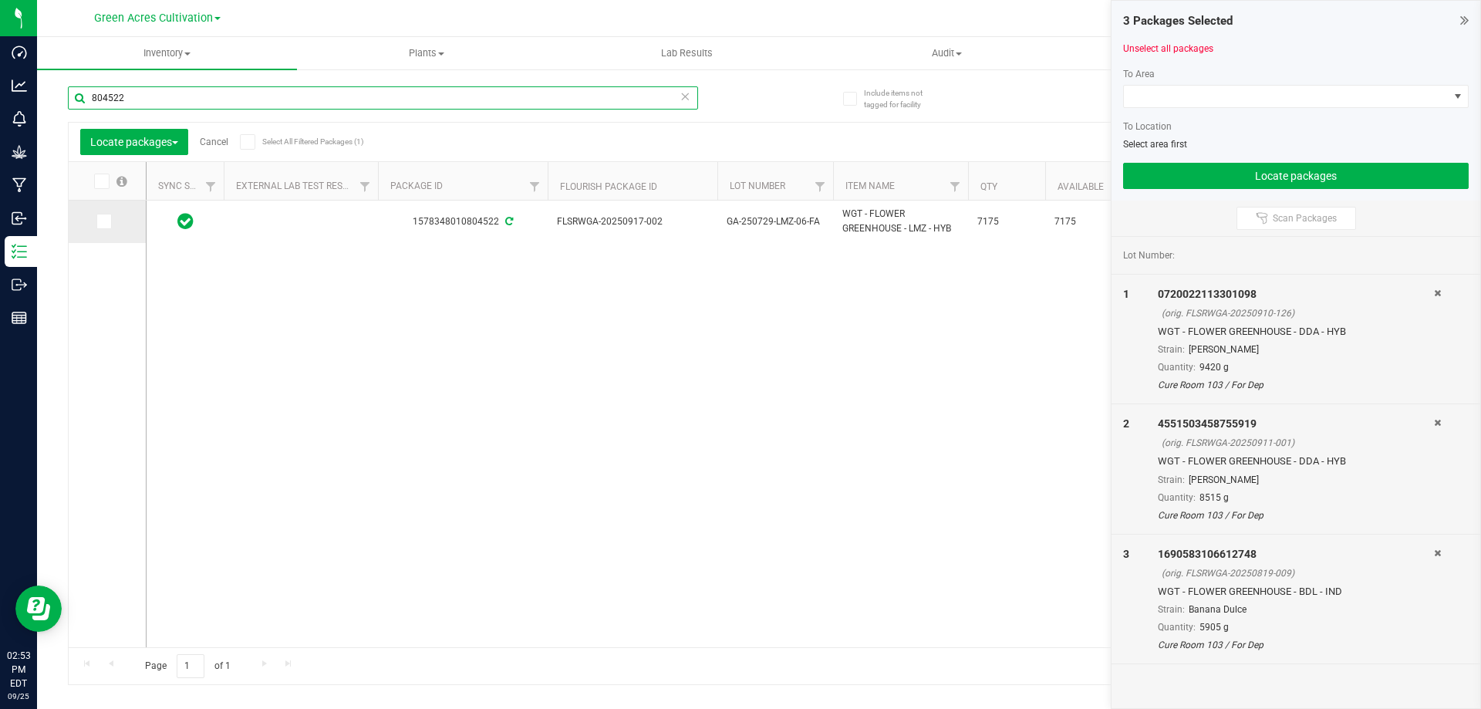
type input "804522"
click at [105, 221] on icon at bounding box center [103, 221] width 10 height 0
click at [0, 0] on input "checkbox" at bounding box center [0, 0] width 0 height 0
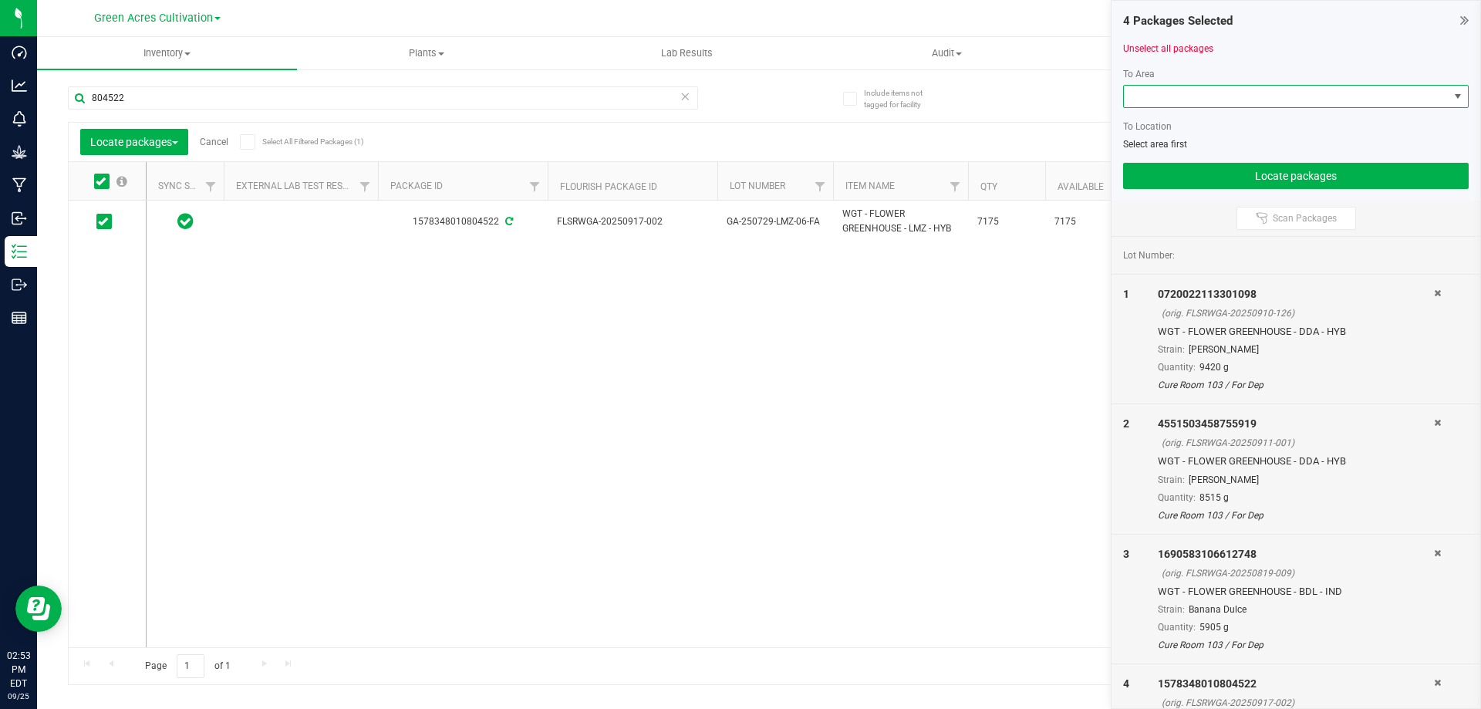
click at [1157, 99] on span at bounding box center [1286, 97] width 325 height 22
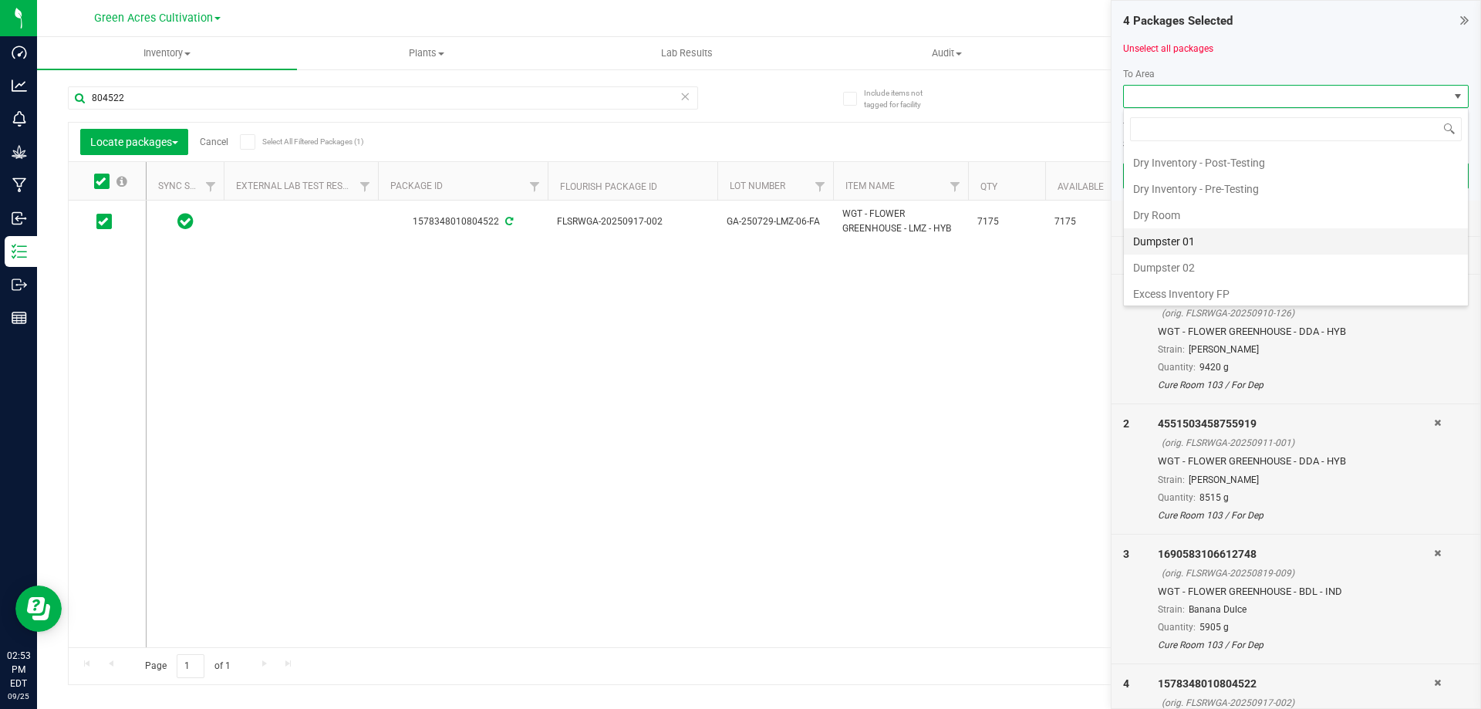
scroll to position [154, 0]
click at [1196, 245] on li "F04 - RAD Source" at bounding box center [1296, 244] width 344 height 26
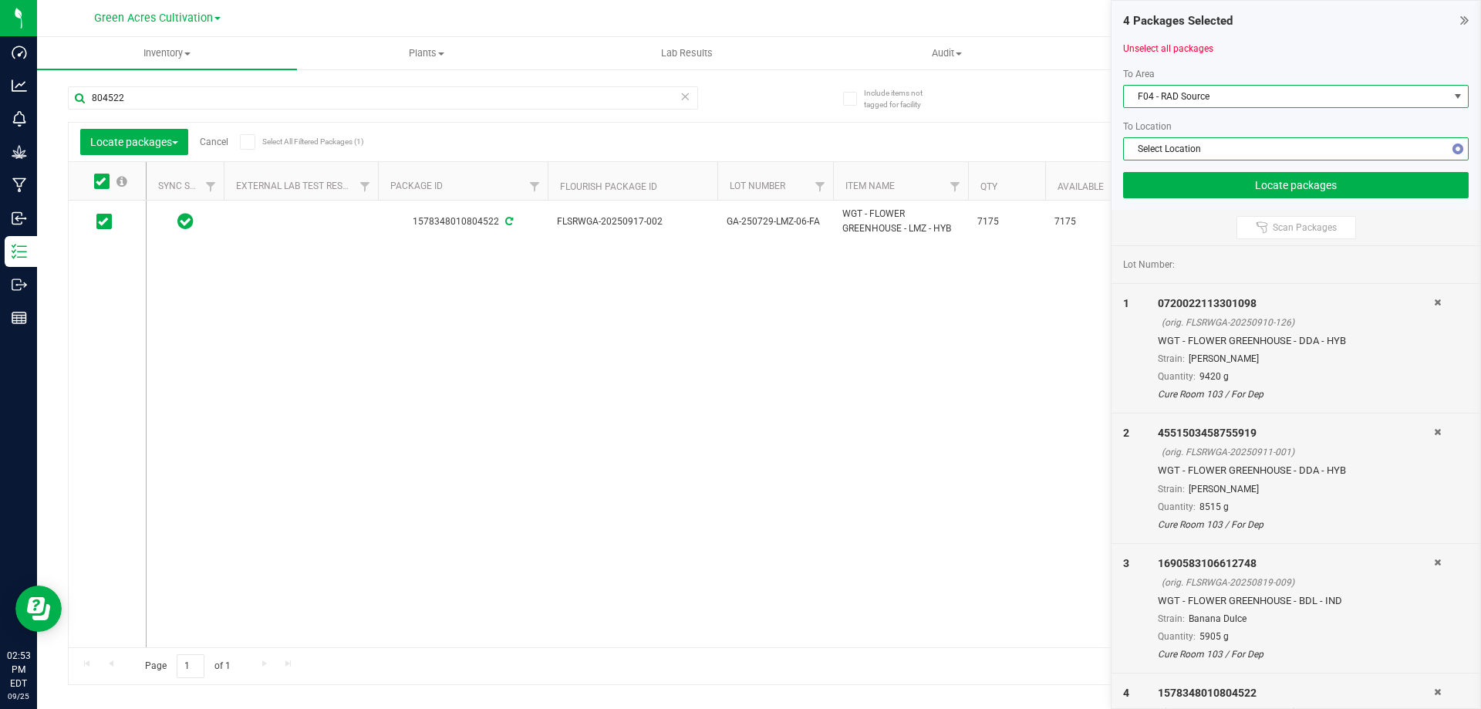
click at [1210, 150] on span "Select Location" at bounding box center [1286, 149] width 325 height 22
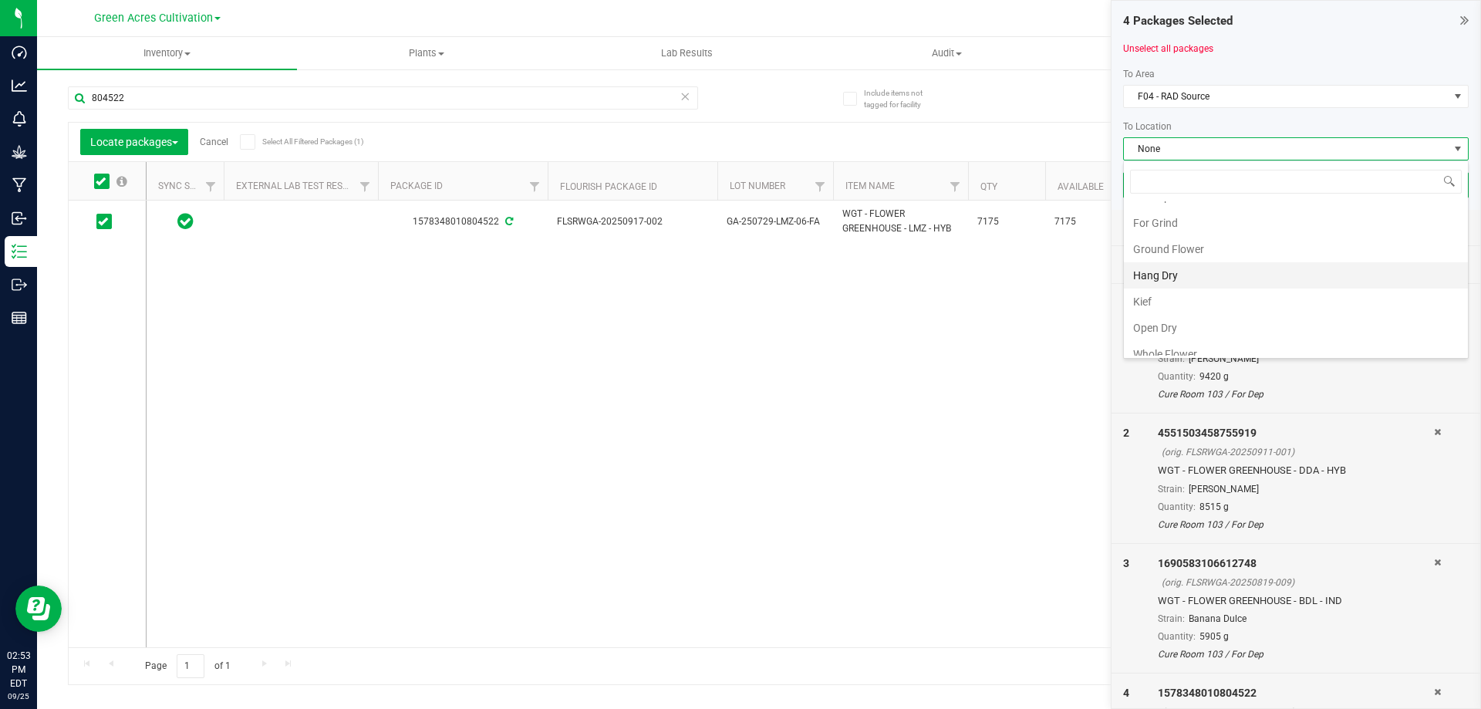
scroll to position [187, 0]
click at [1213, 332] on li "Whole Flower" at bounding box center [1296, 342] width 344 height 26
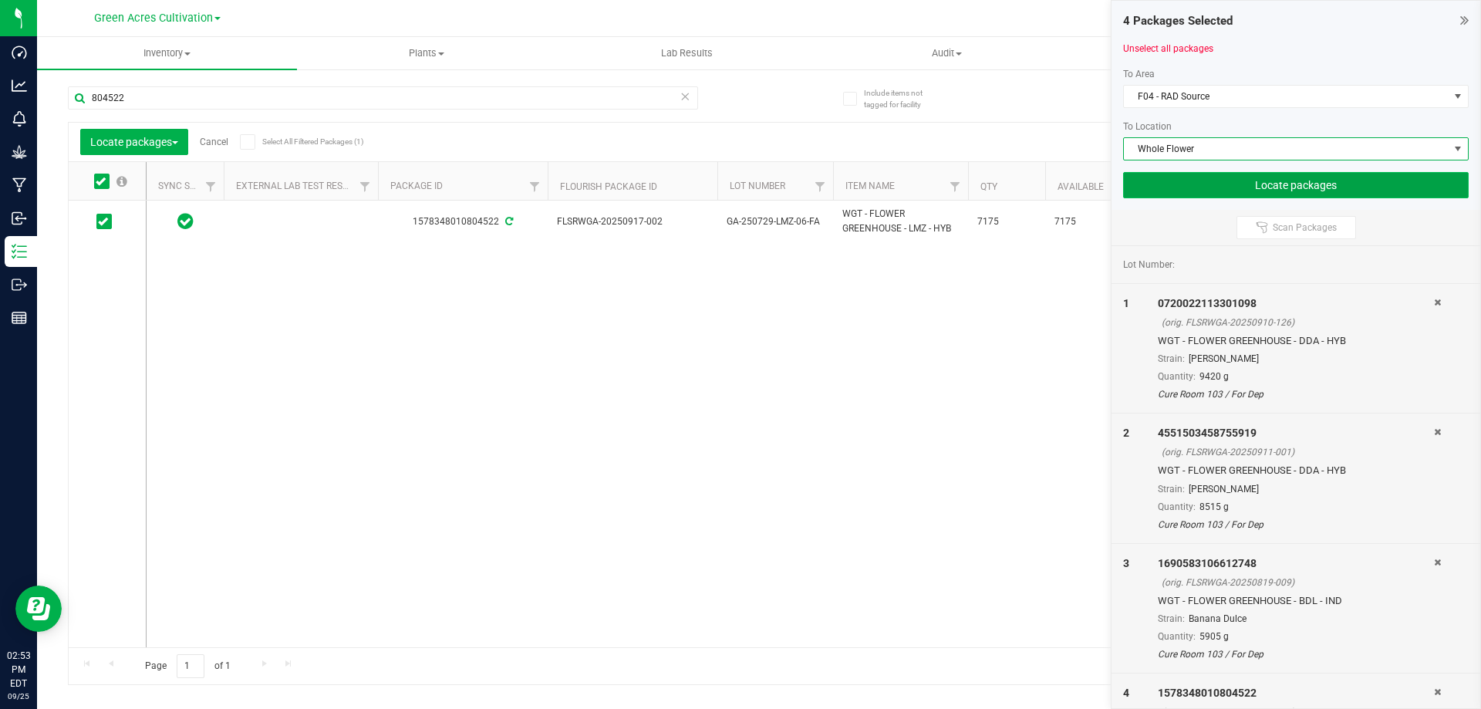
click at [1233, 179] on button "Locate packages" at bounding box center [1296, 185] width 346 height 26
